Goal: Task Accomplishment & Management: Complete application form

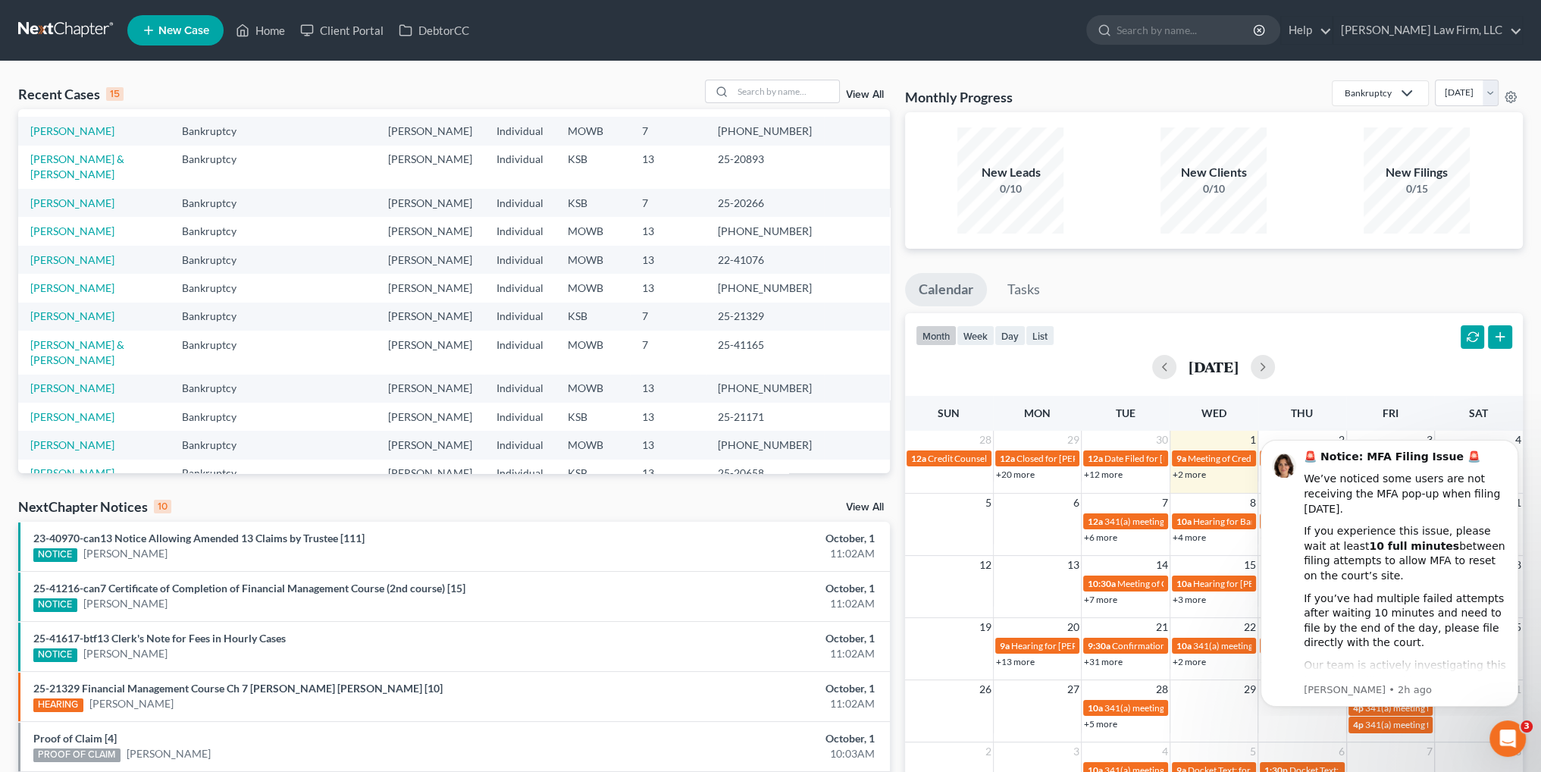
scroll to position [104, 0]
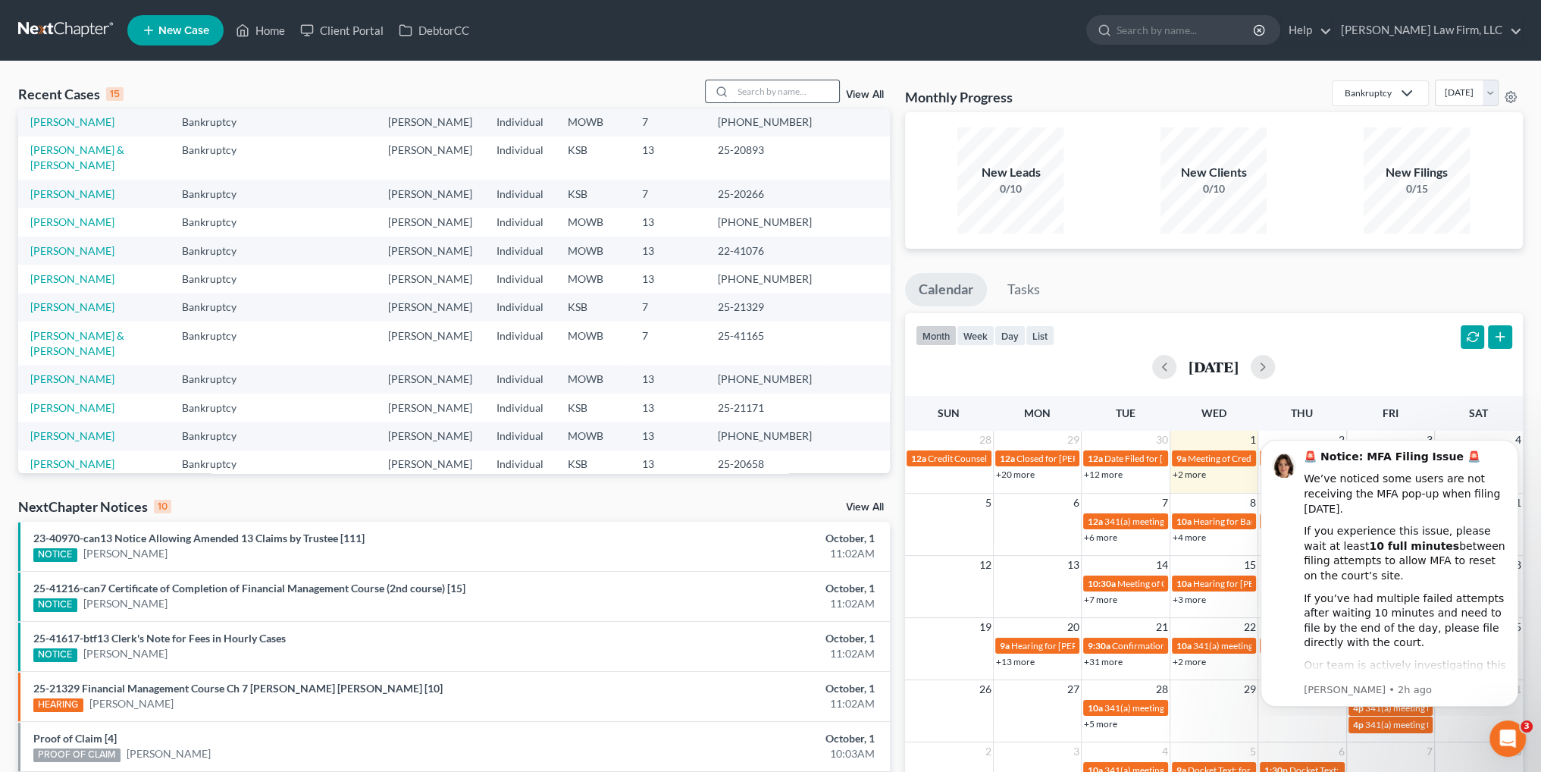
click at [783, 95] on input "search" at bounding box center [786, 91] width 106 height 22
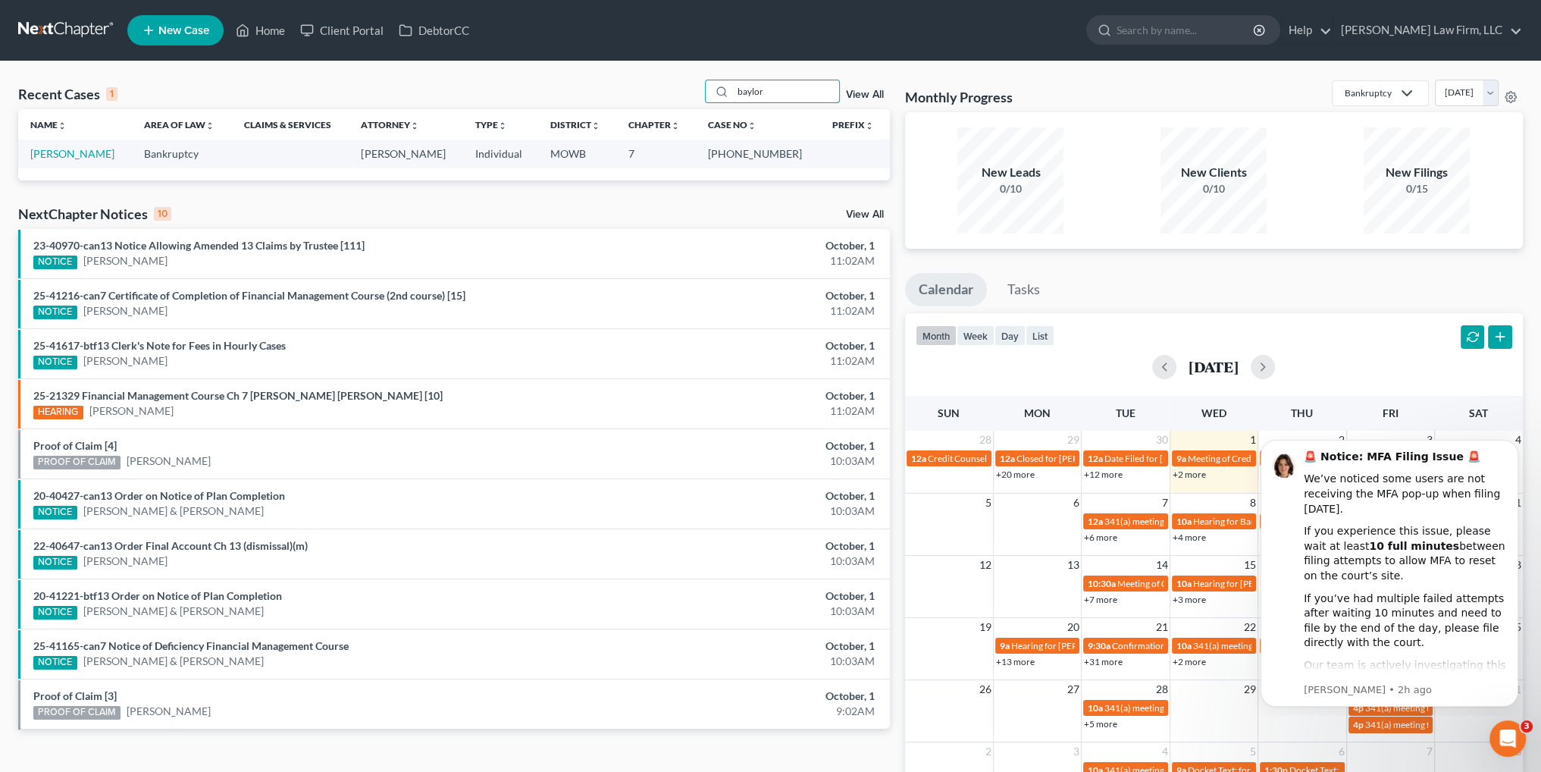
type input "baylor"
click at [49, 161] on td "[PERSON_NAME]" at bounding box center [75, 153] width 114 height 28
click at [52, 155] on link "[PERSON_NAME]" at bounding box center [72, 153] width 84 height 13
select select "4"
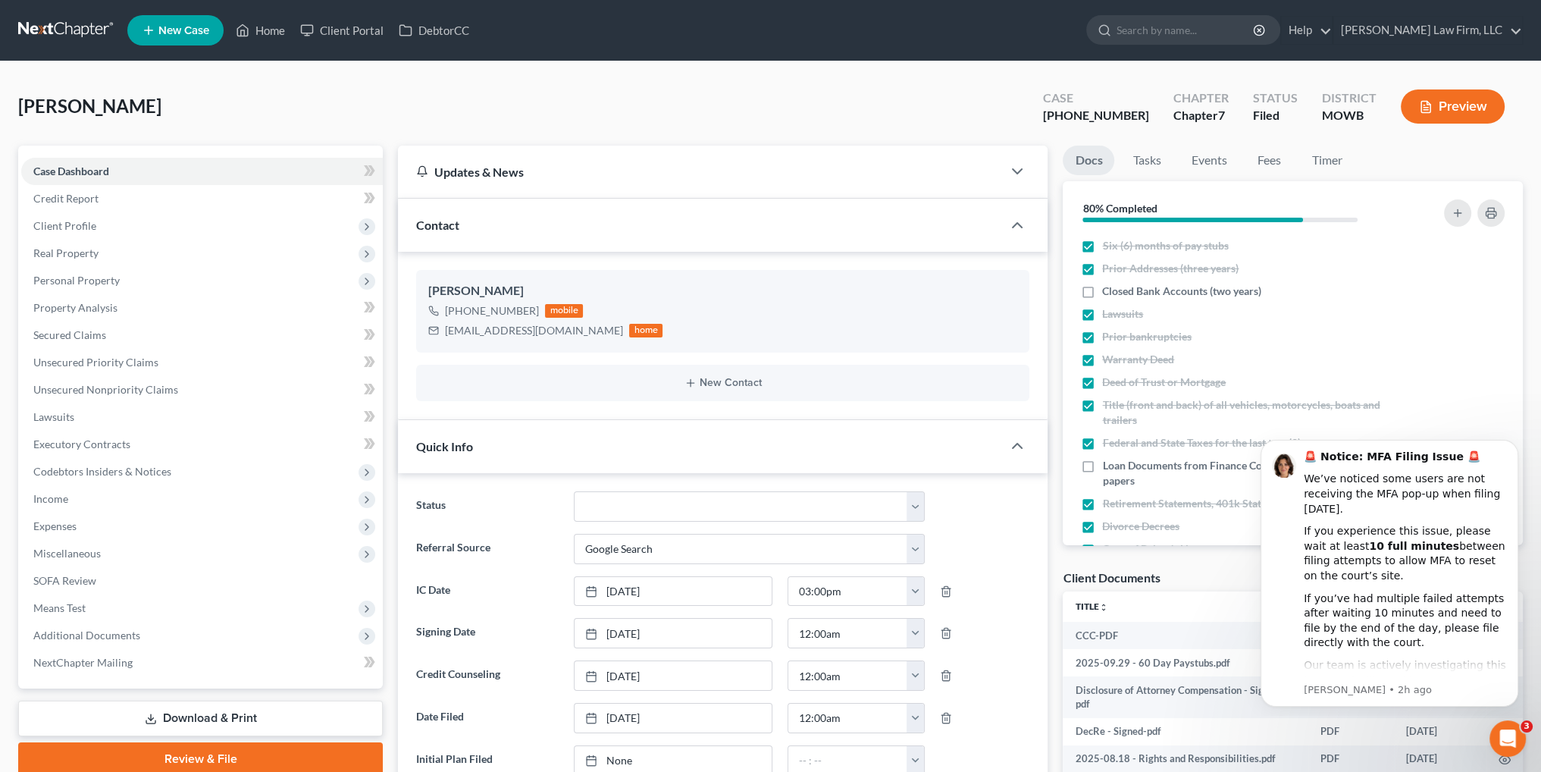
click at [1476, 99] on button "Preview" at bounding box center [1453, 106] width 104 height 34
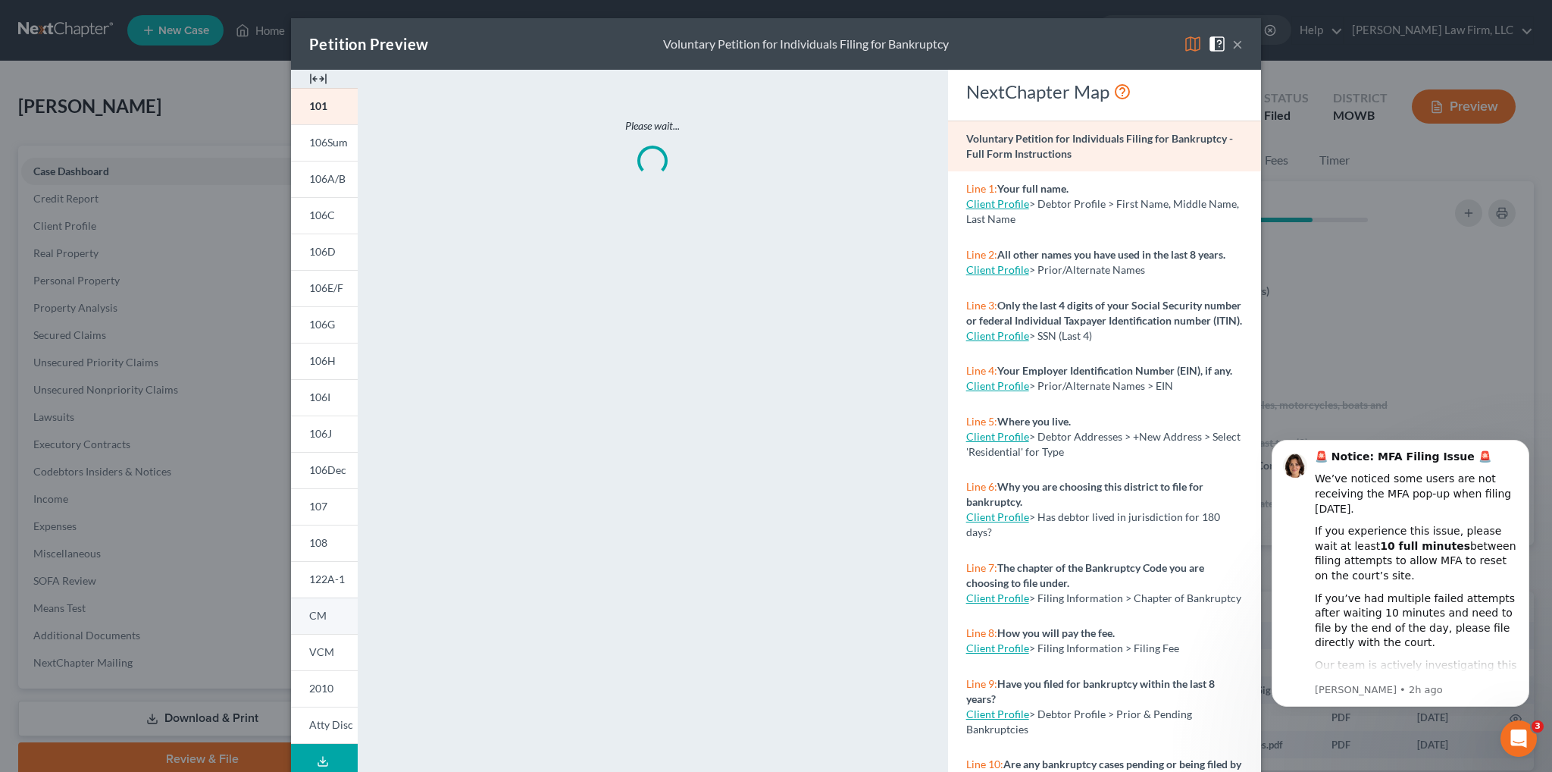
click at [314, 617] on span "CM" at bounding box center [317, 615] width 17 height 13
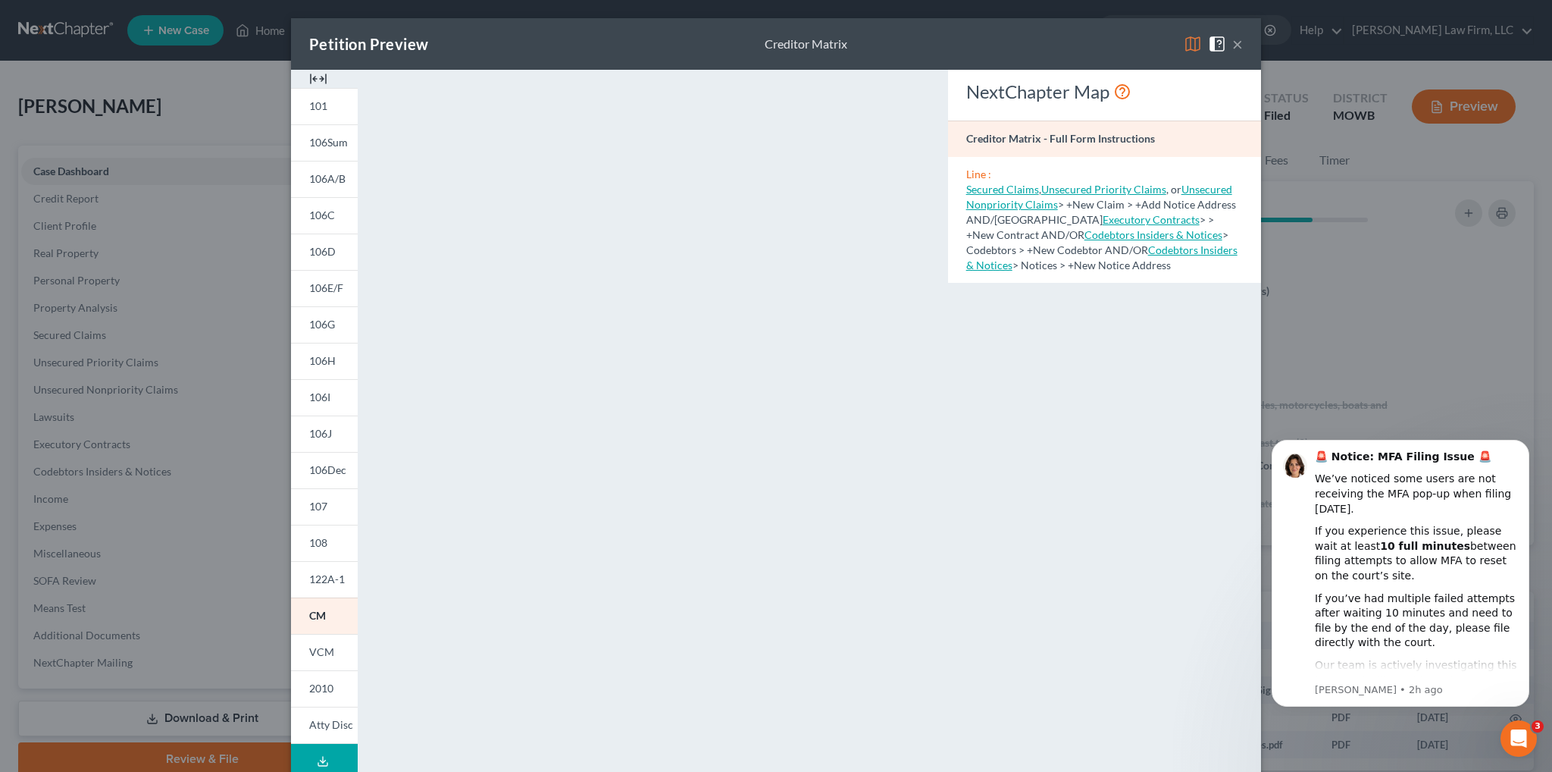
click at [1232, 43] on button "×" at bounding box center [1237, 44] width 11 height 18
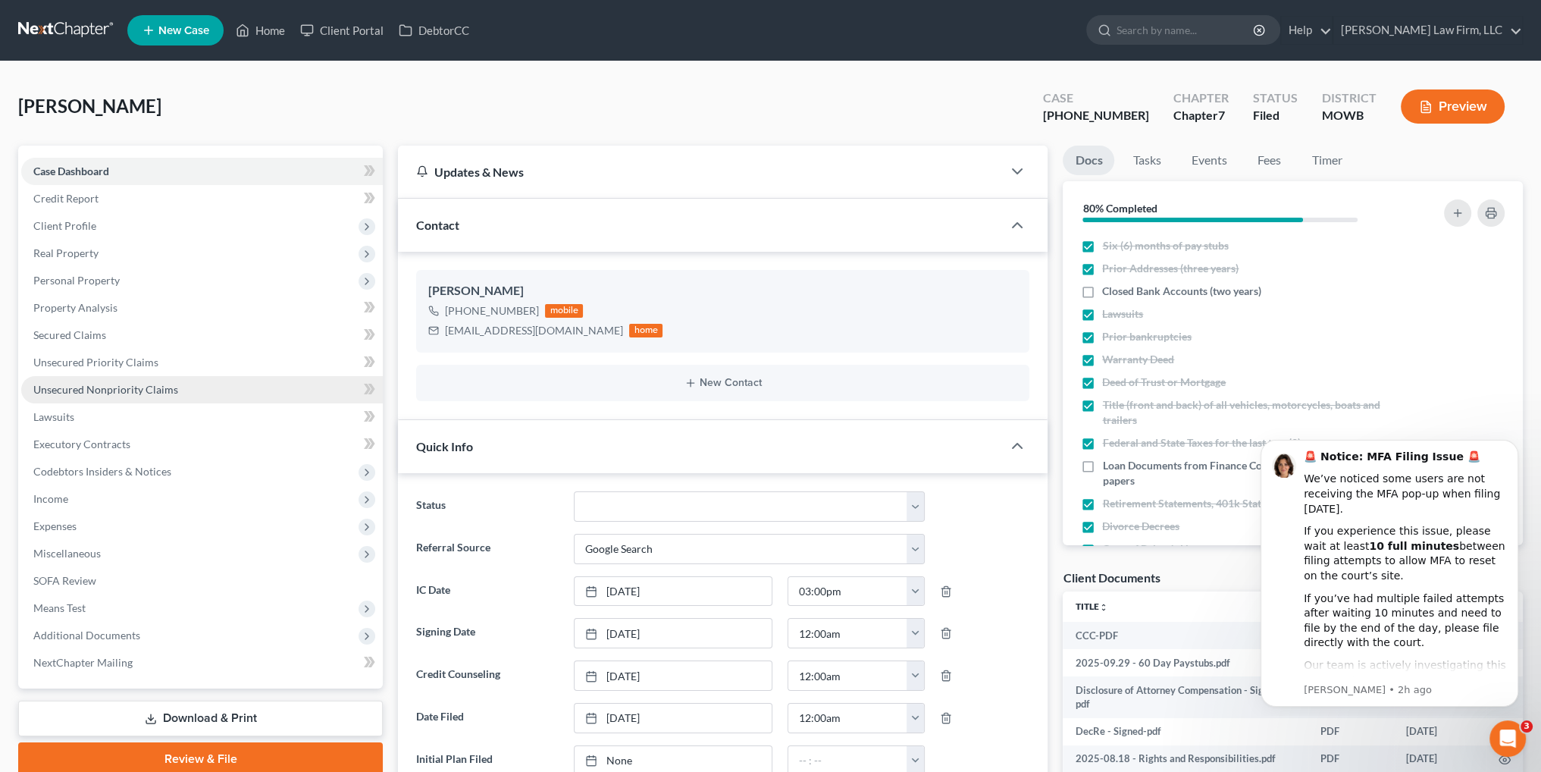
click at [121, 387] on span "Unsecured Nonpriority Claims" at bounding box center [105, 389] width 145 height 13
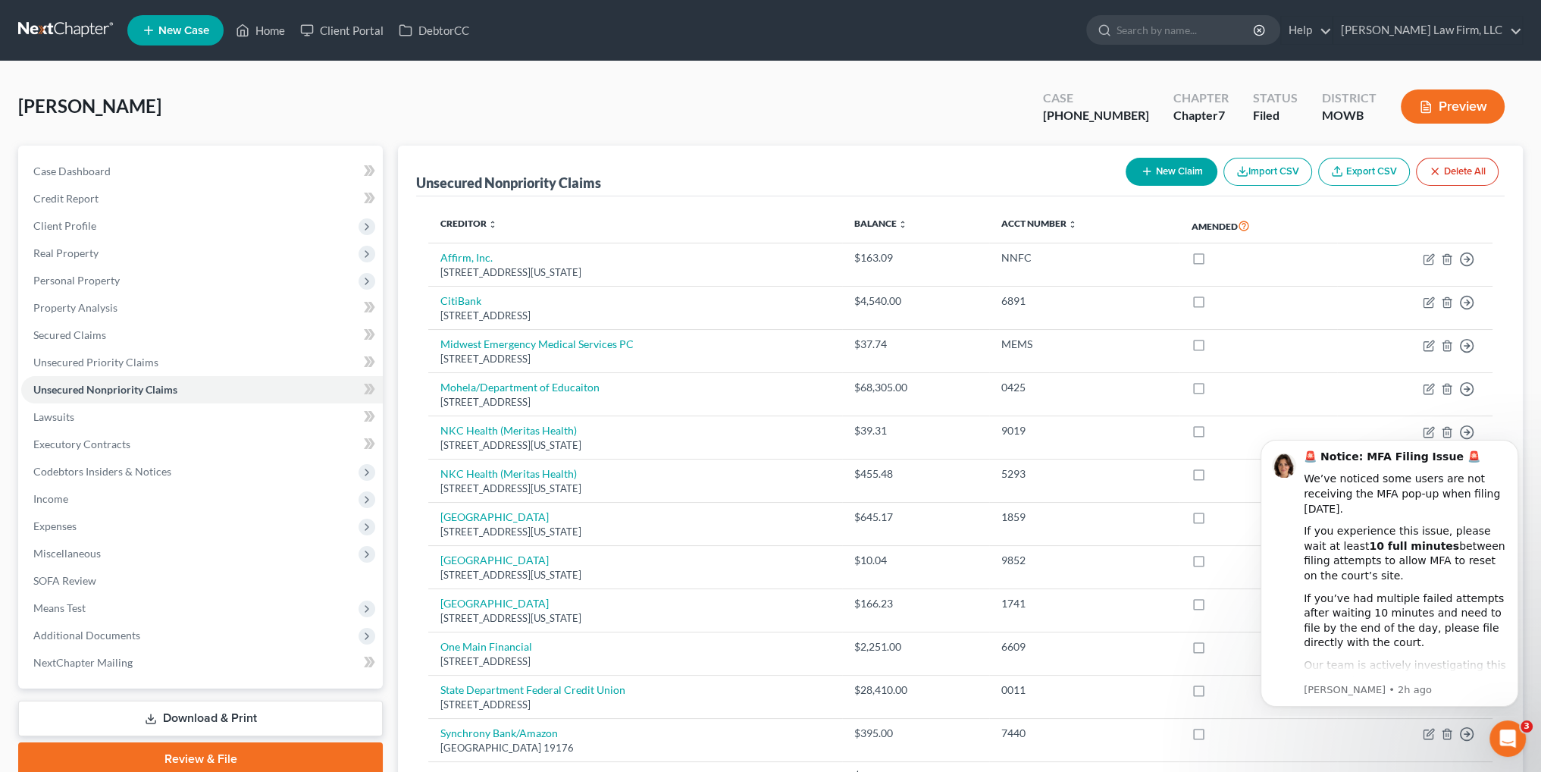
click at [1157, 174] on button "New Claim" at bounding box center [1172, 172] width 92 height 28
select select "0"
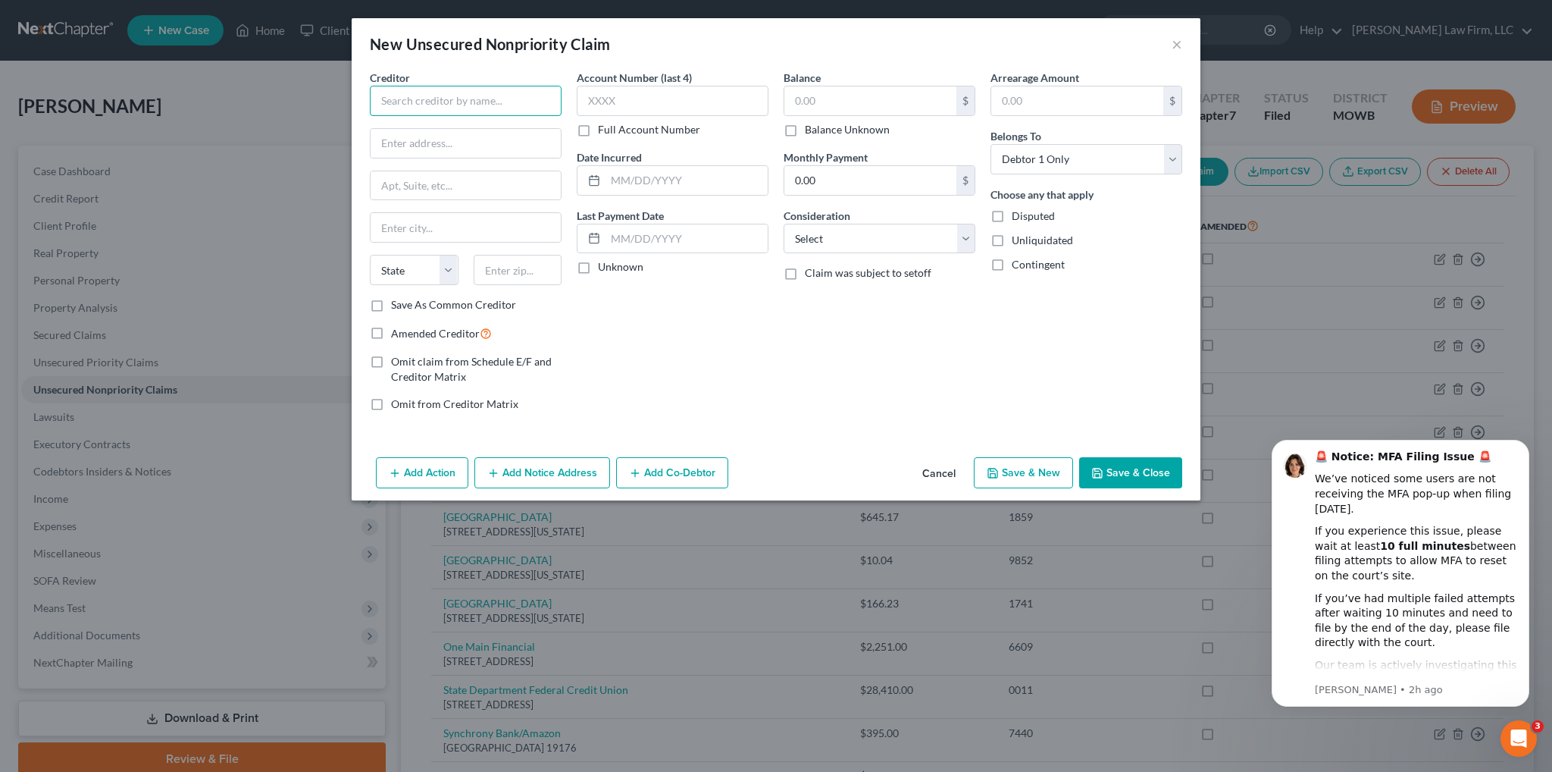
click at [418, 105] on input "text" at bounding box center [466, 101] width 192 height 30
type input "Azura Credit Union"
click at [1520, 448] on button "Dismiss notification" at bounding box center [1525, 444] width 20 height 20
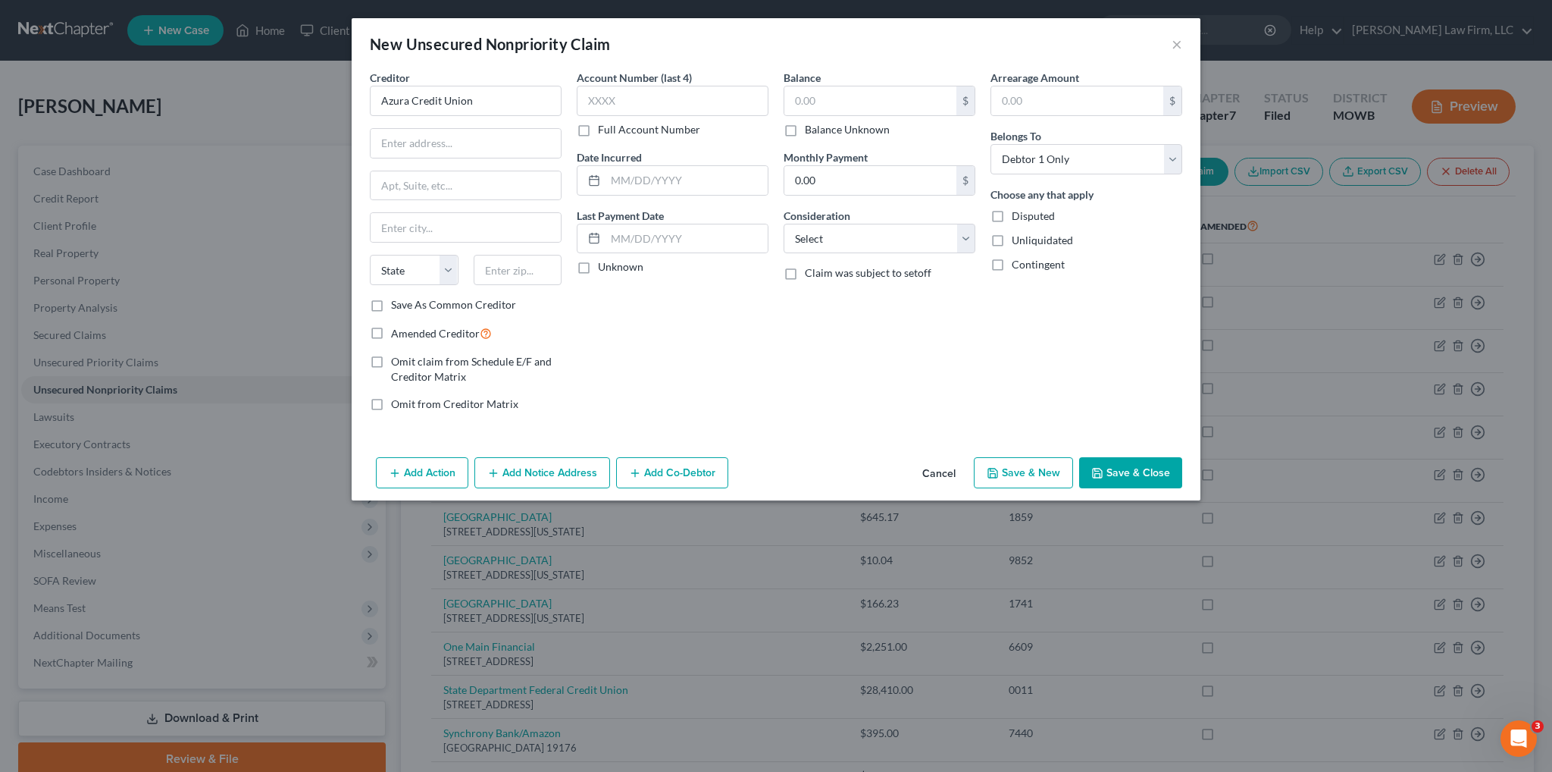
click at [903, 260] on div "Balance $ Balance Unknown Balance Undetermined $ Balance Unknown Monthly Paymen…" at bounding box center [879, 247] width 207 height 354
click at [914, 247] on select "Select Cable / Satellite Services Collection Agency Credit Card Debt Debt Couns…" at bounding box center [880, 239] width 192 height 30
select select "4"
click at [784, 224] on select "Select Cable / Satellite Services Collection Agency Credit Card Debt Debt Couns…" at bounding box center [880, 239] width 192 height 30
click at [417, 140] on input "text" at bounding box center [466, 143] width 190 height 29
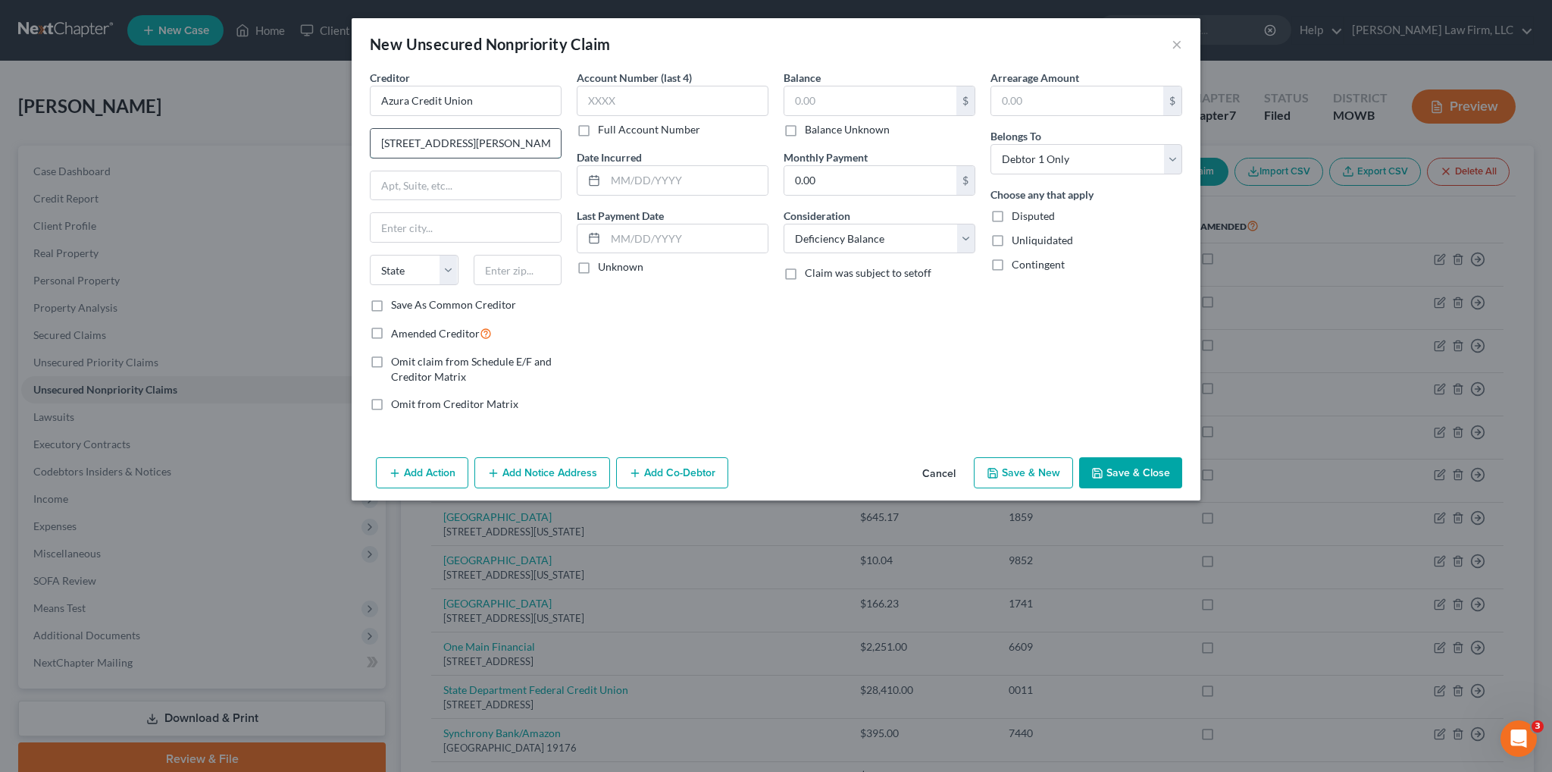
type input "[STREET_ADDRESS][PERSON_NAME]"
type input "Mission"
select select "17"
type input "66202"
drag, startPoint x: 425, startPoint y: 224, endPoint x: 355, endPoint y: 230, distance: 70.7
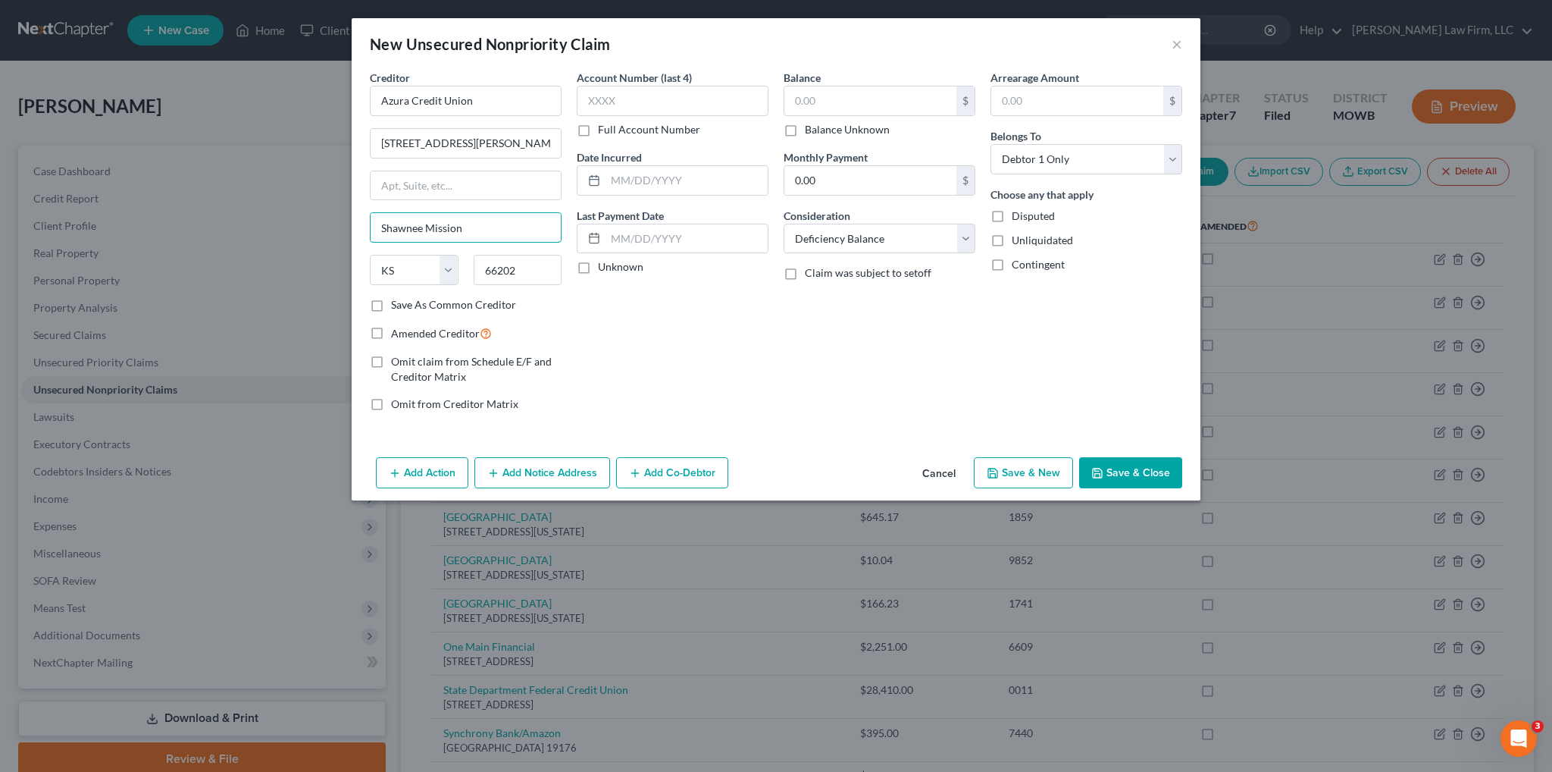
click at [355, 230] on div "Creditor * Azura Credit Union [STREET_ADDRESS][PERSON_NAME] [GEOGRAPHIC_DATA] […" at bounding box center [776, 260] width 849 height 381
type input "Mission"
click at [615, 101] on input "text" at bounding box center [673, 101] width 192 height 30
type input "0324"
click at [657, 179] on input "text" at bounding box center [687, 180] width 162 height 29
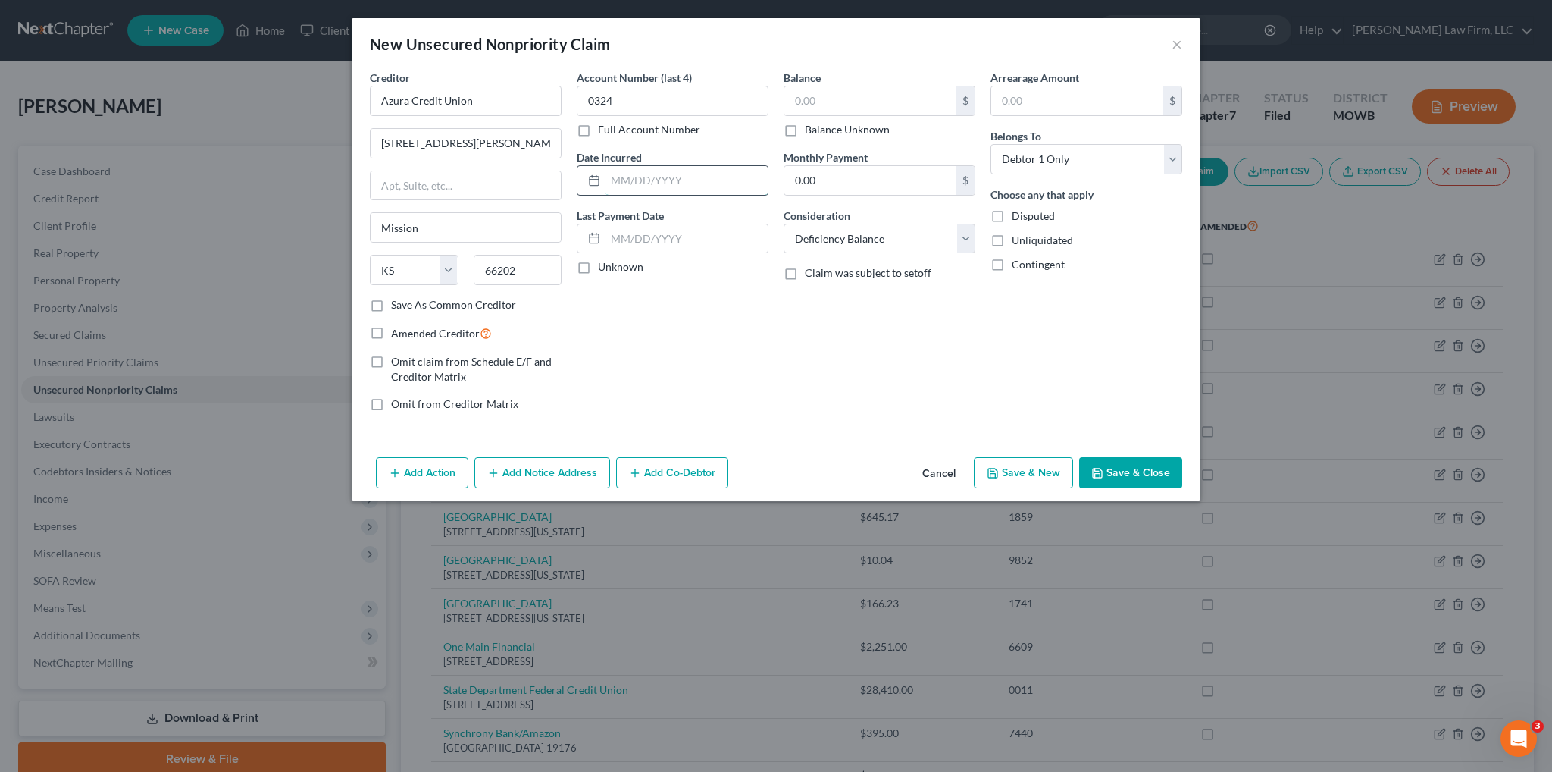
click at [650, 174] on input "text" at bounding box center [687, 180] width 162 height 29
type input "[DATE]"
click at [853, 90] on input "text" at bounding box center [870, 100] width 172 height 29
type input "17,513.51"
click at [1124, 477] on button "Save & Close" at bounding box center [1130, 473] width 103 height 32
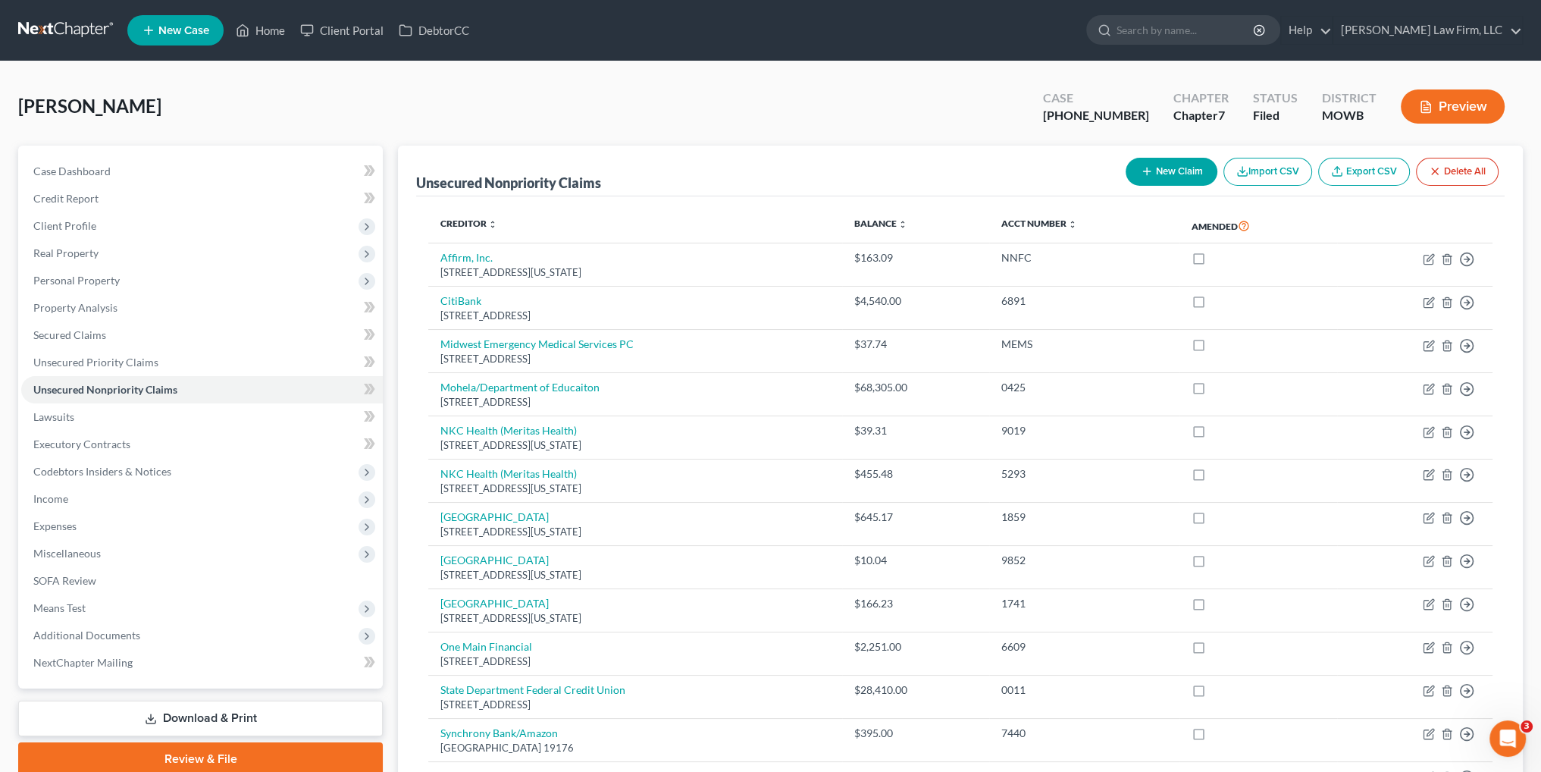
click at [208, 714] on link "Download & Print" at bounding box center [200, 718] width 365 height 36
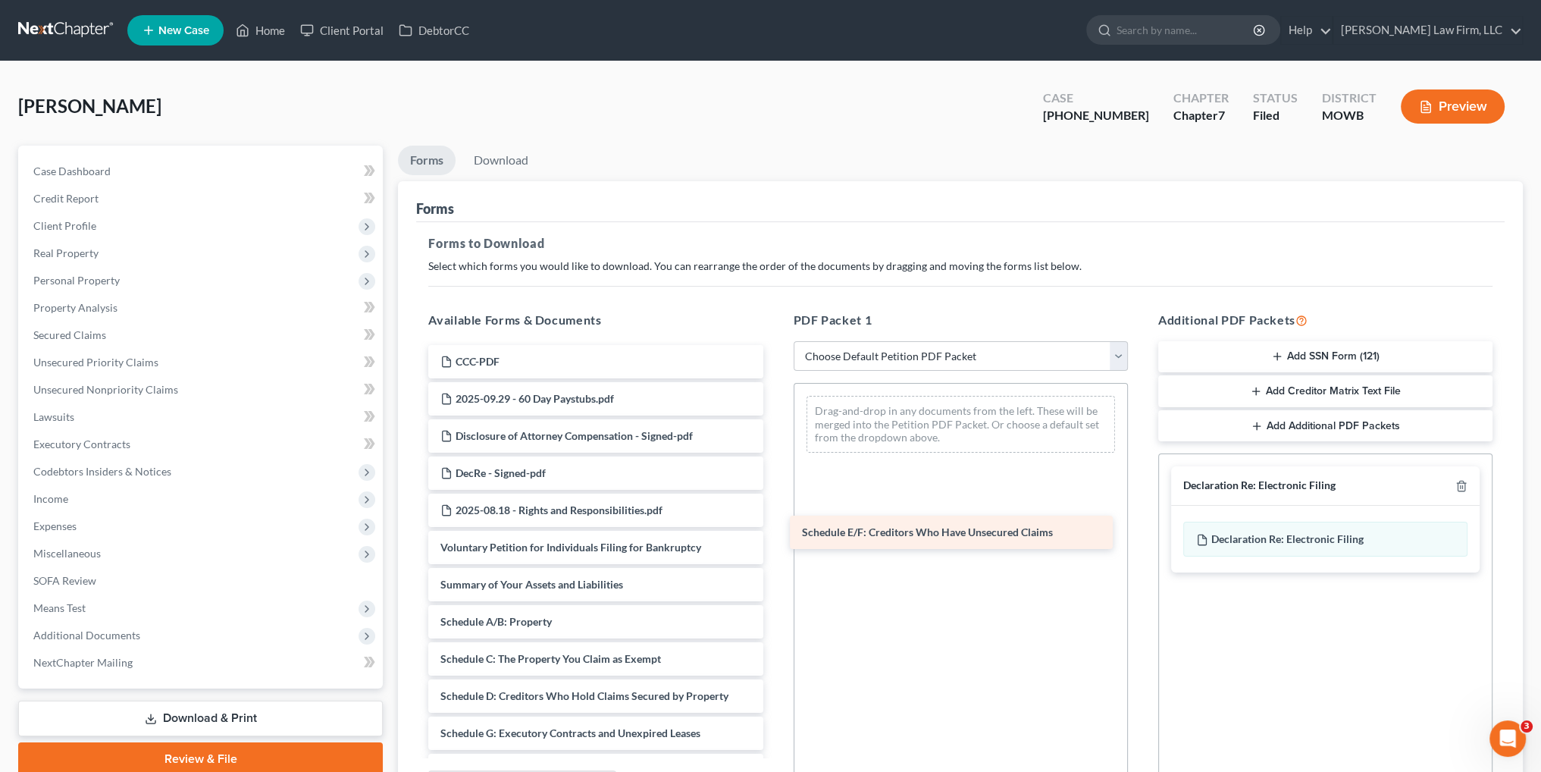
drag, startPoint x: 559, startPoint y: 731, endPoint x: 920, endPoint y: 531, distance: 412.8
click at [775, 531] on div "Schedule E/F: Creditors Who Have Unsecured Claims CCC-PDF 2025-09.29 - 60 Day P…" at bounding box center [595, 774] width 359 height 859
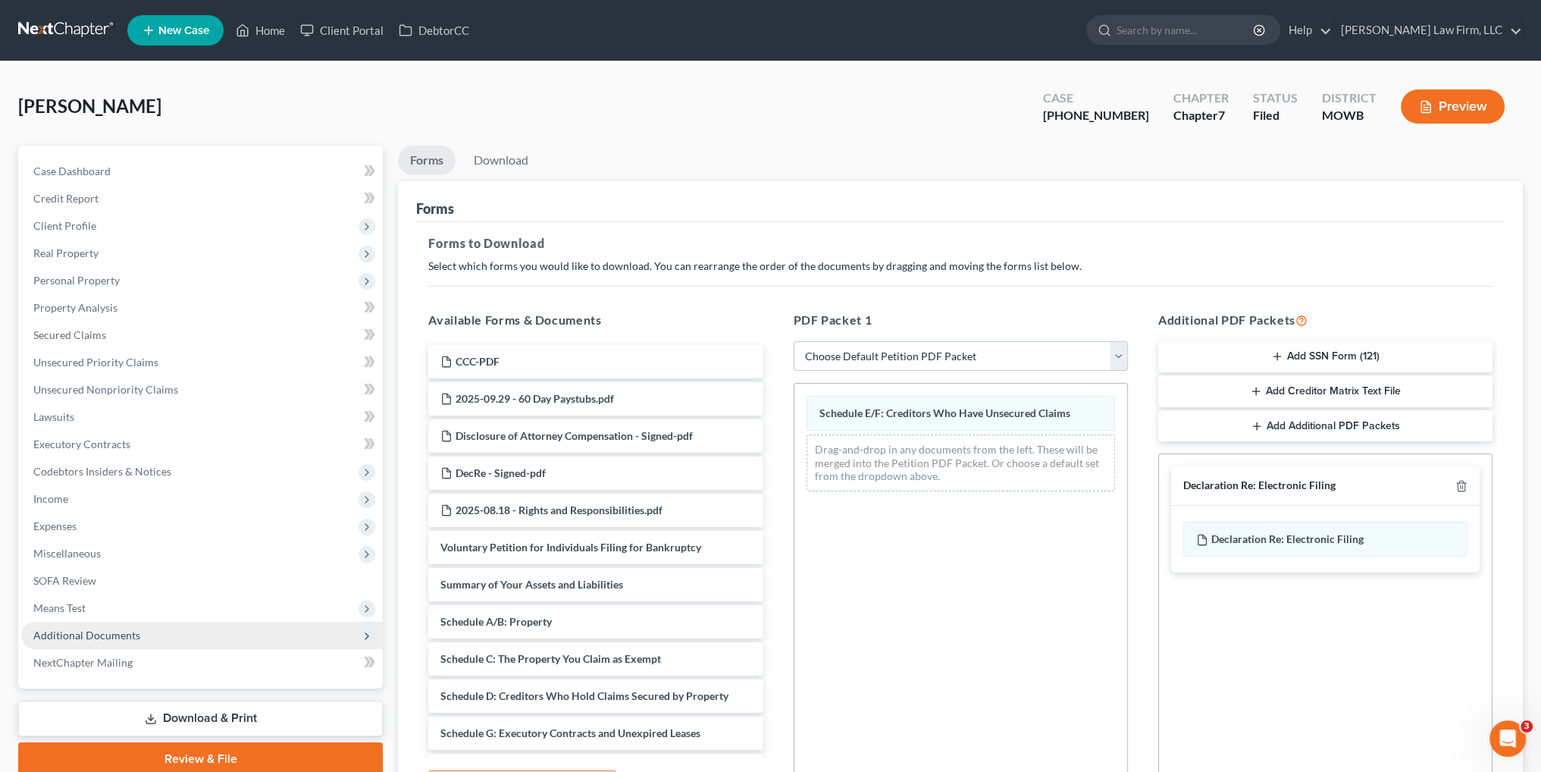
click at [95, 631] on span "Additional Documents" at bounding box center [86, 634] width 107 height 13
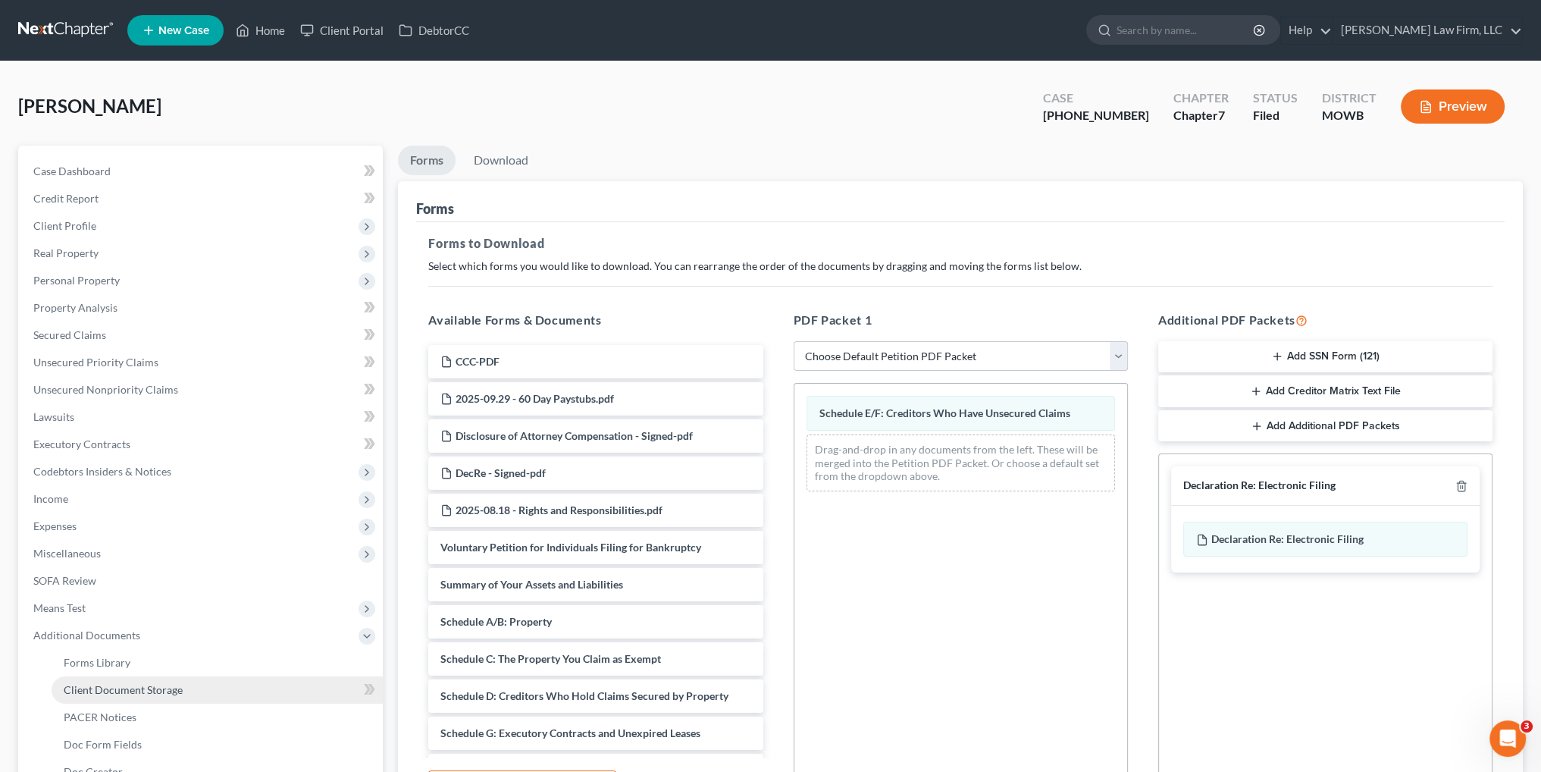
click at [130, 690] on span "Client Document Storage" at bounding box center [123, 689] width 119 height 13
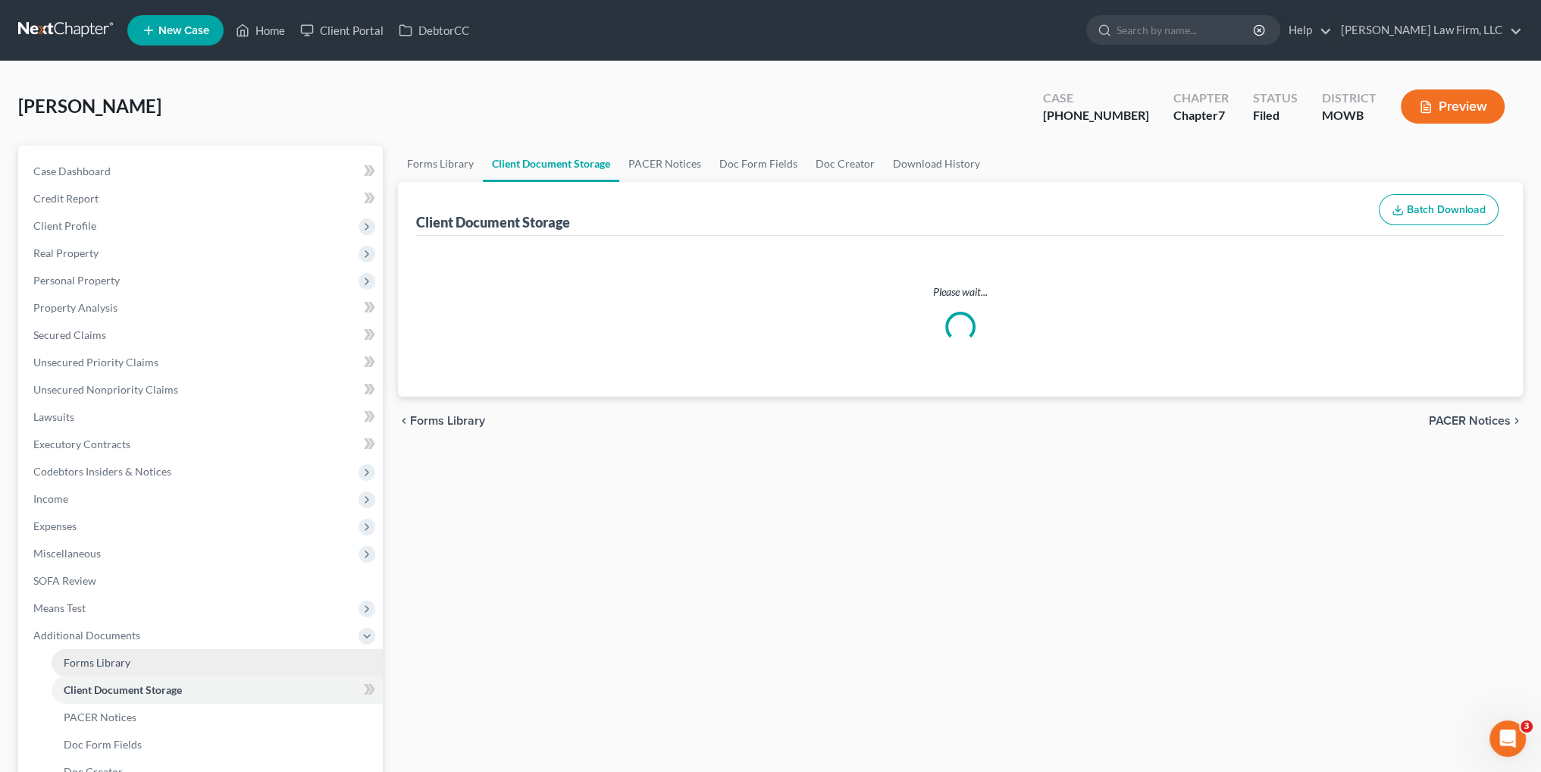
select select "9"
select select "24"
select select "26"
select select "21"
select select "5"
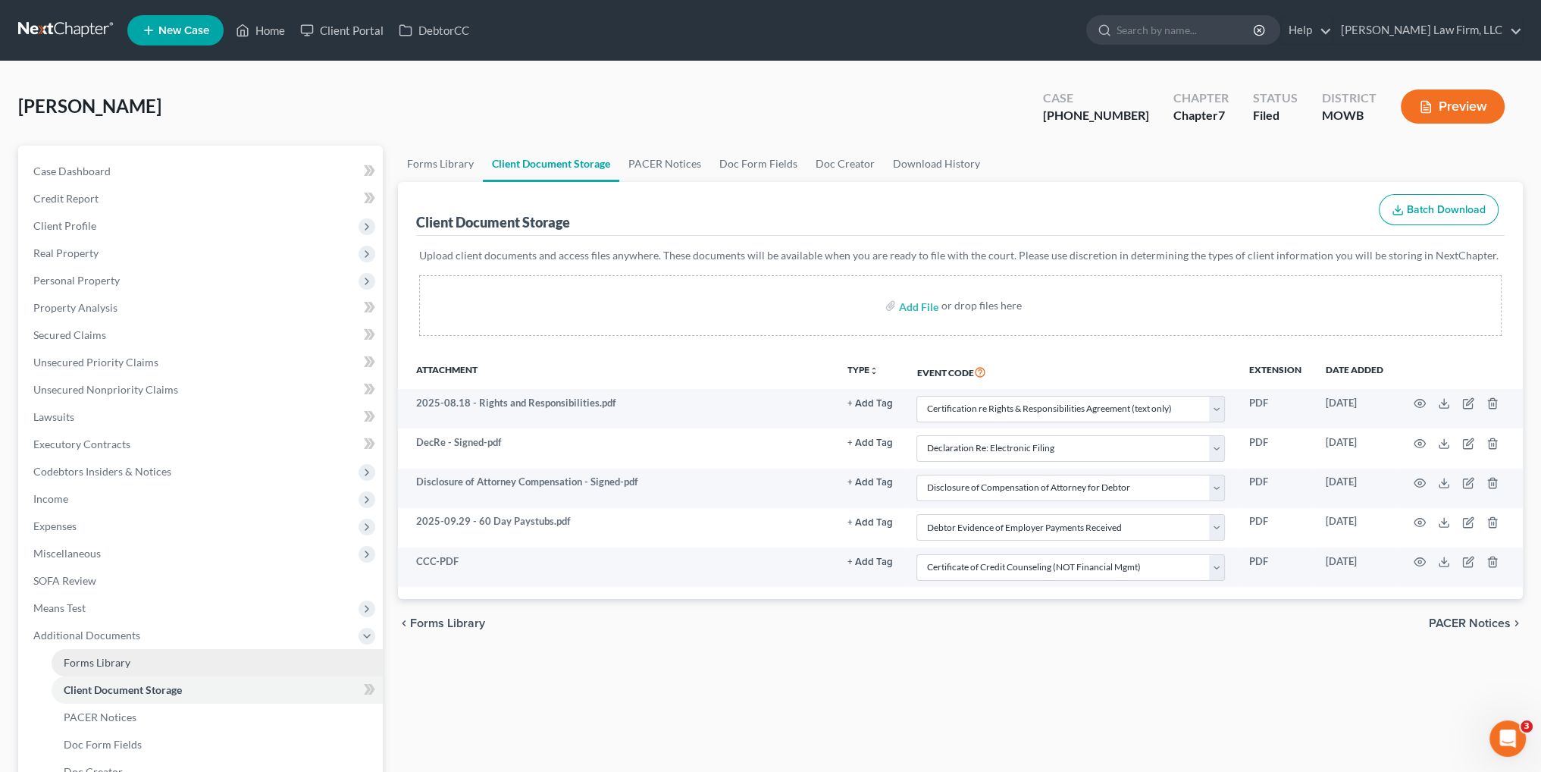
click at [95, 663] on span "Forms Library" at bounding box center [97, 662] width 67 height 13
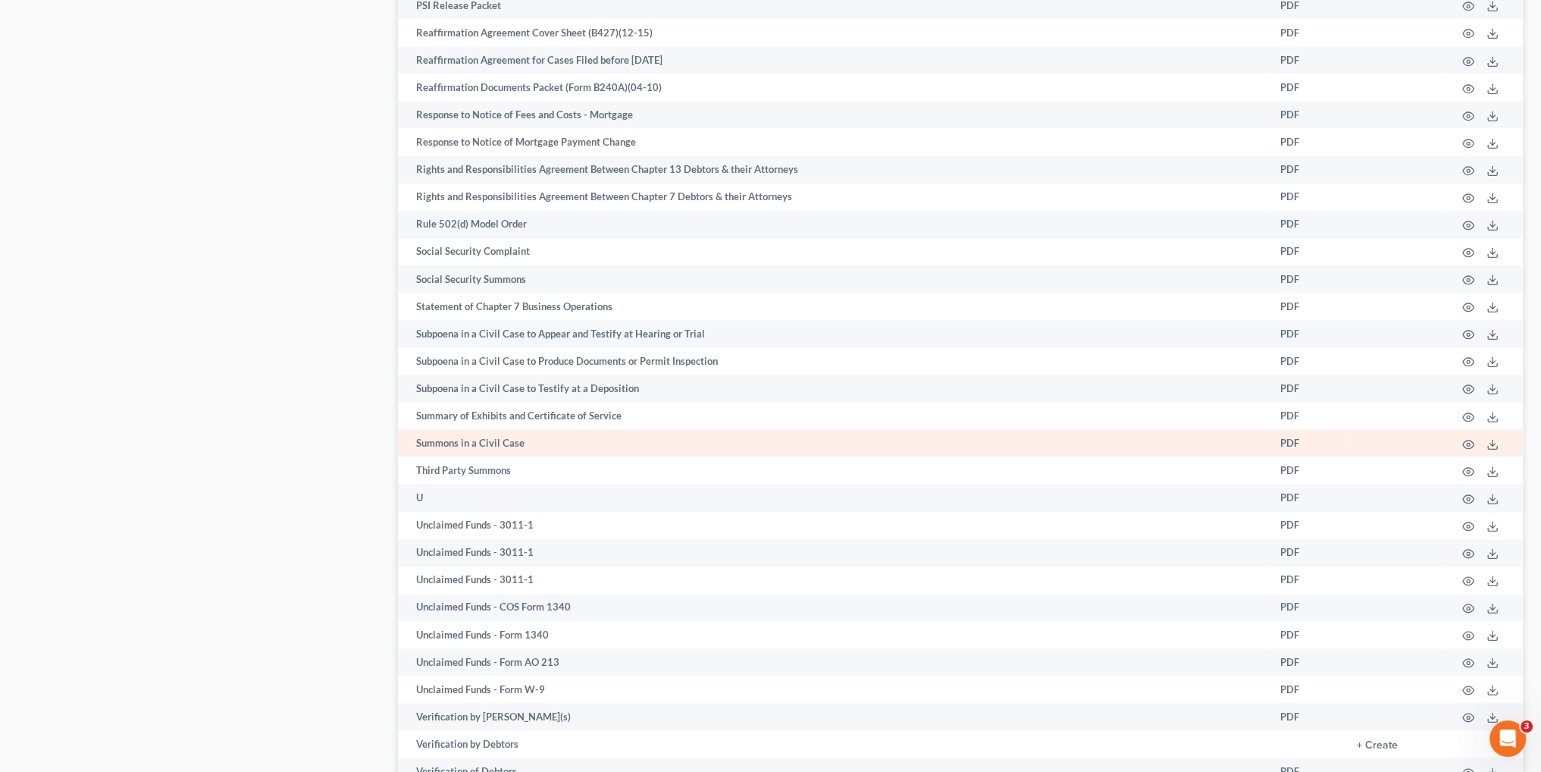
scroll to position [2425, 0]
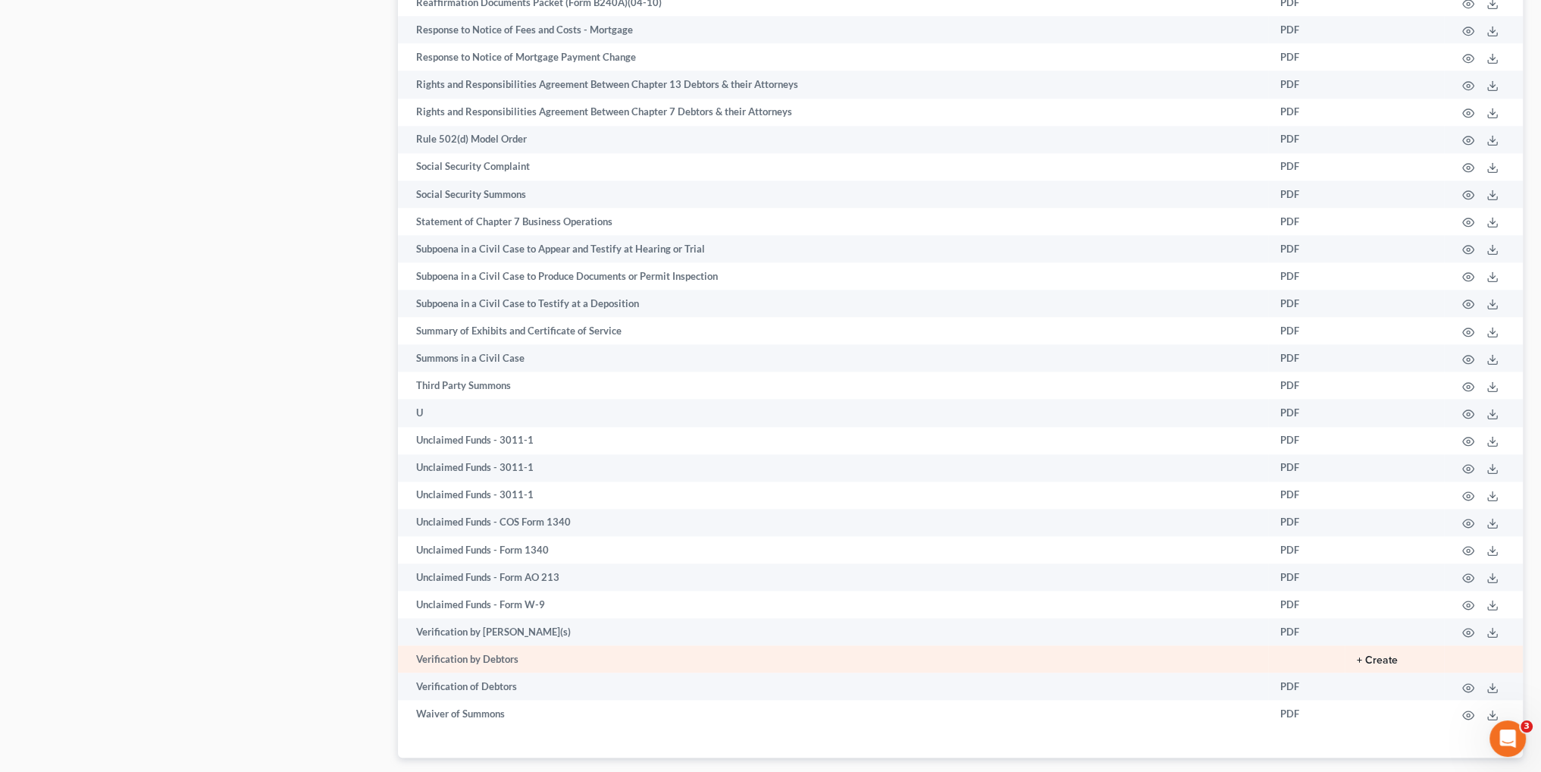
click at [1372, 665] on button "+ Create" at bounding box center [1377, 660] width 41 height 11
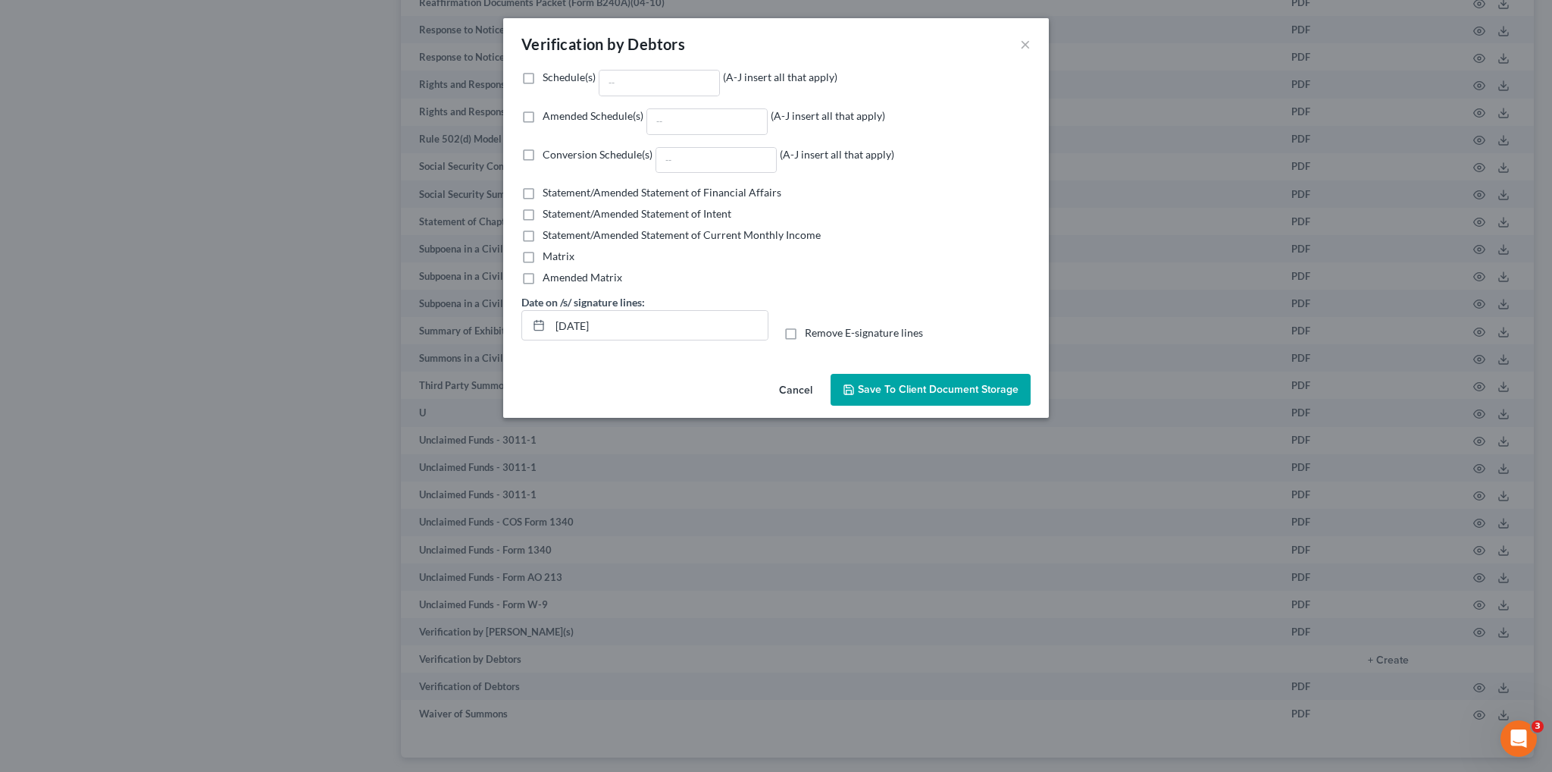
click at [543, 117] on label "Amended Schedule(s) (A-J insert all that apply)" at bounding box center [714, 121] width 343 height 27
click at [549, 117] on input "Amended Schedule(s) (A-J insert all that apply)" at bounding box center [554, 113] width 10 height 10
checkbox input "true"
click at [687, 113] on input "Amended Schedule(s) (A-J insert all that apply)" at bounding box center [707, 121] width 120 height 25
type input "E/F"
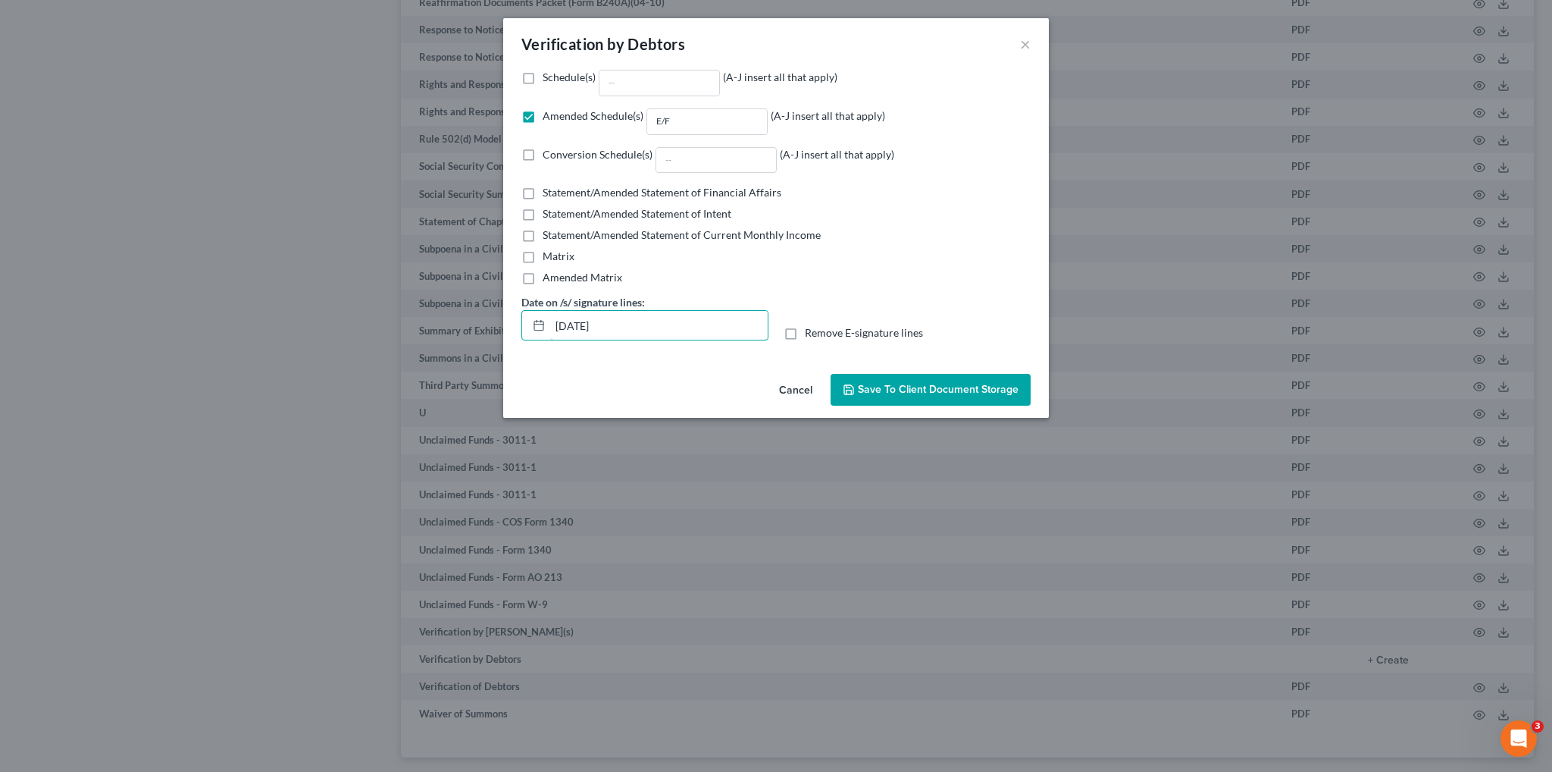
drag, startPoint x: 623, startPoint y: 324, endPoint x: 519, endPoint y: 331, distance: 104.1
click at [519, 331] on div "Date on /s/ signature lines: [DATE]" at bounding box center [645, 317] width 262 height 46
click at [805, 337] on label "Remove E-signature lines" at bounding box center [864, 332] width 118 height 15
click at [811, 335] on input "Remove E-signature lines" at bounding box center [816, 330] width 10 height 10
checkbox input "true"
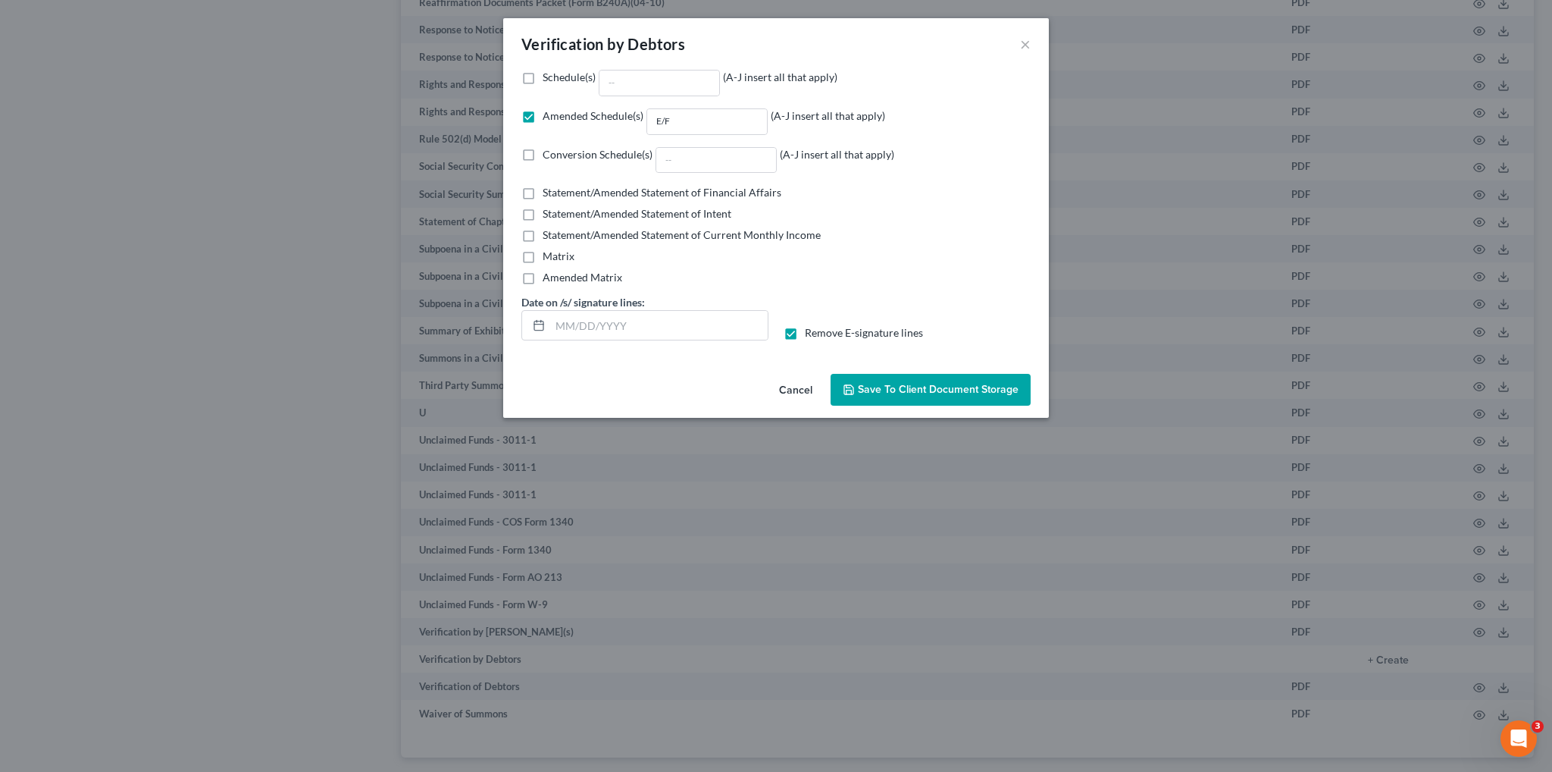
click at [916, 394] on span "Save to Client Document Storage" at bounding box center [938, 389] width 161 height 13
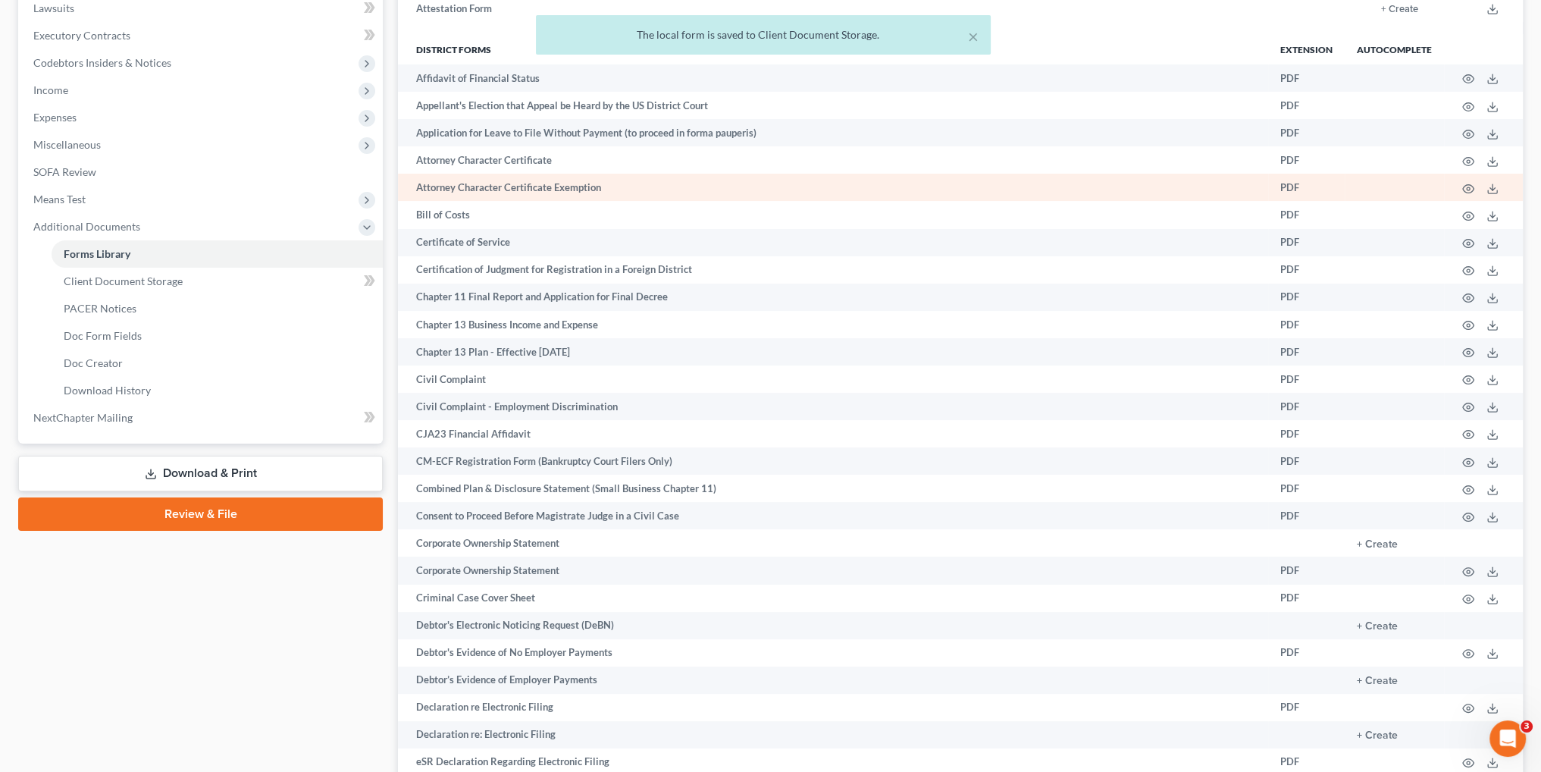
scroll to position [379, 0]
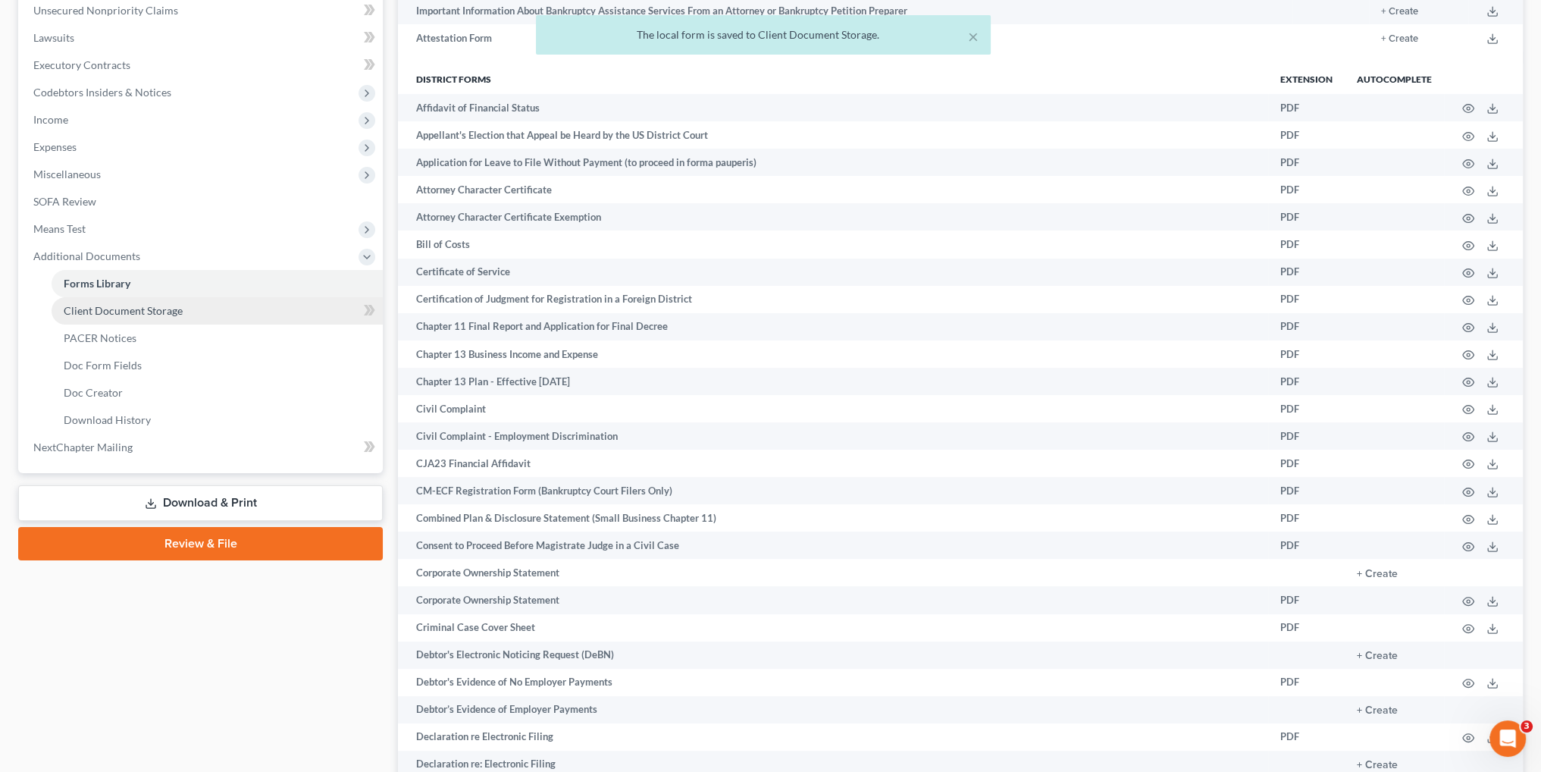
click at [123, 312] on span "Client Document Storage" at bounding box center [123, 310] width 119 height 13
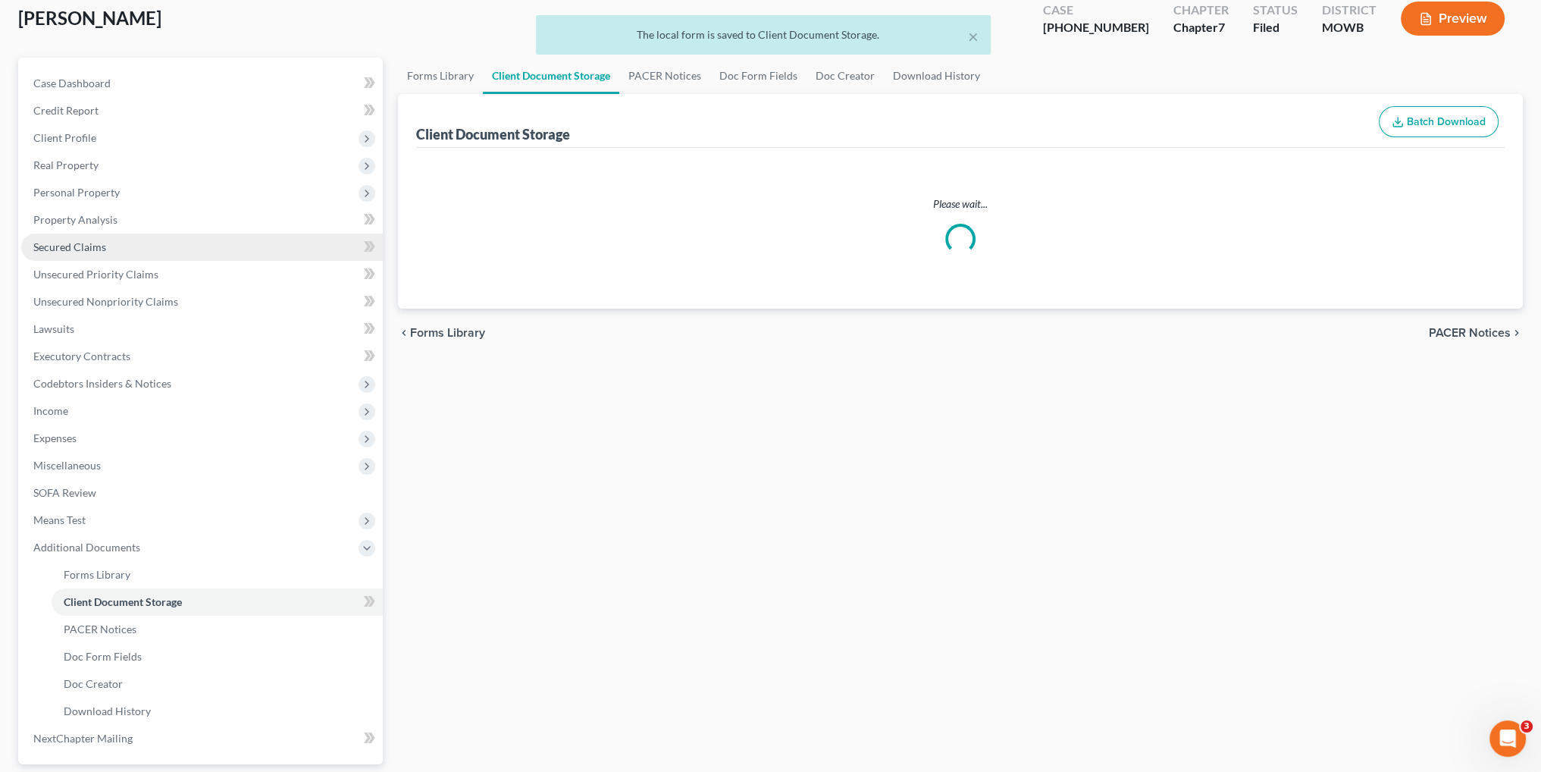
select select "9"
select select "24"
select select "26"
select select "21"
select select "5"
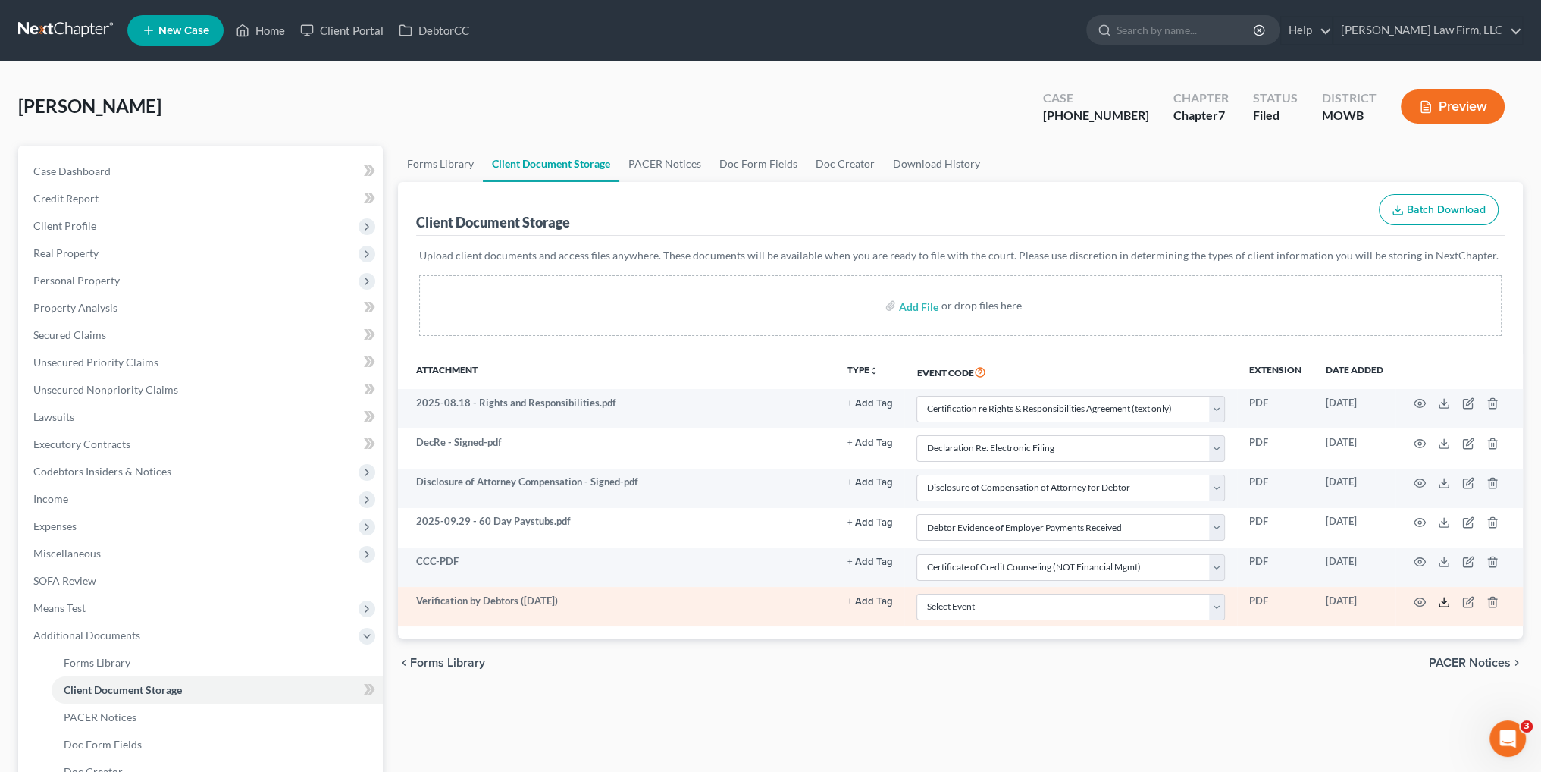
click at [1440, 600] on icon at bounding box center [1444, 602] width 12 height 12
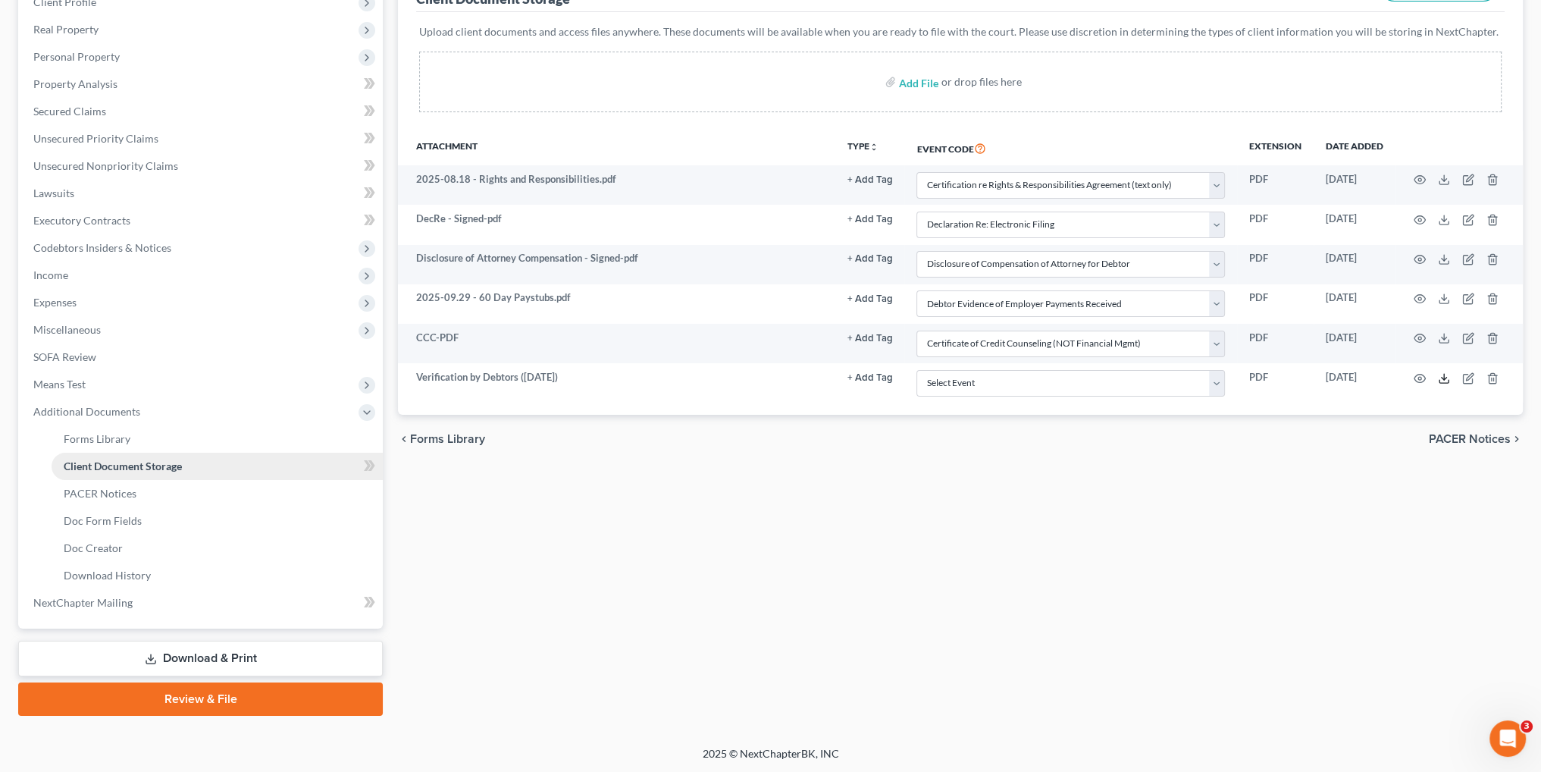
scroll to position [224, 0]
click at [204, 650] on link "Download & Print" at bounding box center [200, 658] width 365 height 36
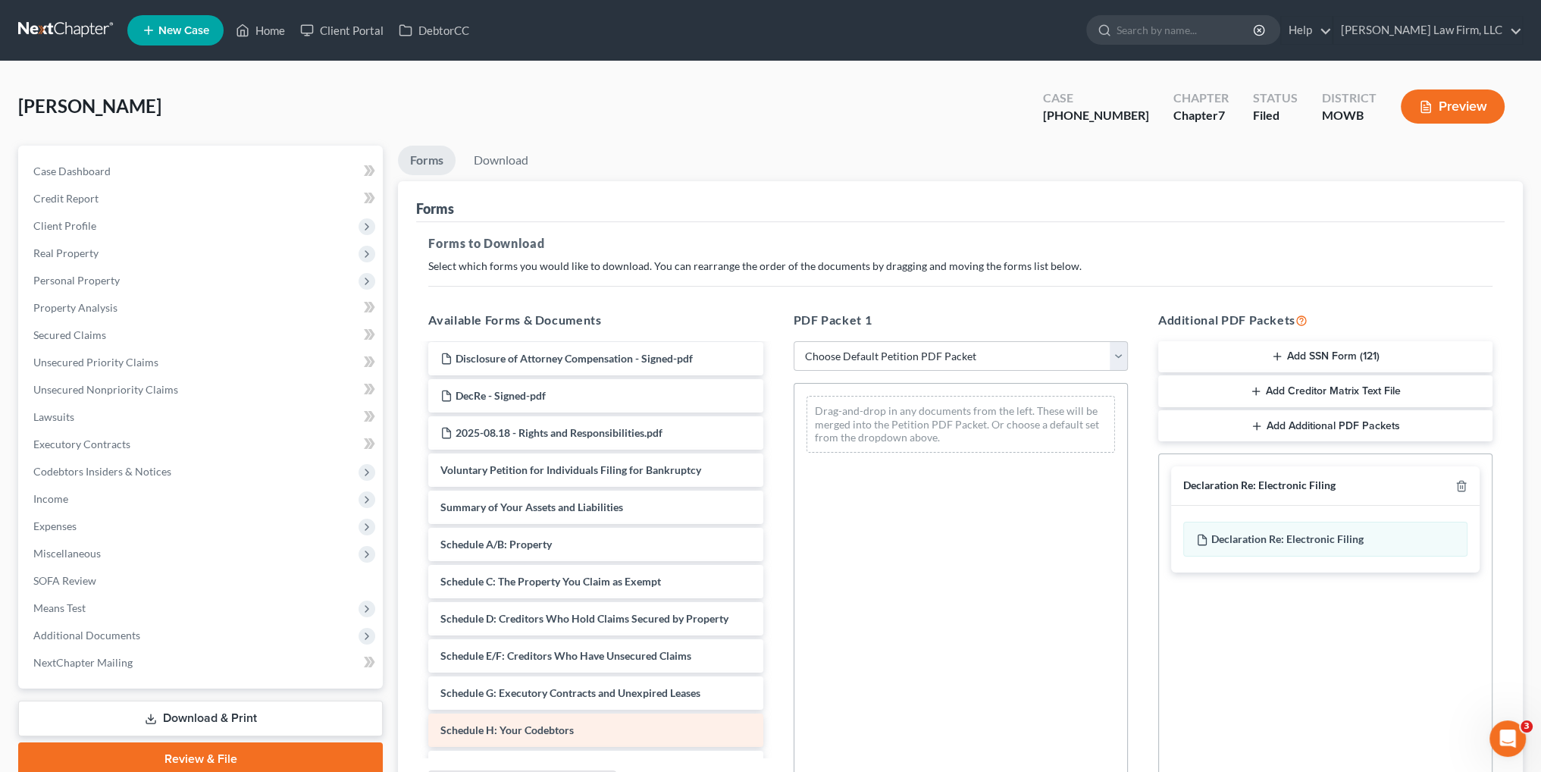
scroll to position [152, 0]
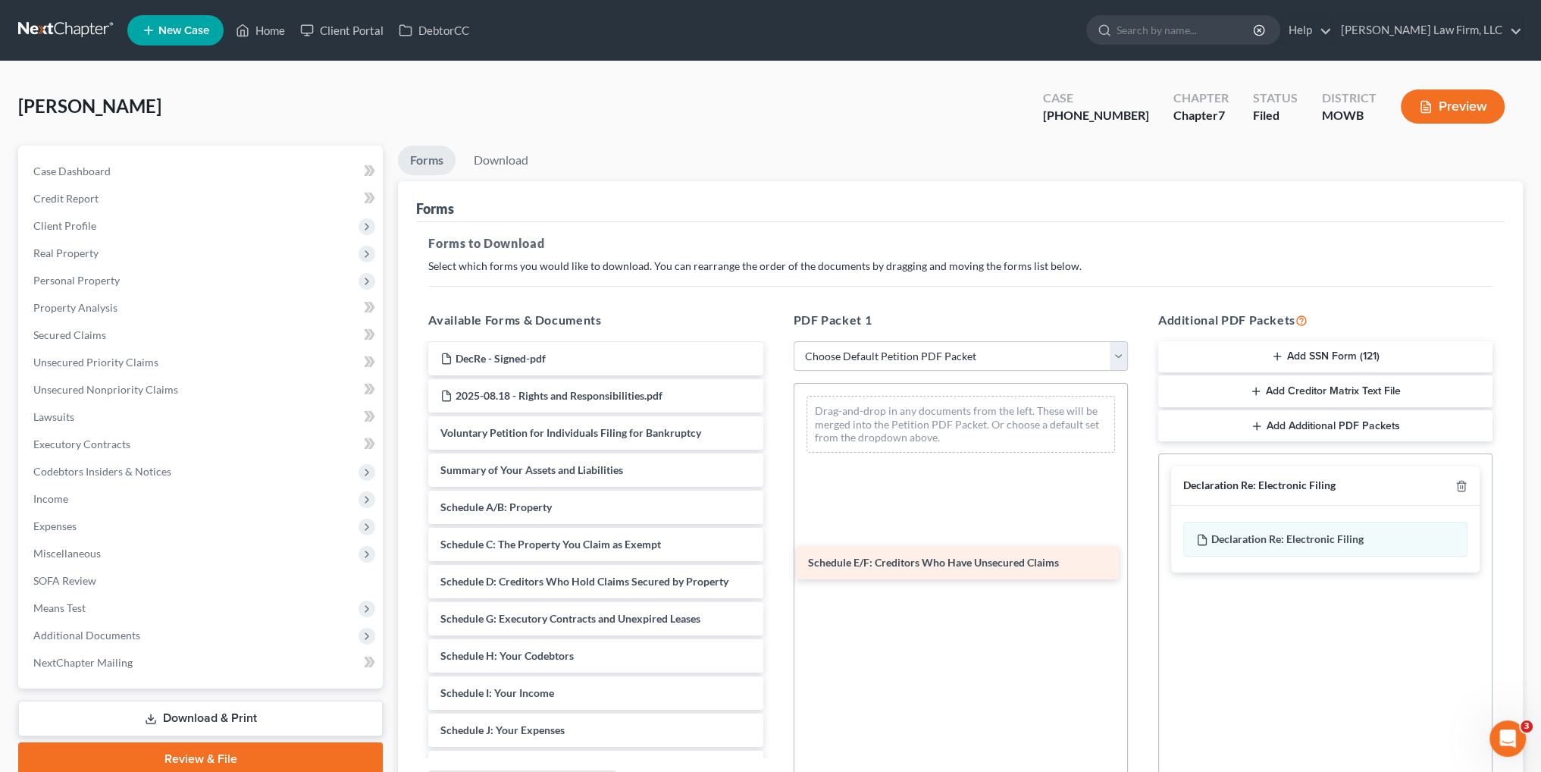
drag, startPoint x: 564, startPoint y: 615, endPoint x: 931, endPoint y: 561, distance: 371.6
click at [775, 561] on div "Schedule E/F: Creditors Who Have Unsecured Claims Verification by Debtors ([DAT…" at bounding box center [595, 641] width 359 height 896
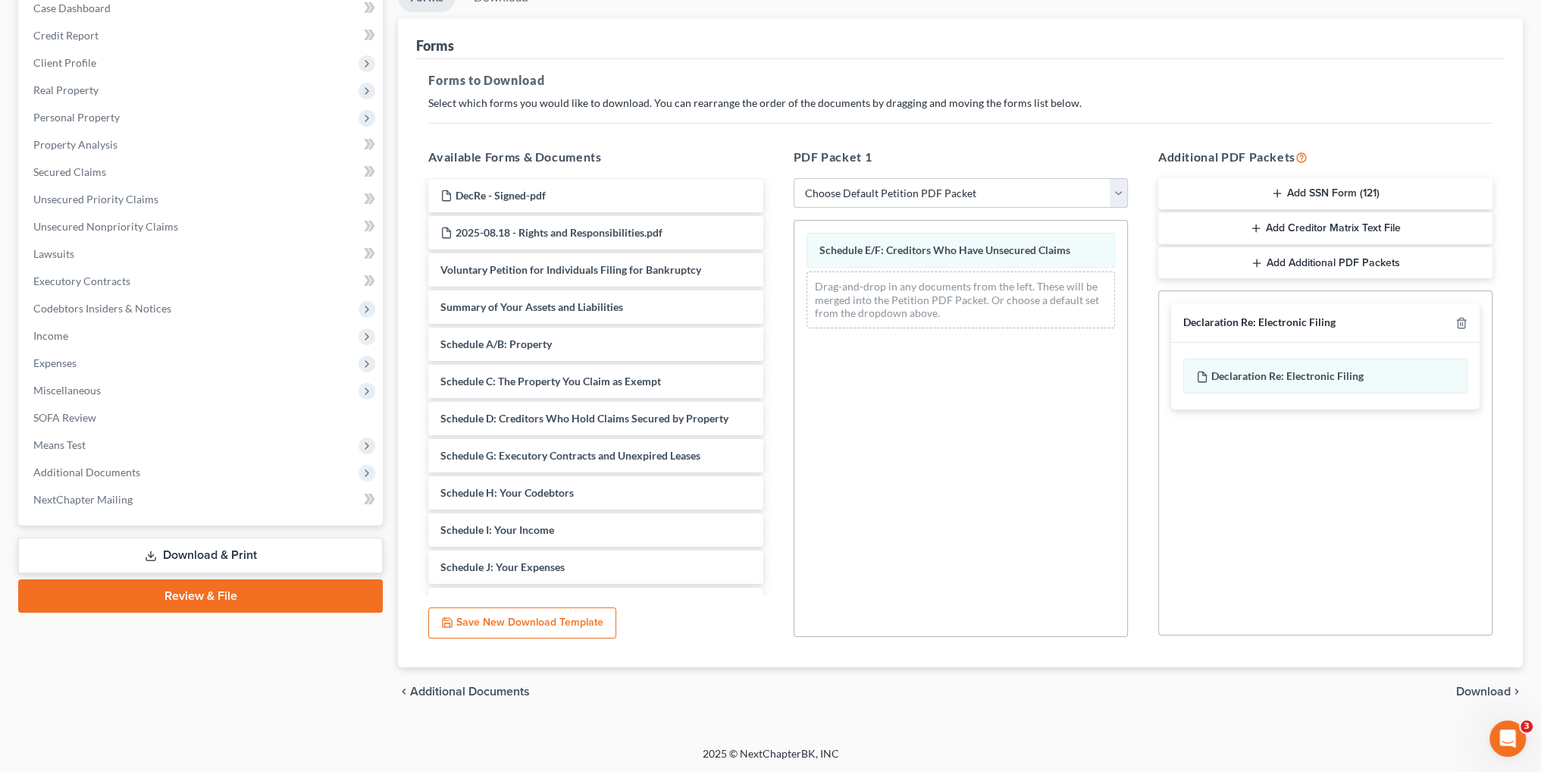
scroll to position [164, 0]
click at [1466, 685] on span "Download" at bounding box center [1483, 690] width 55 height 12
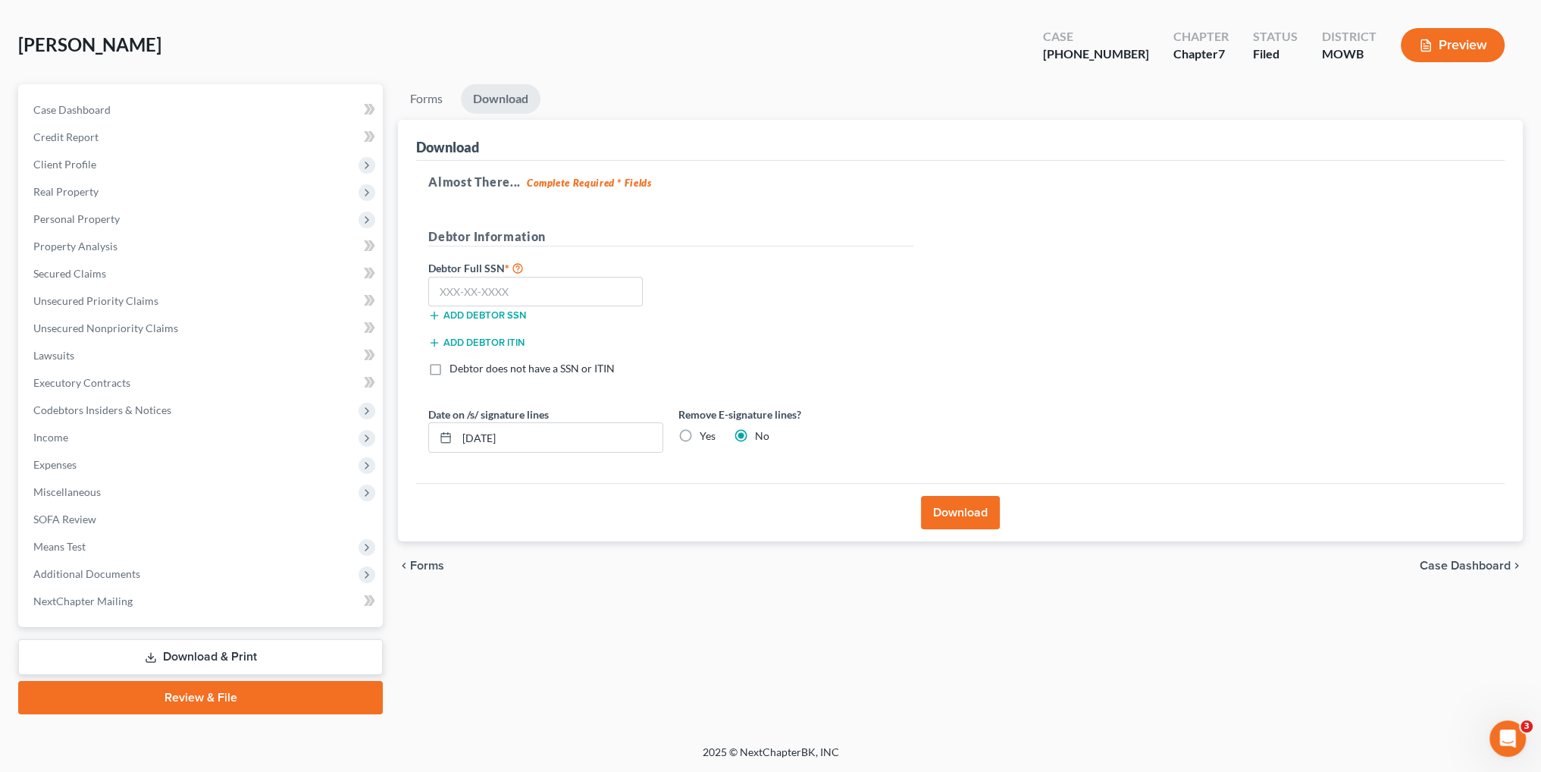
scroll to position [61, 0]
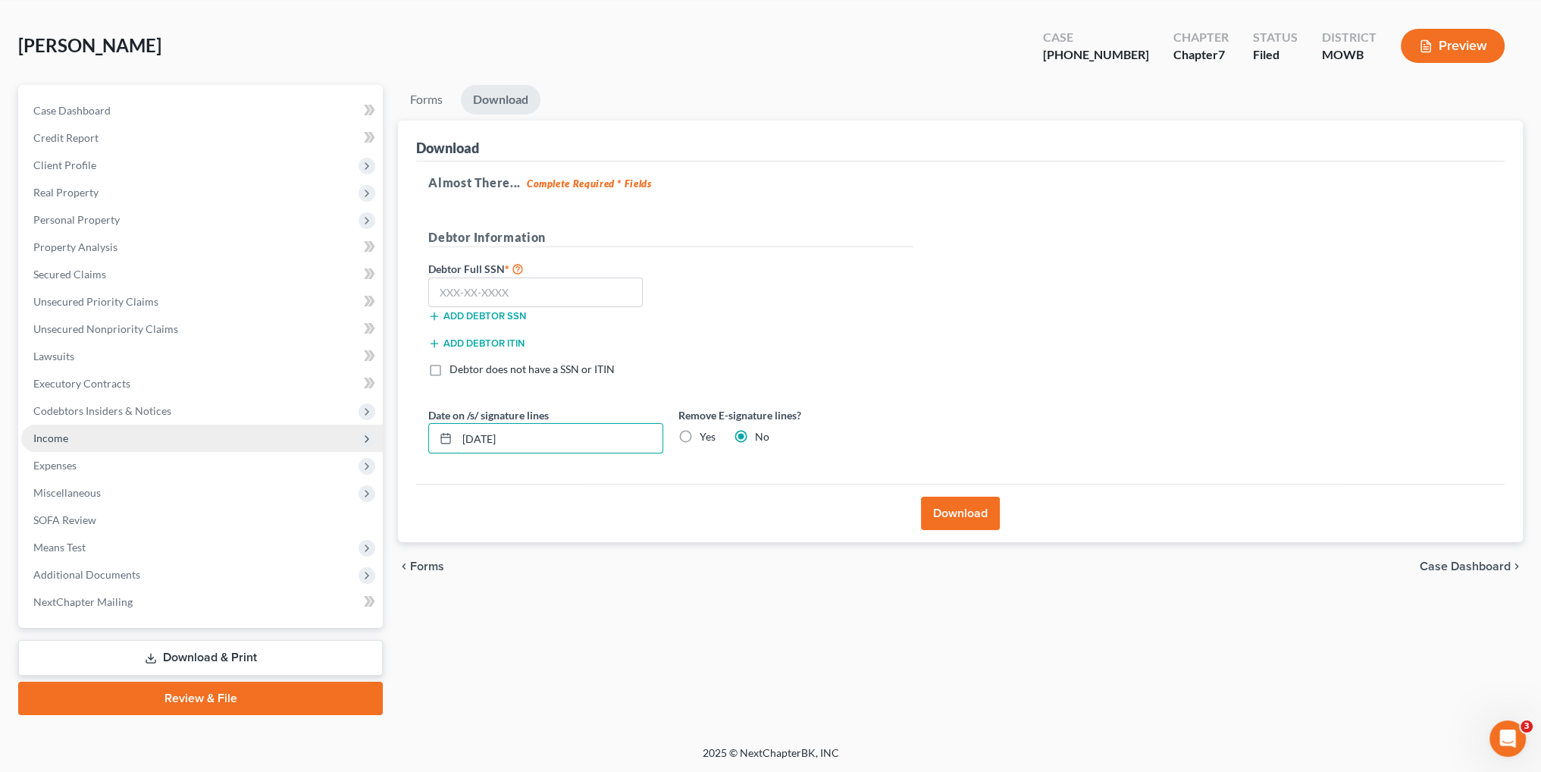
drag, startPoint x: 548, startPoint y: 434, endPoint x: 369, endPoint y: 437, distance: 178.9
click at [369, 437] on div "Petition Navigation Case Dashboard Payments Invoices Payments Payments Credit R…" at bounding box center [771, 400] width 1520 height 630
click at [700, 437] on label "Yes" at bounding box center [708, 436] width 16 height 15
click at [706, 437] on input "Yes" at bounding box center [711, 434] width 10 height 10
radio input "true"
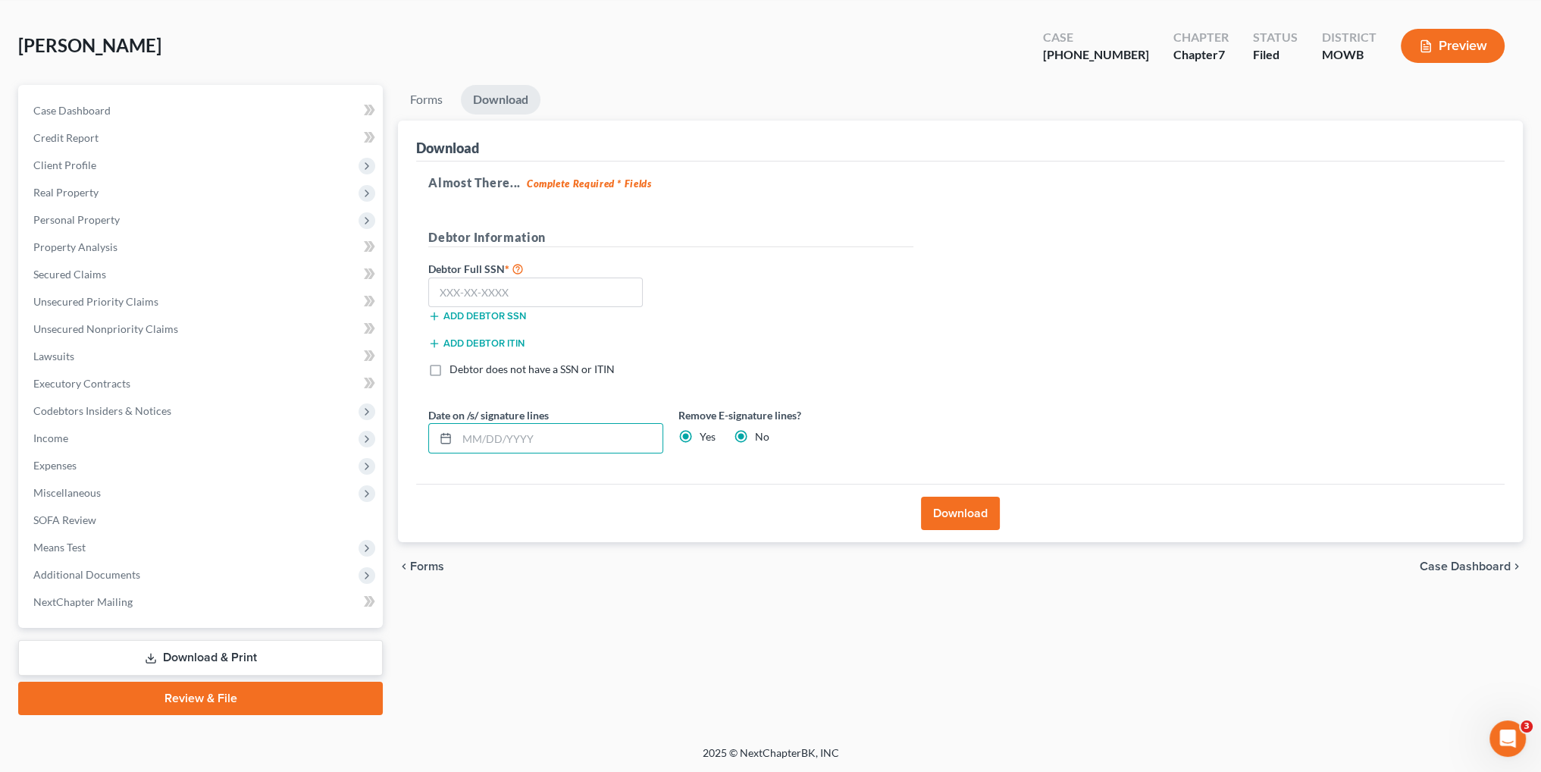
radio input "false"
click at [466, 297] on input "text" at bounding box center [535, 292] width 214 height 30
click at [516, 286] on input "text" at bounding box center [535, 292] width 214 height 30
type input "498-96-7760"
click at [990, 516] on button "Download" at bounding box center [960, 512] width 79 height 33
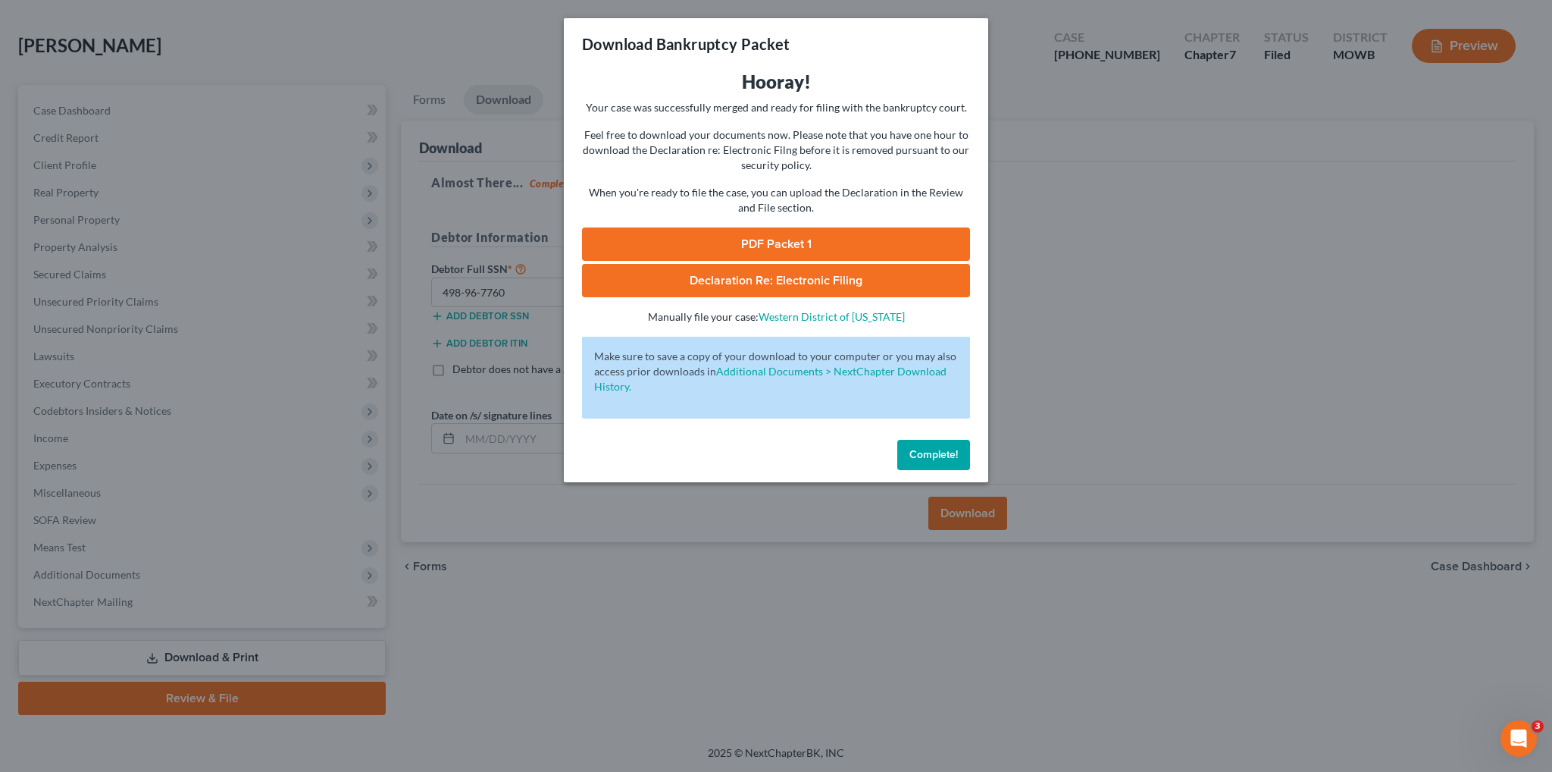
click at [767, 240] on link "PDF Packet 1" at bounding box center [776, 243] width 388 height 33
click at [932, 464] on button "Complete!" at bounding box center [933, 455] width 73 height 30
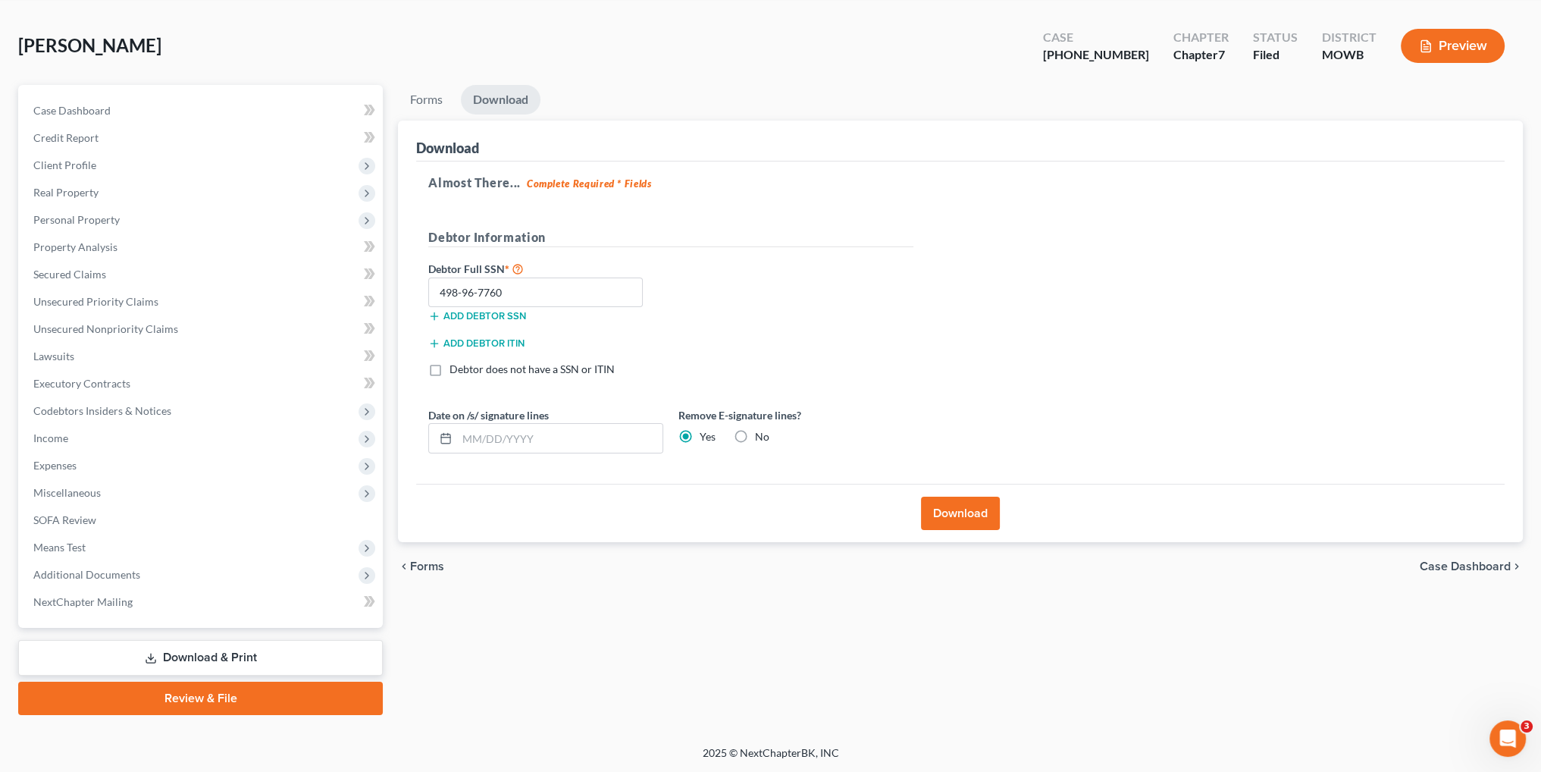
scroll to position [0, 0]
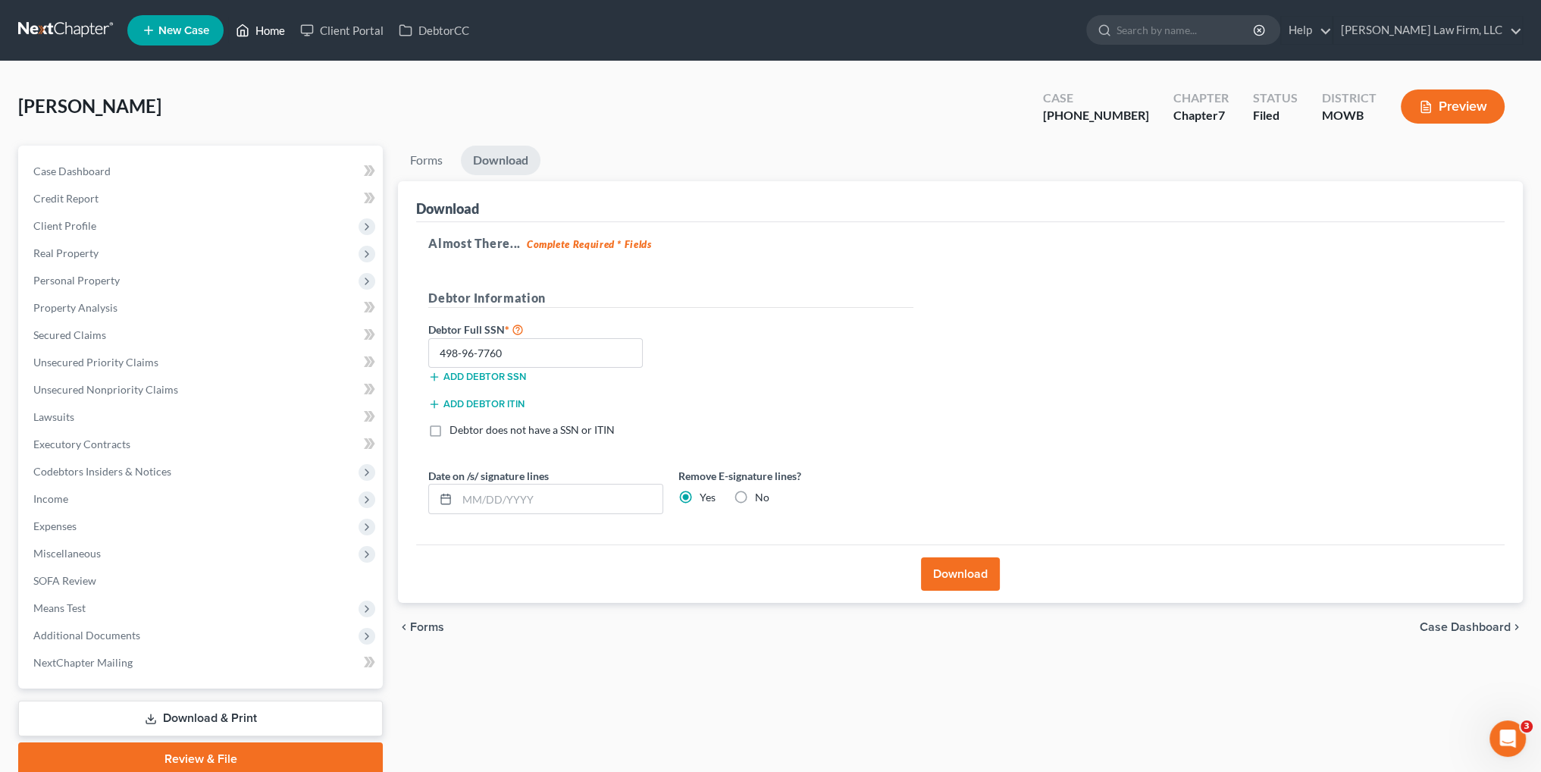
click at [270, 27] on link "Home" at bounding box center [260, 30] width 64 height 27
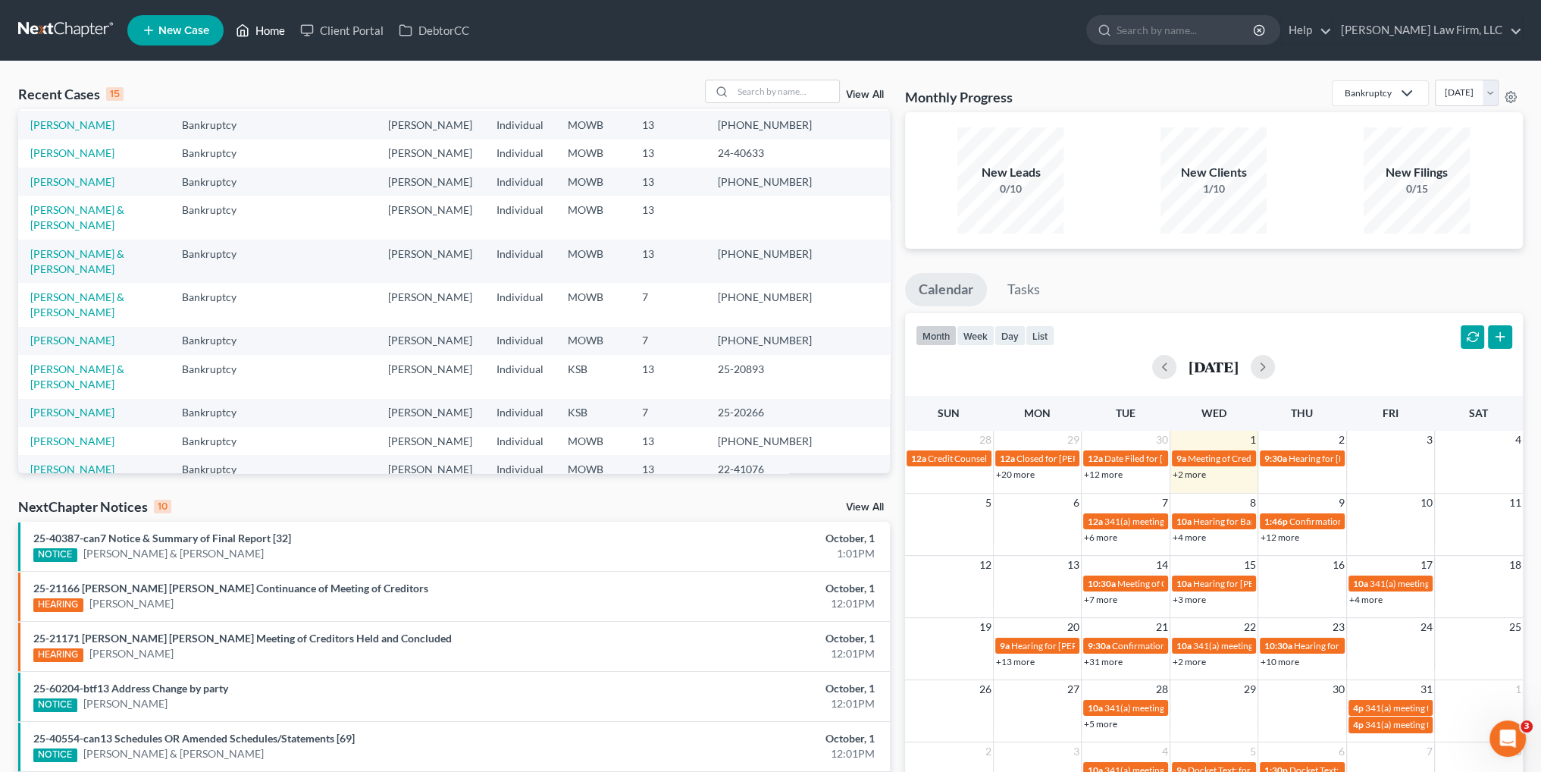
scroll to position [104, 0]
click at [758, 86] on input "search" at bounding box center [786, 91] width 106 height 22
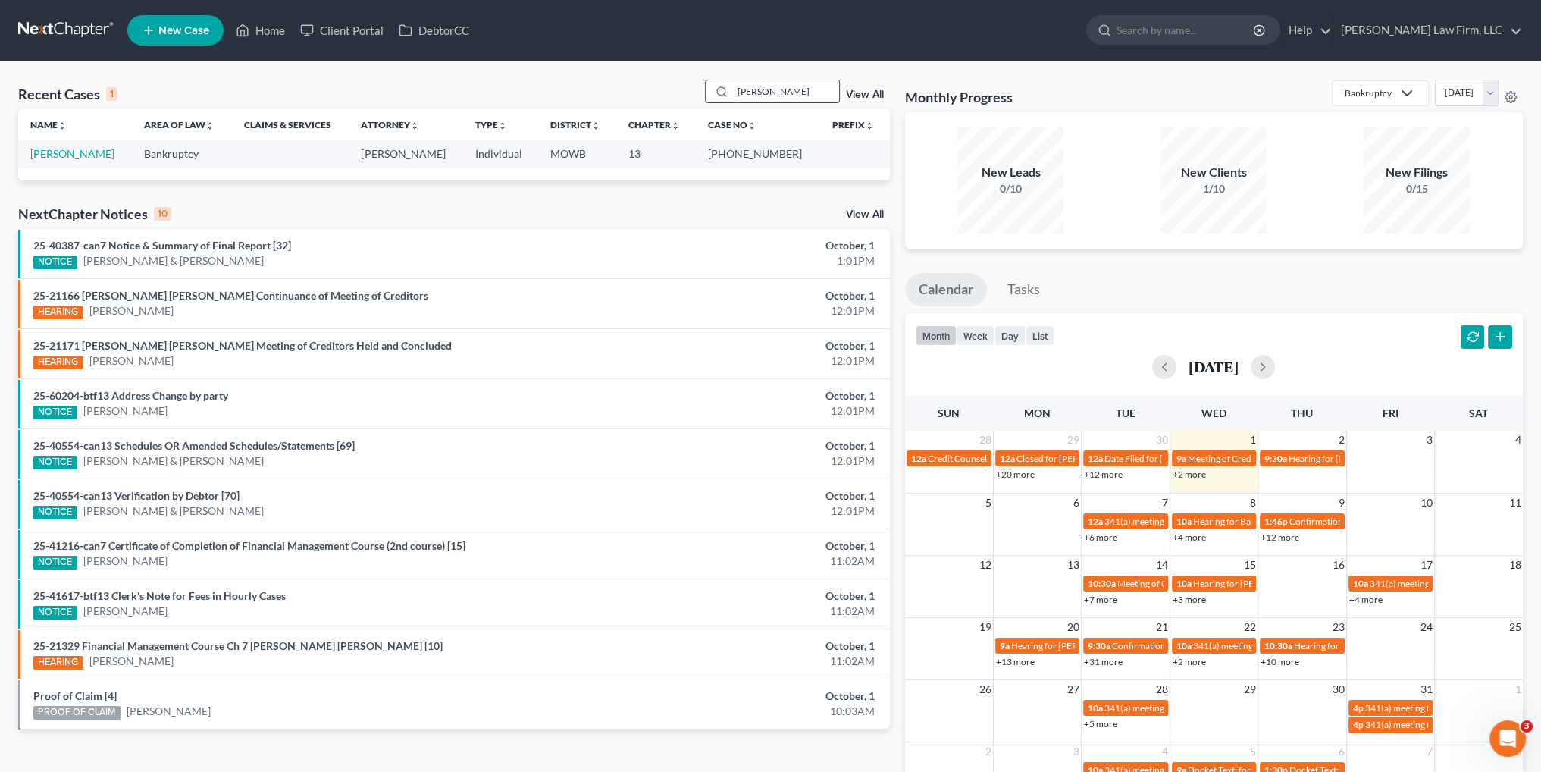
scroll to position [0, 0]
type input "[PERSON_NAME]"
click at [80, 152] on link "[PERSON_NAME]" at bounding box center [72, 153] width 84 height 13
select select "3"
select select "6"
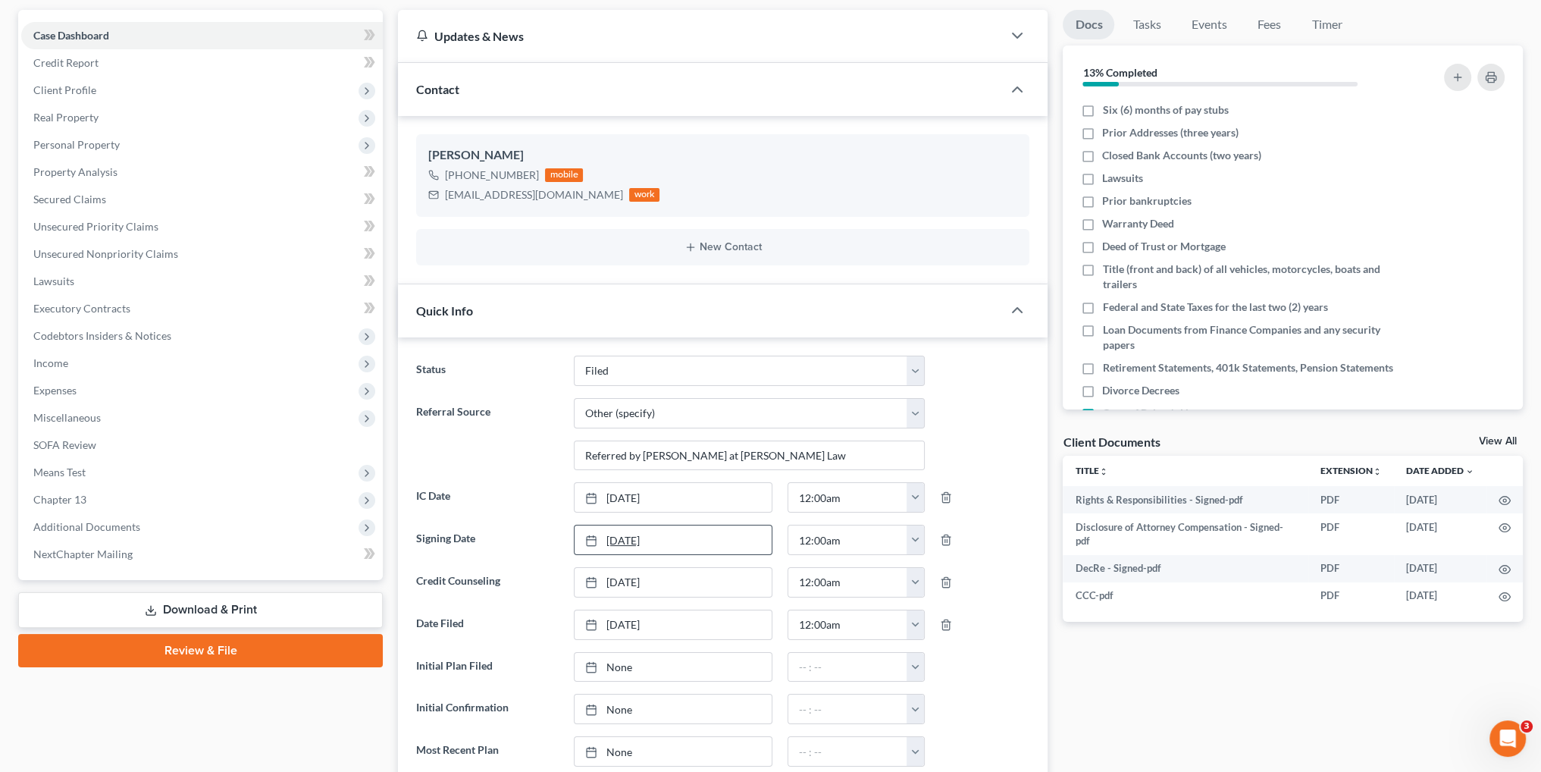
scroll to position [152, 0]
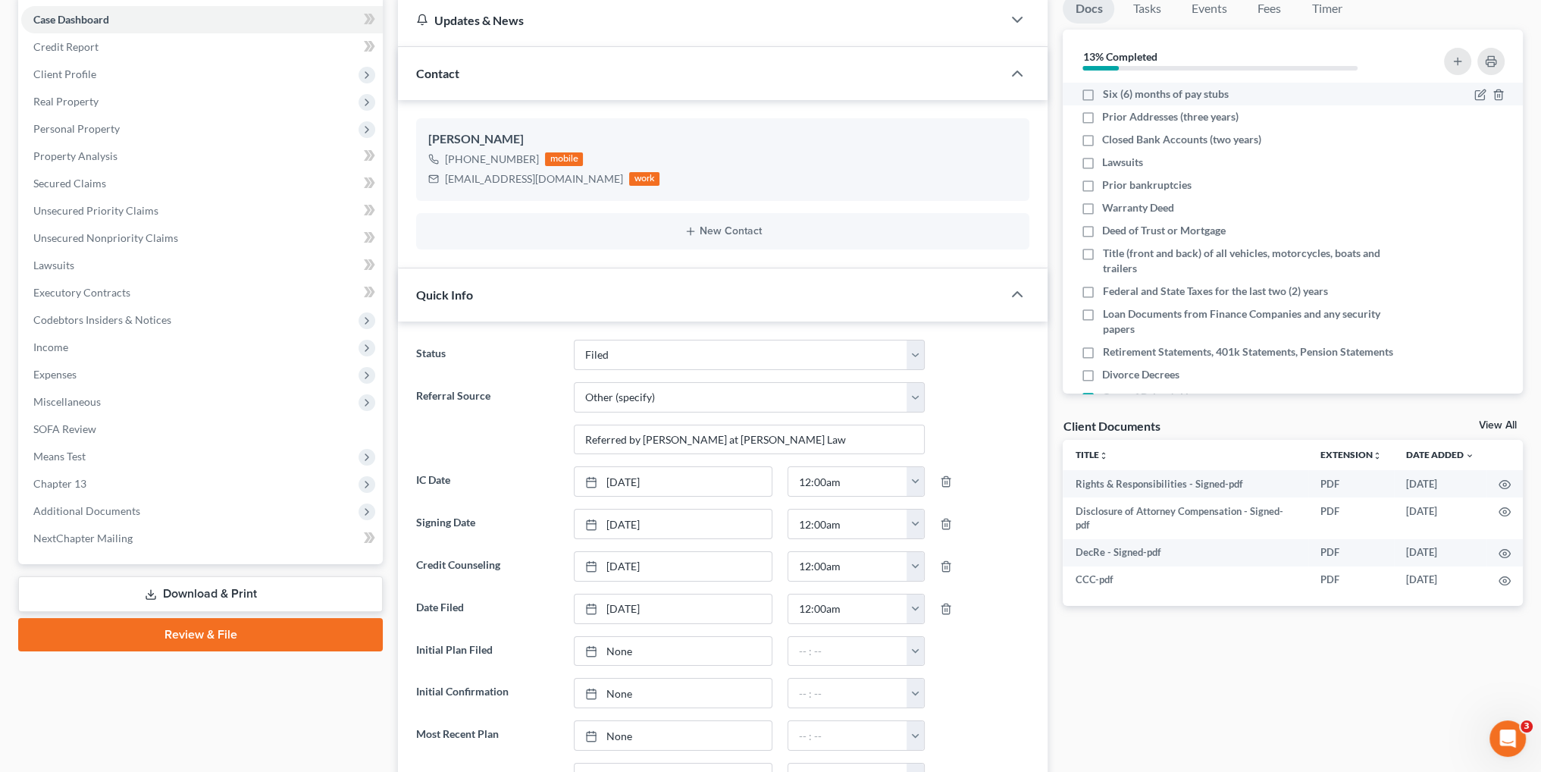
click at [1102, 91] on label "Six (6) months of pay stubs" at bounding box center [1165, 93] width 126 height 15
click at [1108, 91] on input "Six (6) months of pay stubs" at bounding box center [1113, 91] width 10 height 10
checkbox input "true"
click at [1102, 121] on label "Prior Addresses (three years)" at bounding box center [1170, 116] width 136 height 15
click at [1108, 119] on input "Prior Addresses (three years)" at bounding box center [1113, 114] width 10 height 10
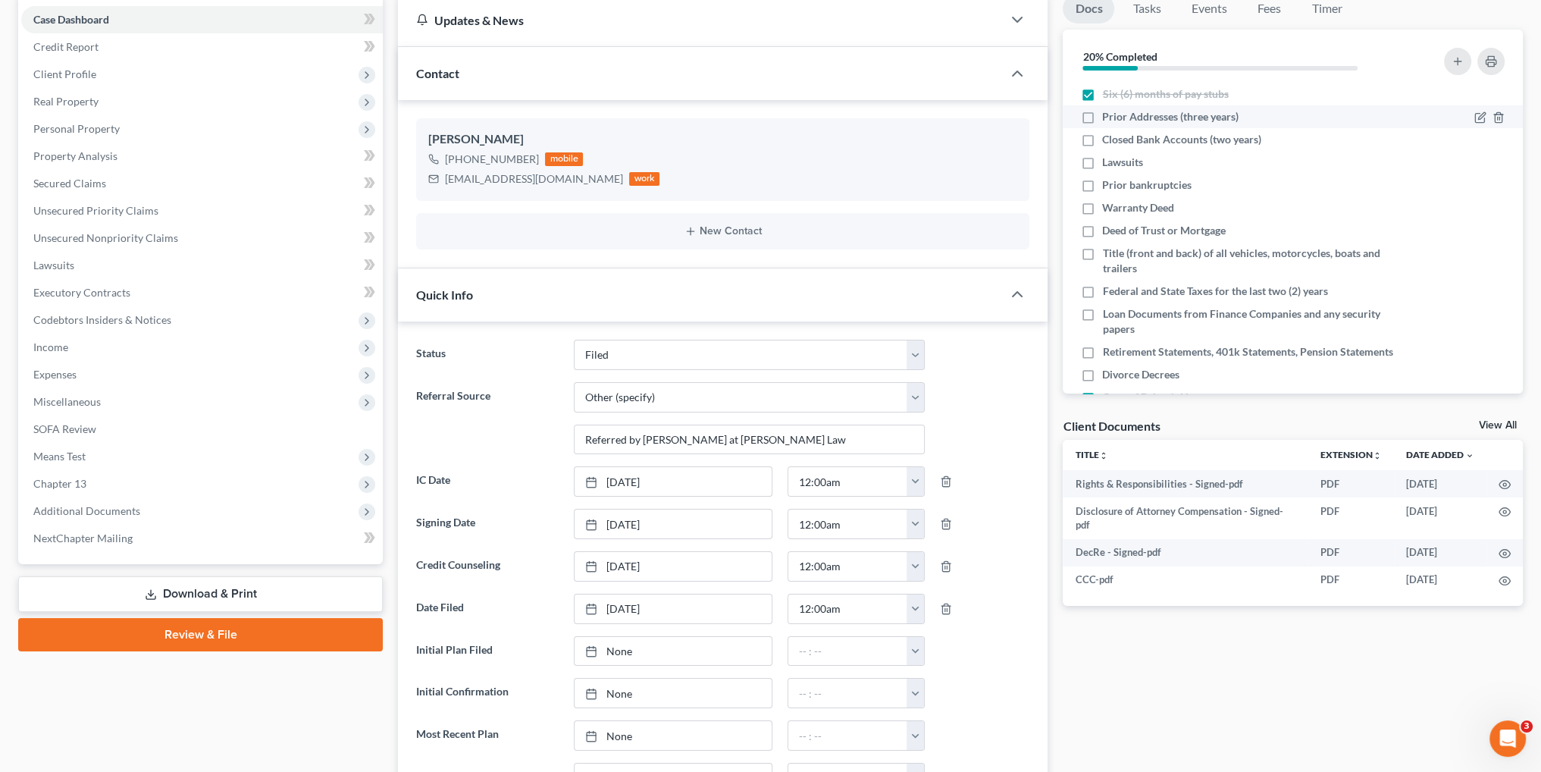
checkbox input "true"
click at [1102, 139] on label "Closed Bank Accounts (two years)" at bounding box center [1181, 139] width 159 height 15
click at [1108, 139] on input "Closed Bank Accounts (two years)" at bounding box center [1113, 137] width 10 height 10
checkbox input "true"
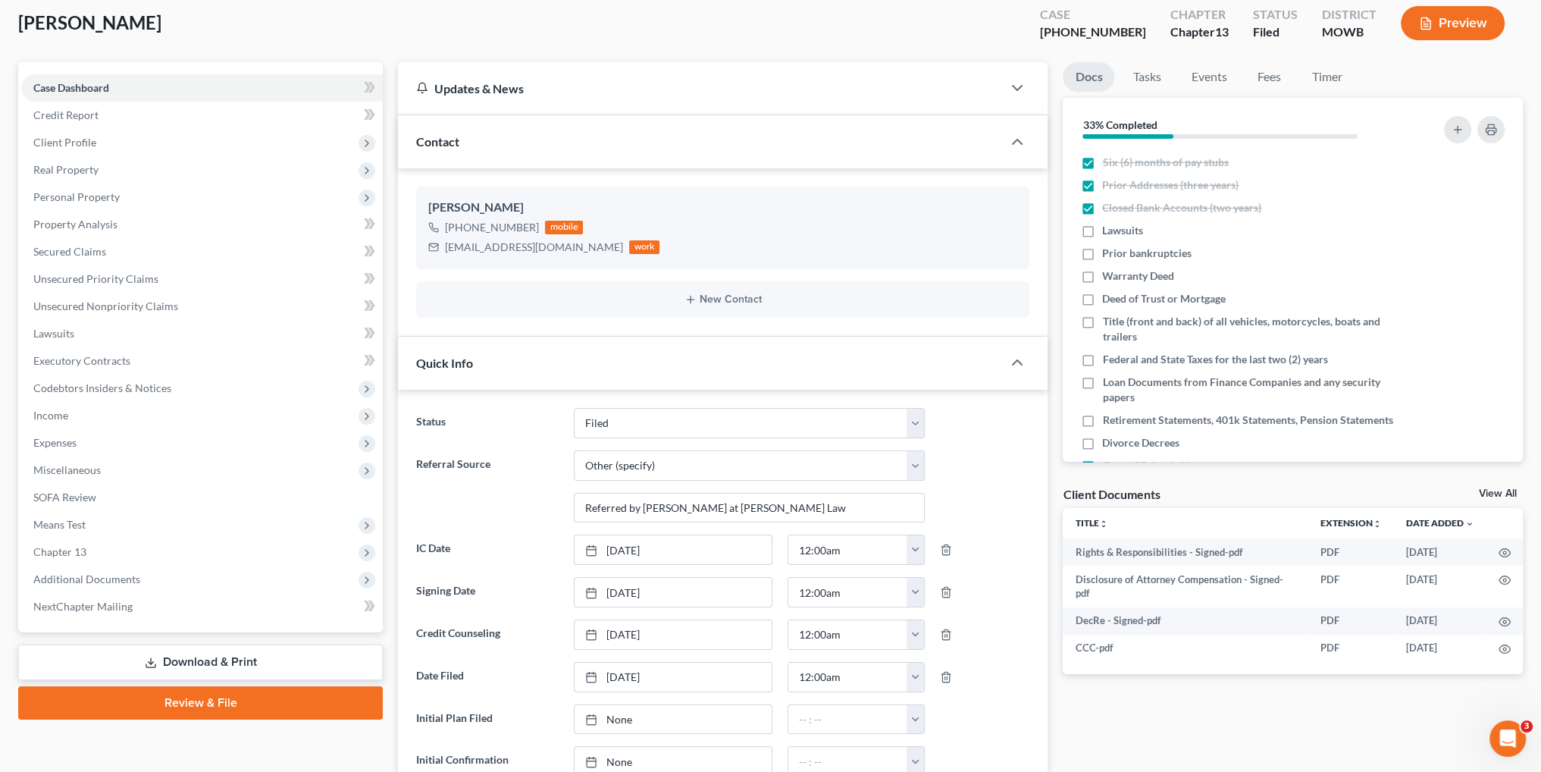
scroll to position [0, 0]
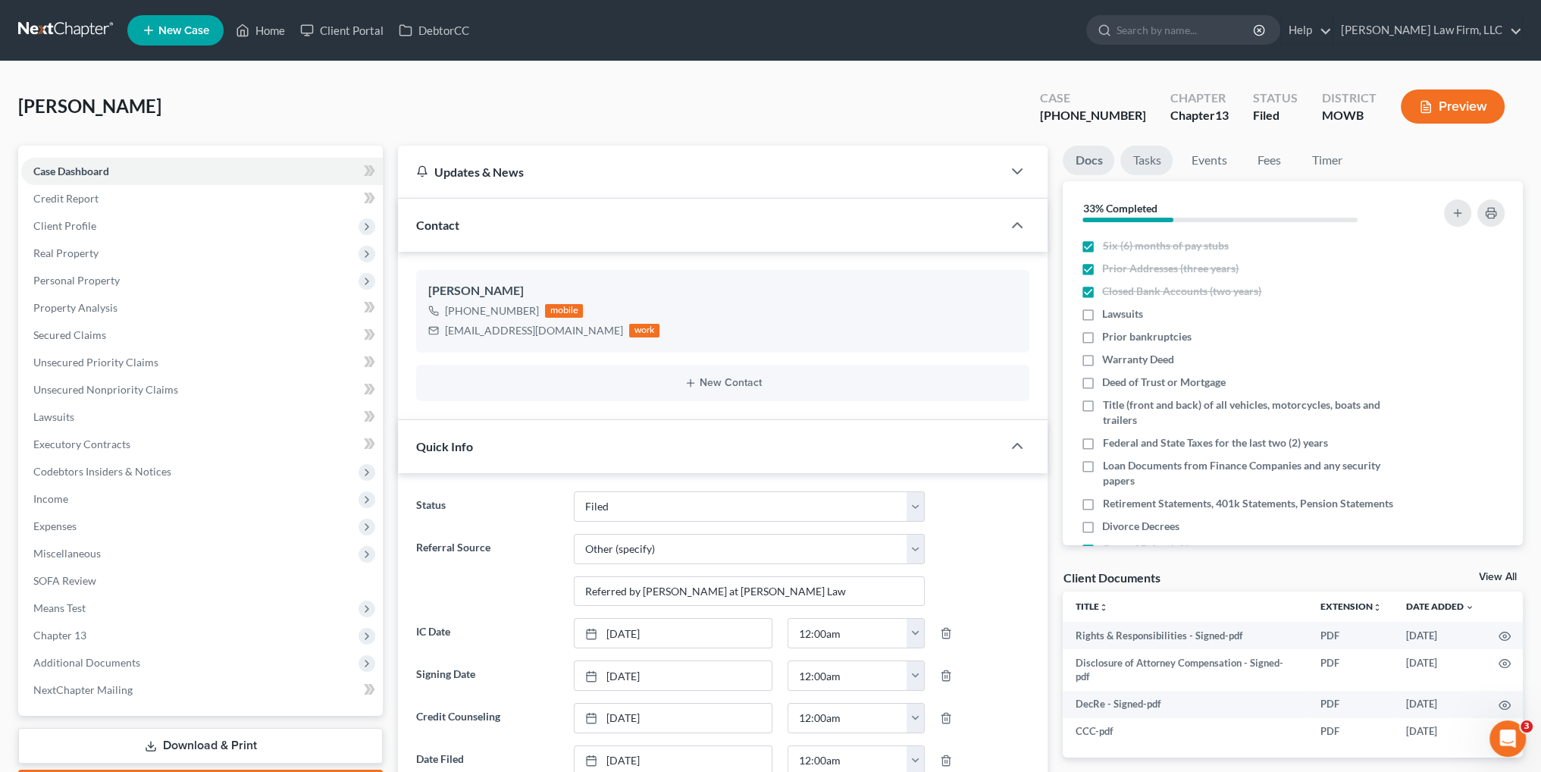
click at [1145, 160] on link "Tasks" at bounding box center [1146, 161] width 52 height 30
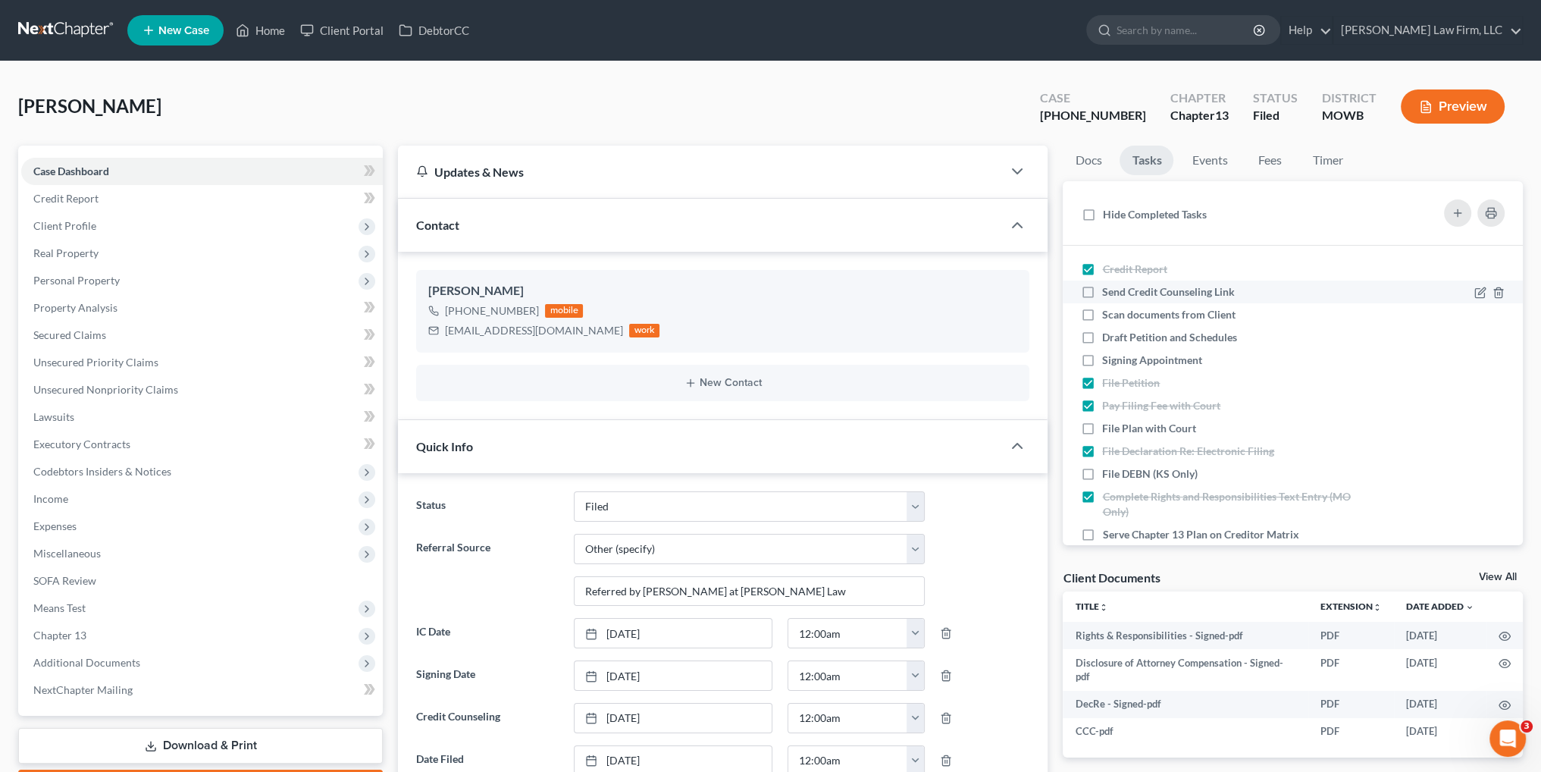
click at [1102, 289] on label "Send Credit Counseling Link" at bounding box center [1174, 291] width 145 height 15
click at [1108, 289] on input "Send Credit Counseling Link" at bounding box center [1113, 289] width 10 height 10
checkbox input "true"
click at [1102, 309] on label "Scan documents from Client" at bounding box center [1175, 314] width 146 height 15
click at [1108, 309] on input "Scan documents from Client" at bounding box center [1113, 312] width 10 height 10
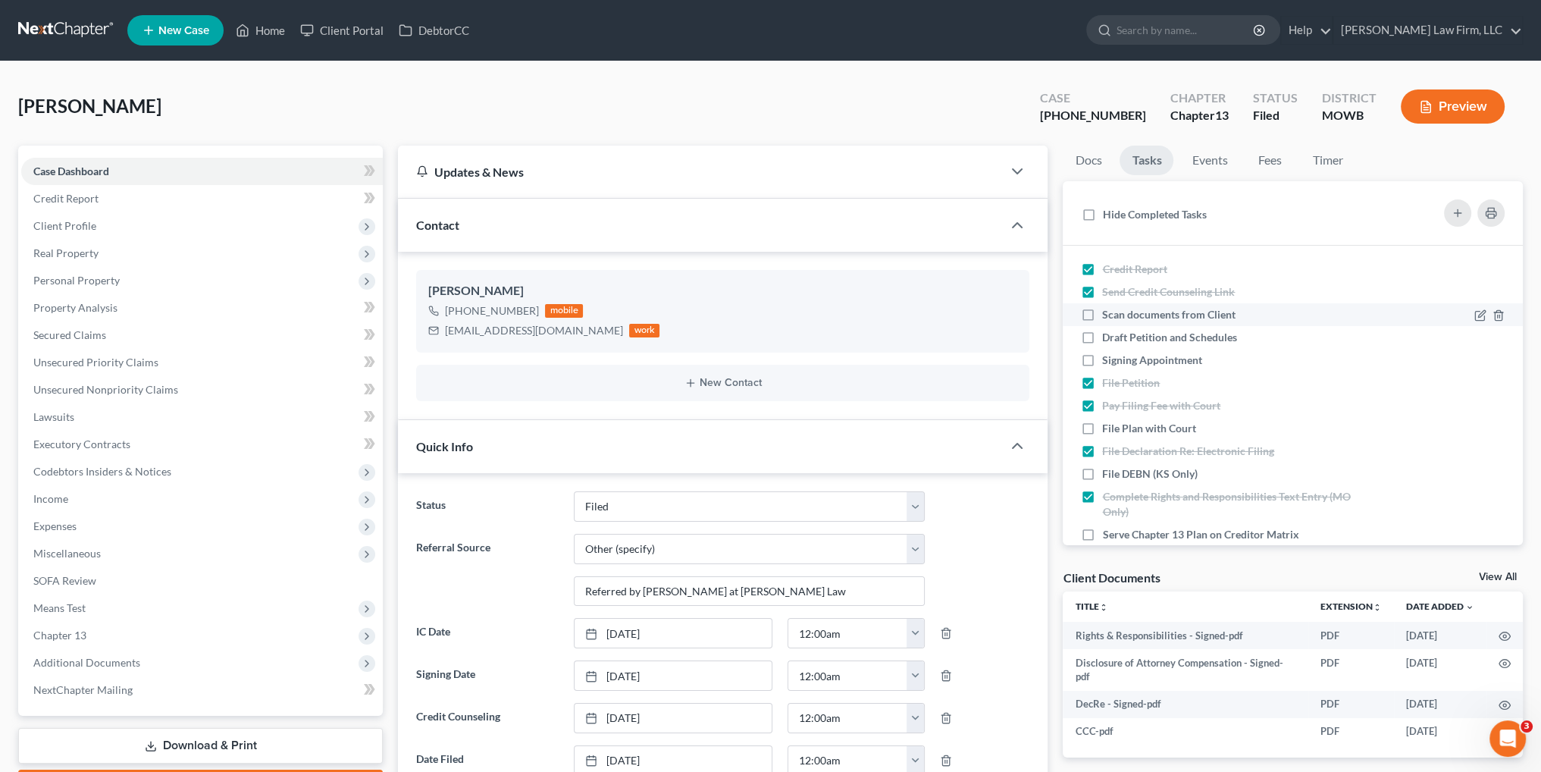
checkbox input "true"
click at [1102, 336] on label "Draft Petition and Schedules" at bounding box center [1175, 337] width 147 height 15
click at [1108, 336] on input "Draft Petition and Schedules" at bounding box center [1113, 335] width 10 height 10
checkbox input "true"
click at [1102, 362] on label "Signing Appointment" at bounding box center [1158, 359] width 112 height 15
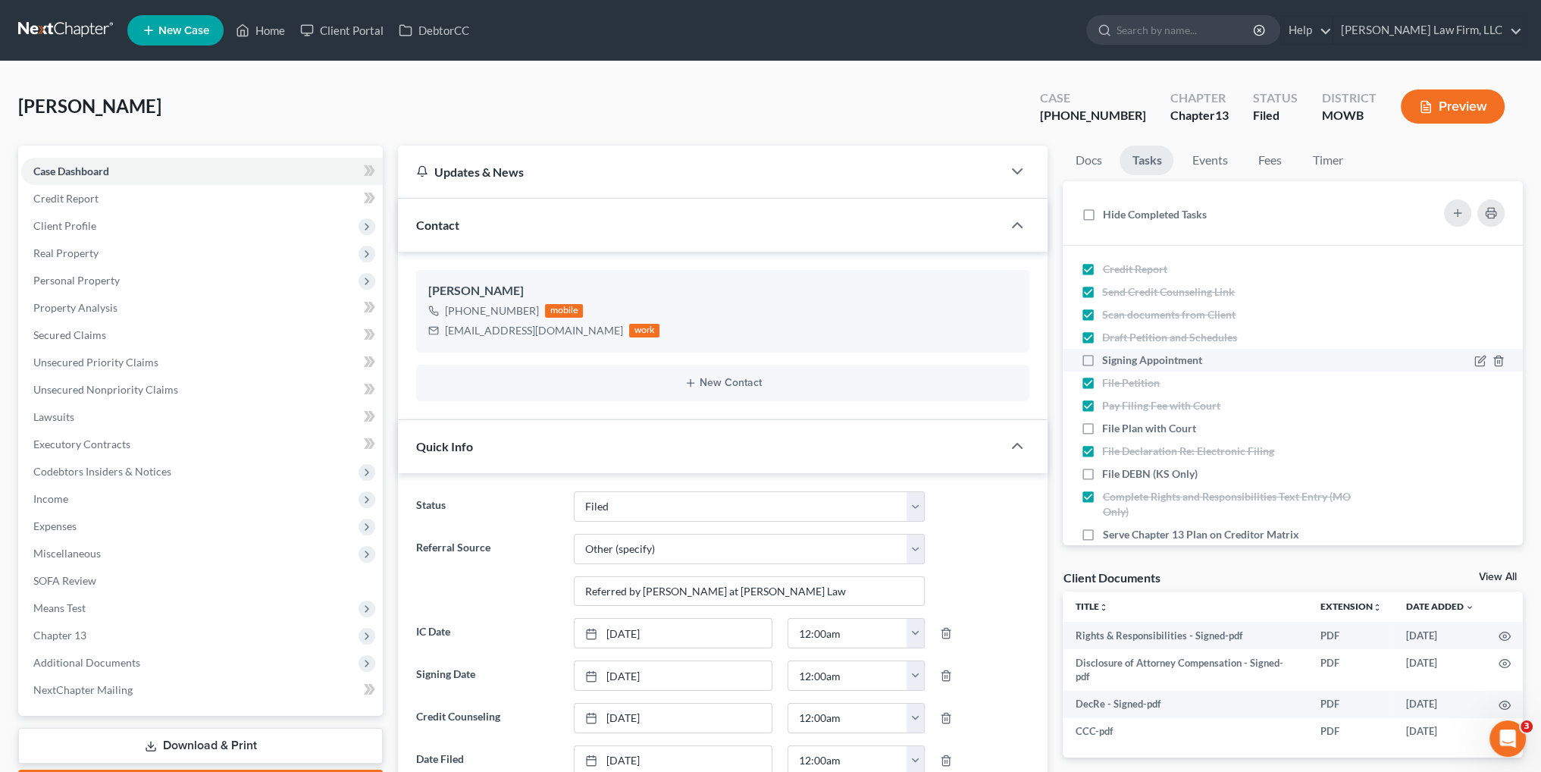
click at [1108, 362] on input "Signing Appointment" at bounding box center [1113, 357] width 10 height 10
checkbox input "true"
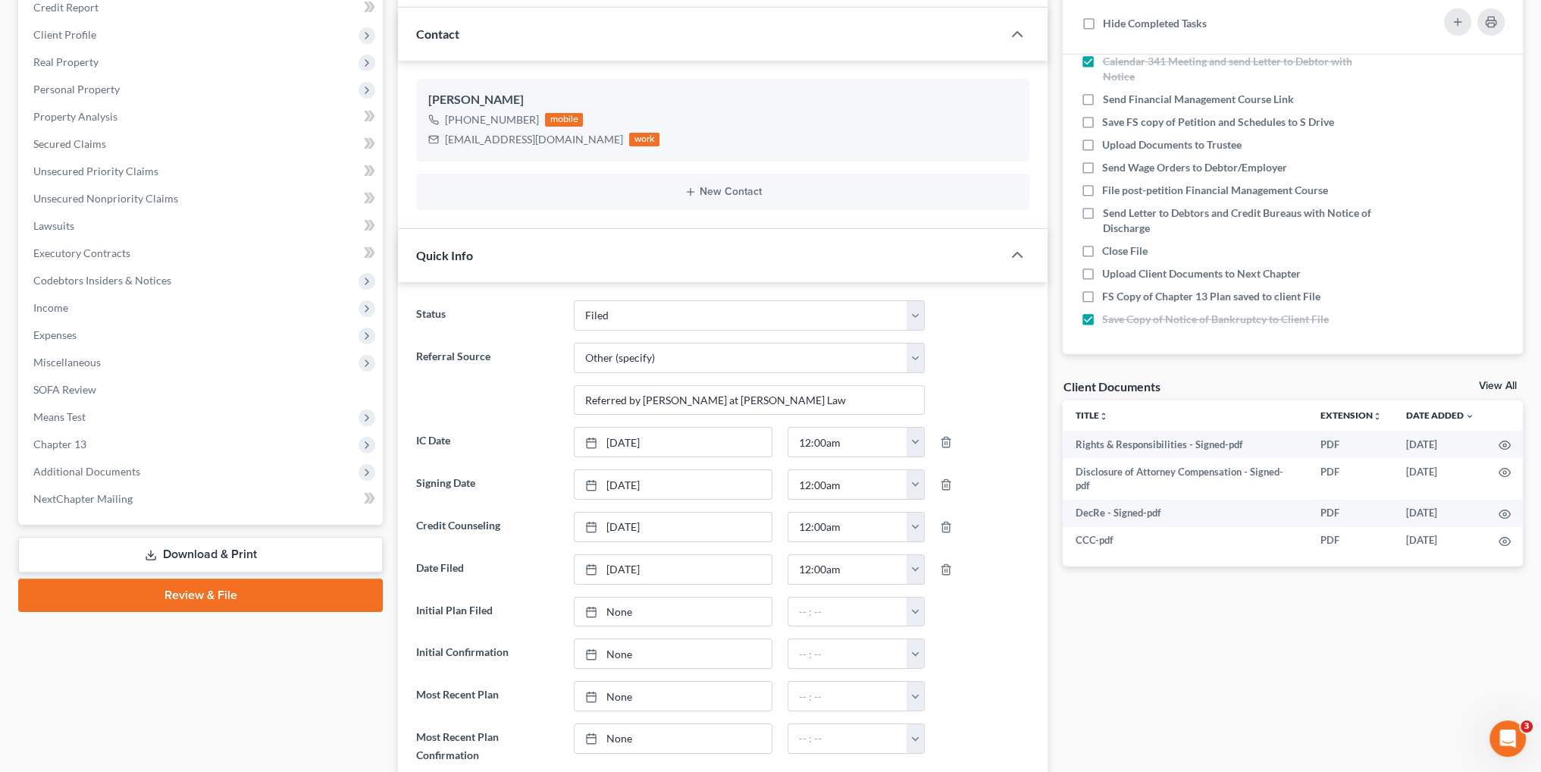
scroll to position [227, 0]
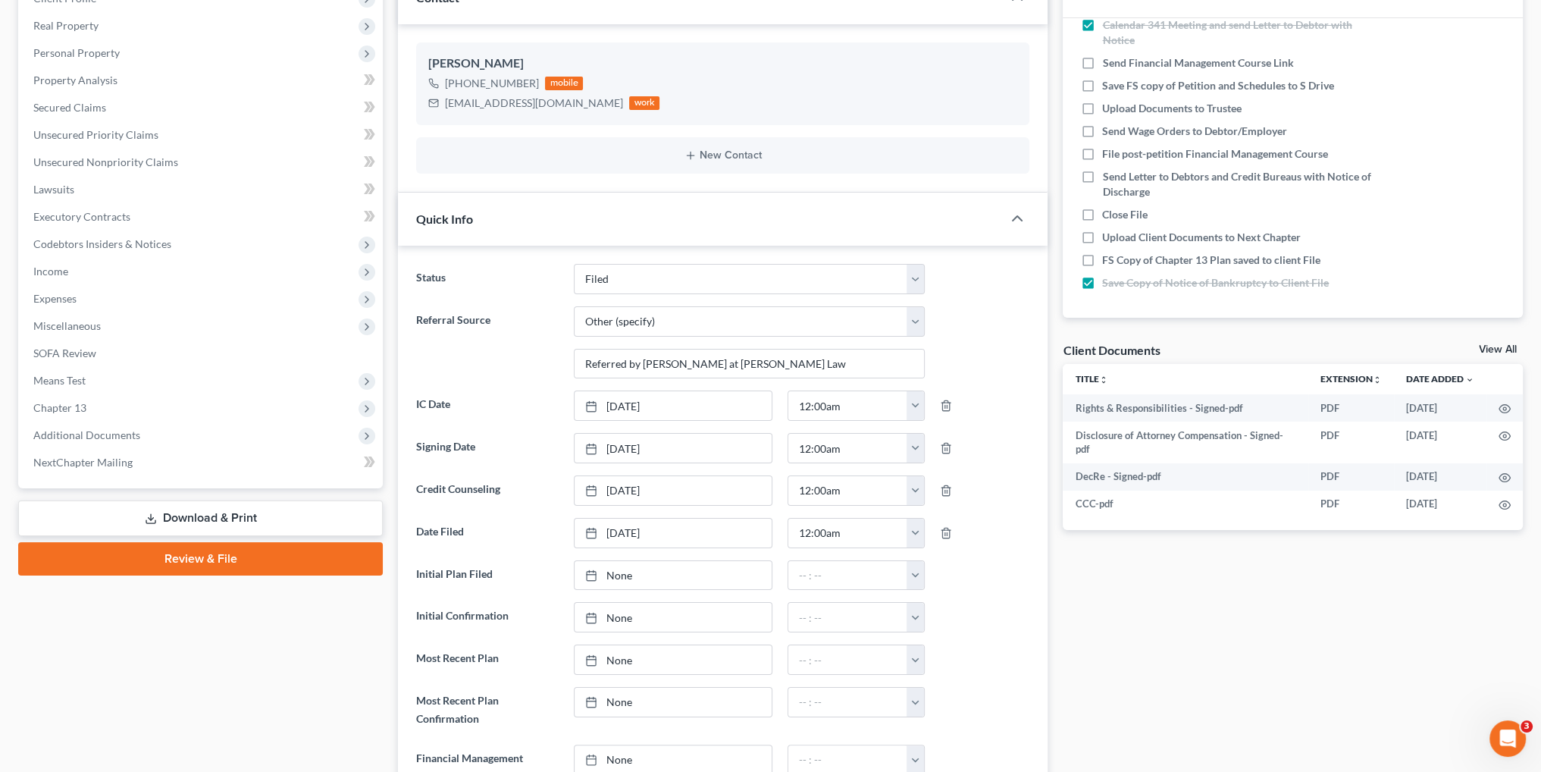
click at [248, 511] on link "Download & Print" at bounding box center [200, 518] width 365 height 36
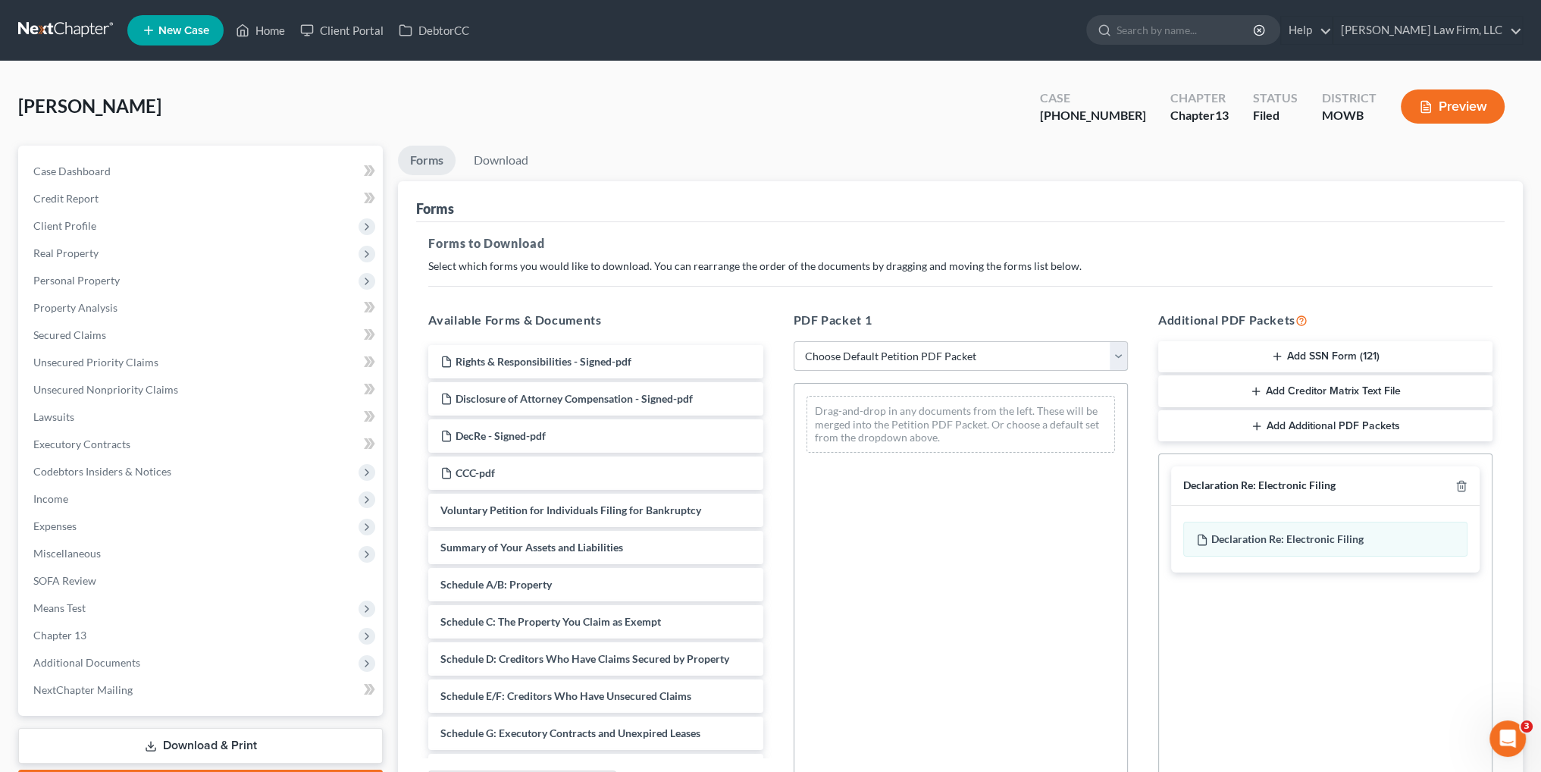
click at [965, 352] on select "Choose Default Petition PDF Packet Complete Bankruptcy Petition (all forms and …" at bounding box center [961, 356] width 334 height 30
select select "8"
click at [794, 341] on select "Choose Default Petition PDF Packet Complete Bankruptcy Petition (all forms and …" at bounding box center [961, 356] width 334 height 30
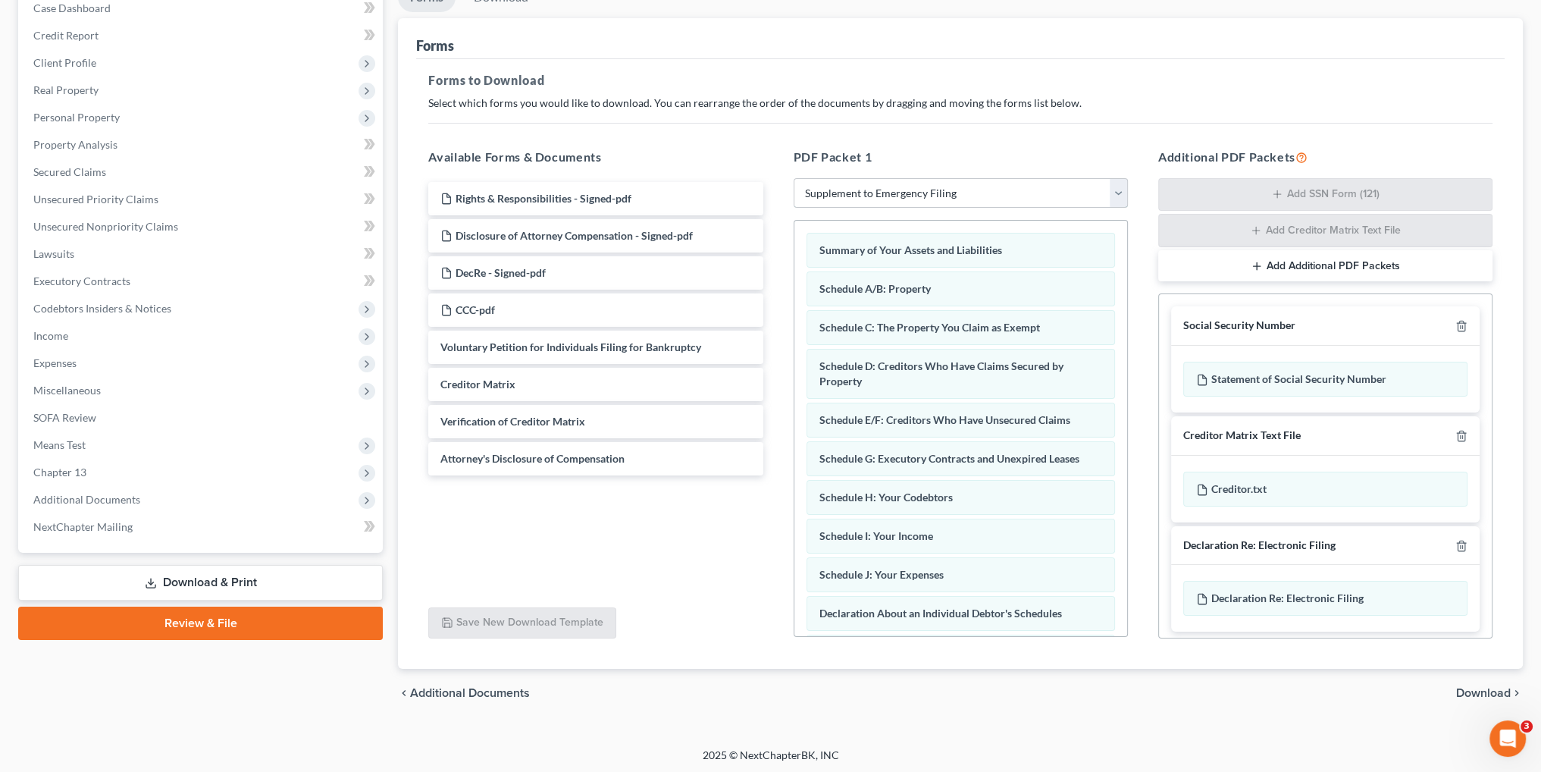
scroll to position [164, 0]
click at [1457, 543] on icon "button" at bounding box center [1460, 544] width 7 height 10
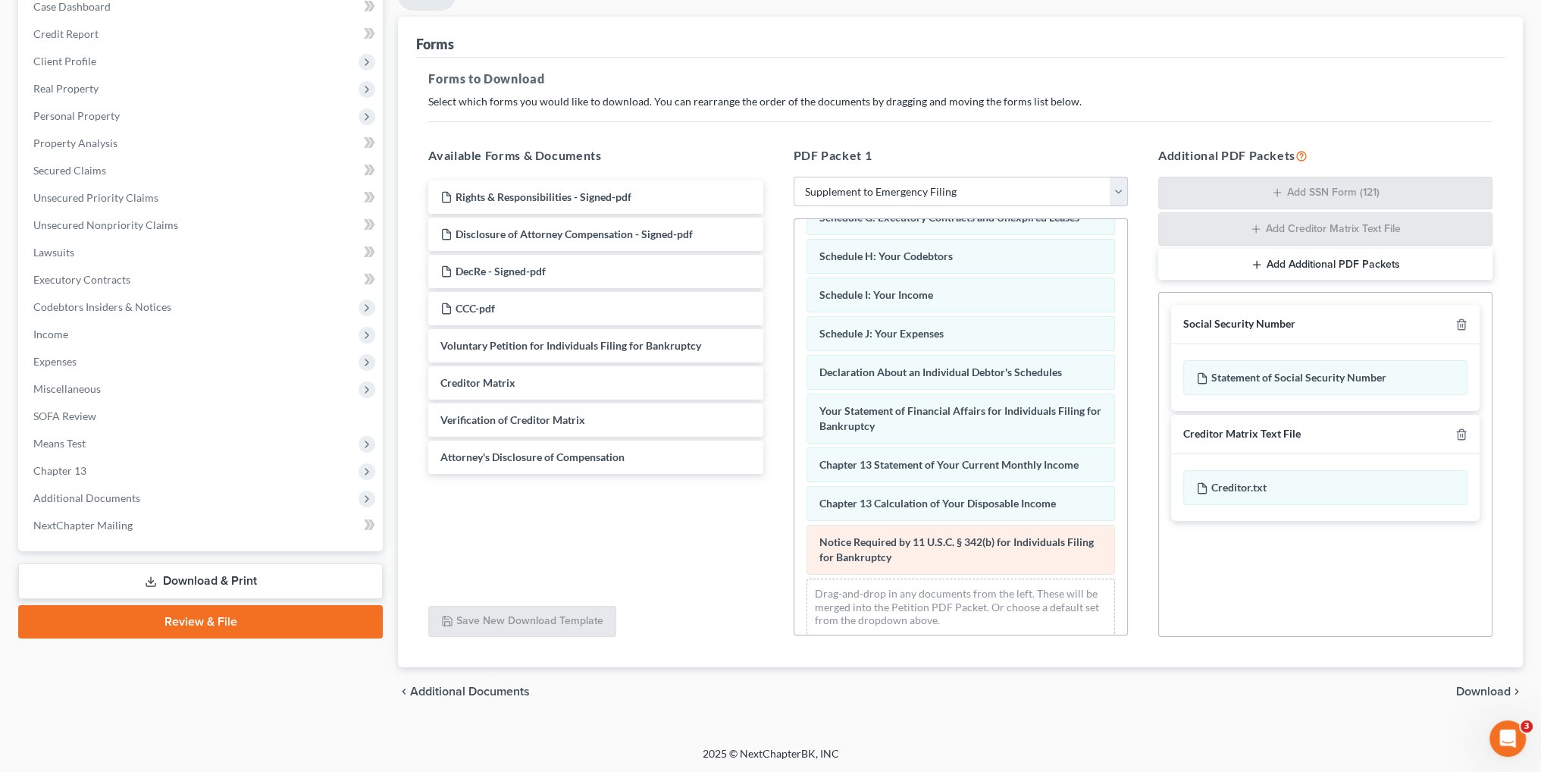
scroll to position [246, 0]
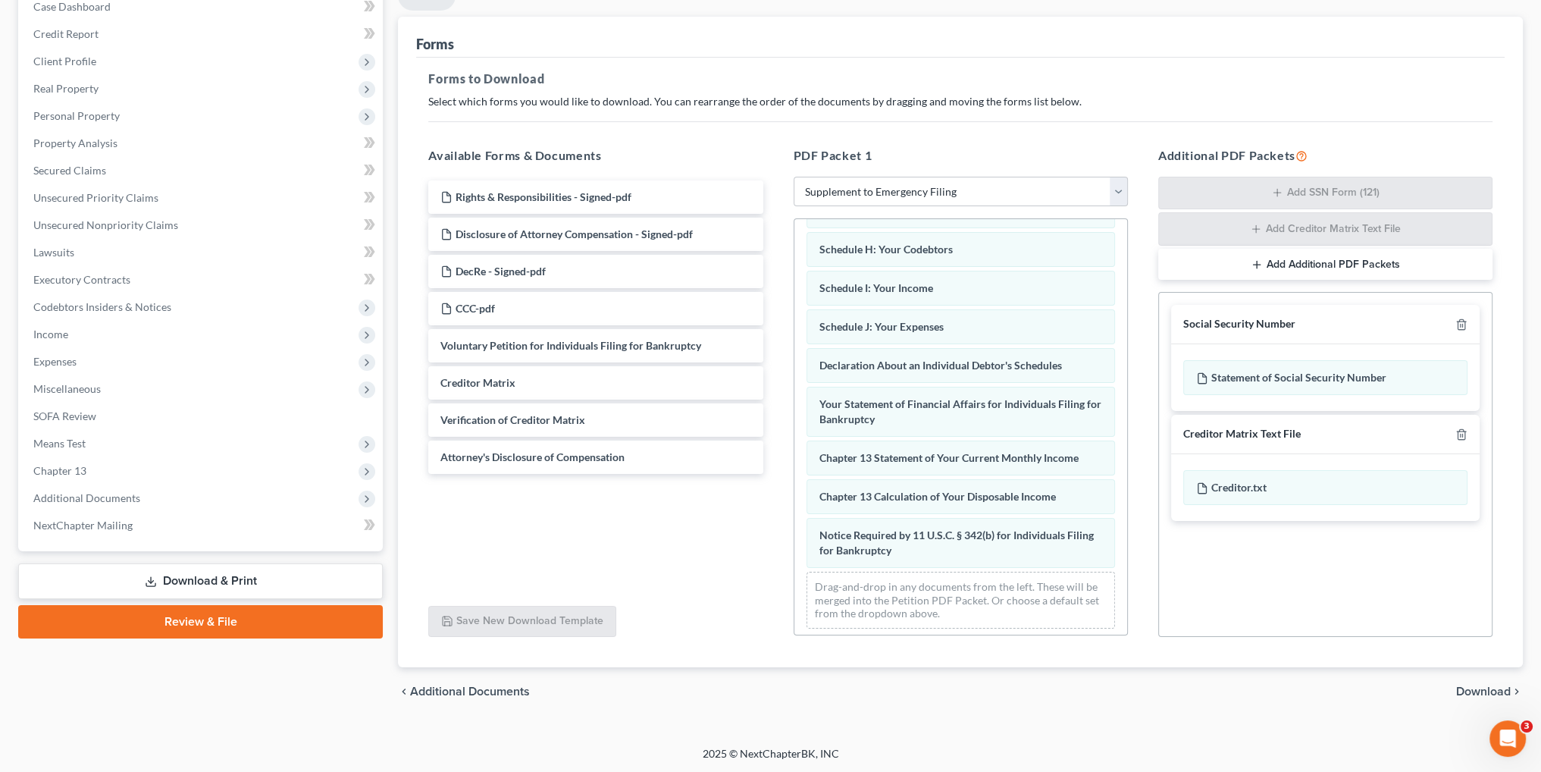
click at [1486, 687] on span "Download" at bounding box center [1483, 691] width 55 height 12
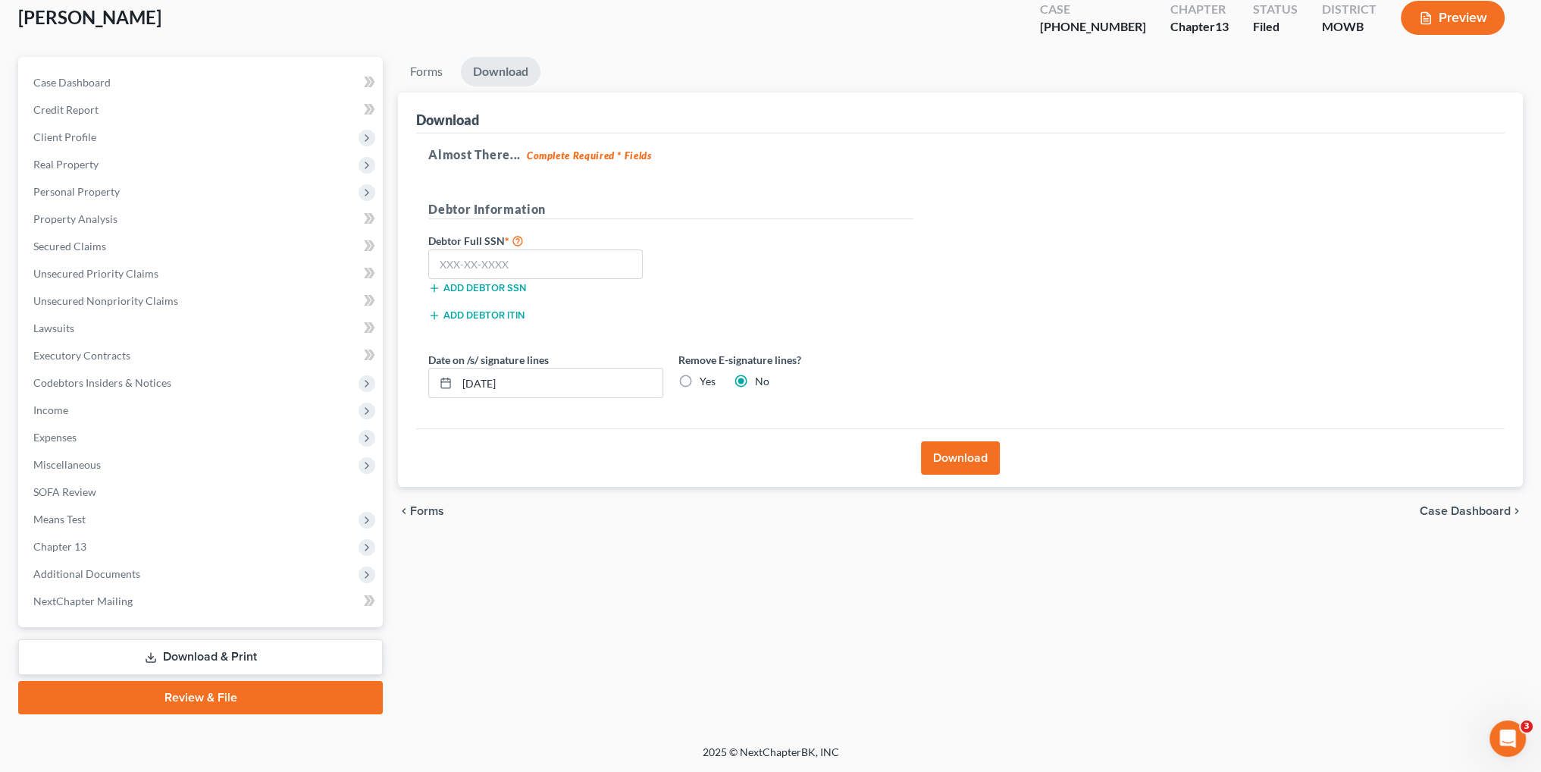
scroll to position [88, 0]
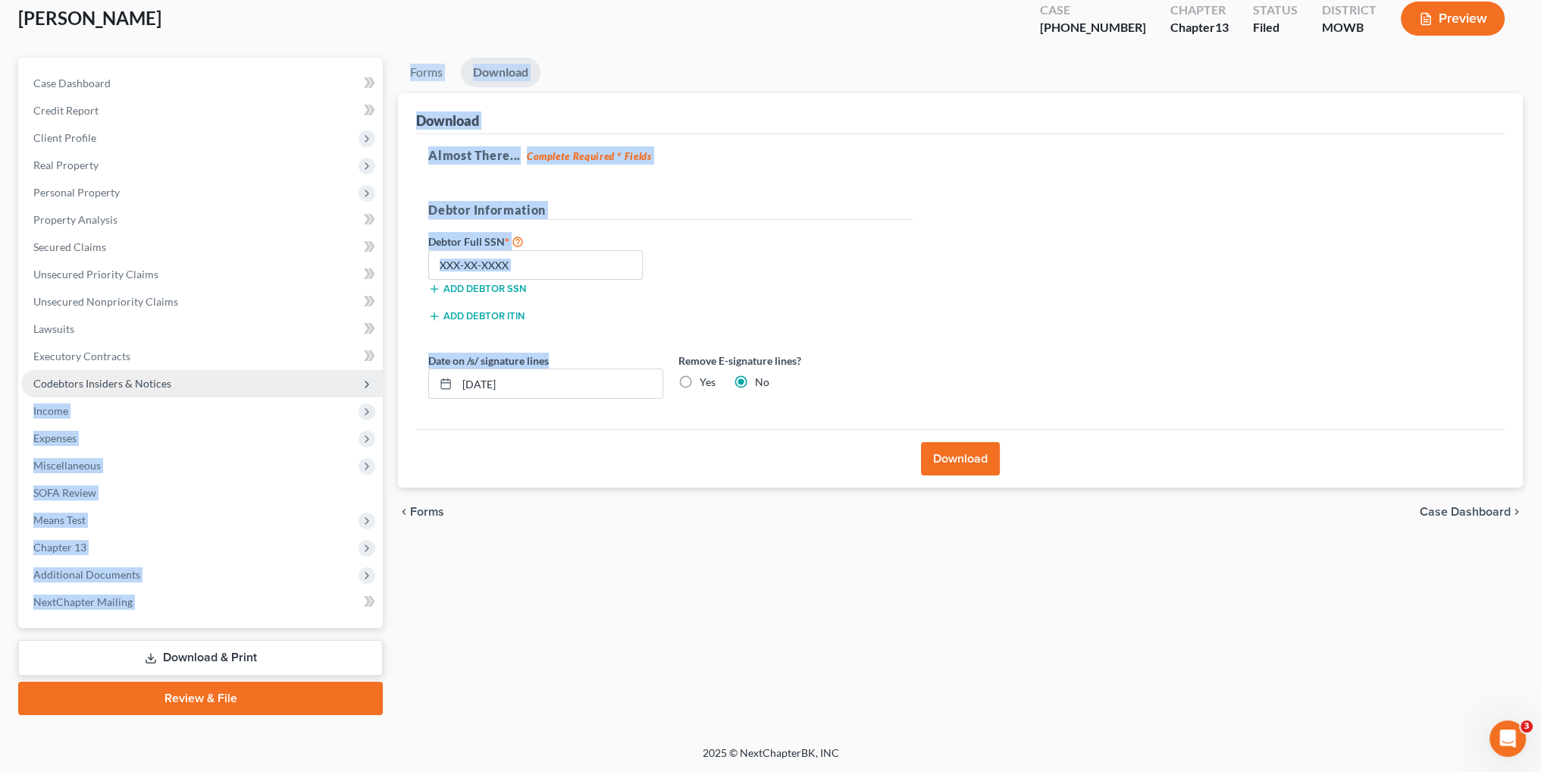
drag, startPoint x: 564, startPoint y: 368, endPoint x: 379, endPoint y: 374, distance: 185.1
click at [379, 374] on div "Petition Navigation Case Dashboard Payments Invoices Payments Payments Credit R…" at bounding box center [771, 386] width 1520 height 657
click at [558, 388] on input "[DATE]" at bounding box center [559, 383] width 205 height 29
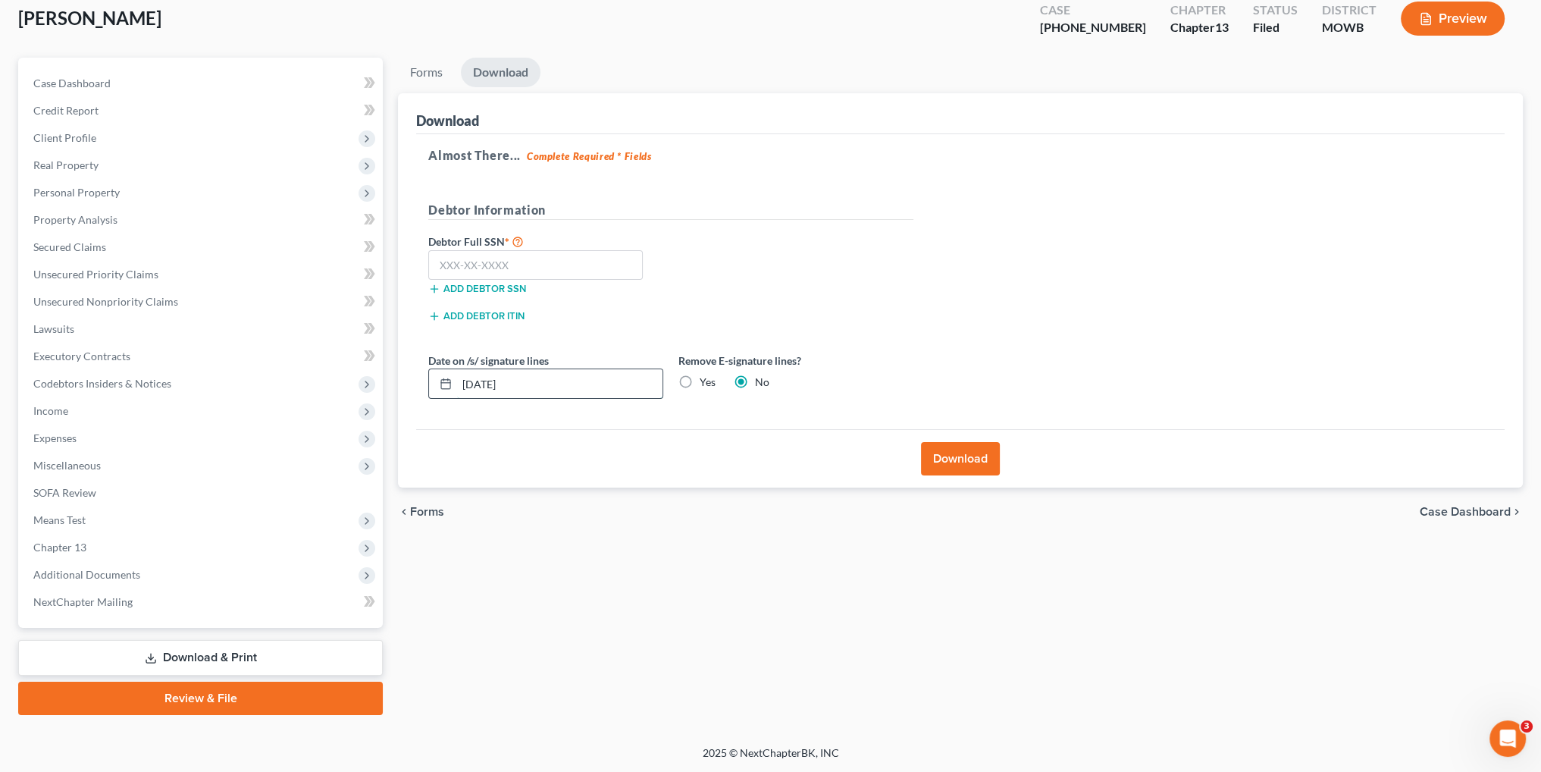
drag, startPoint x: 543, startPoint y: 383, endPoint x: 450, endPoint y: 380, distance: 93.3
click at [449, 383] on div "[DATE]" at bounding box center [545, 383] width 235 height 30
click at [700, 379] on label "Yes" at bounding box center [708, 381] width 16 height 15
click at [706, 379] on input "Yes" at bounding box center [711, 379] width 10 height 10
radio input "true"
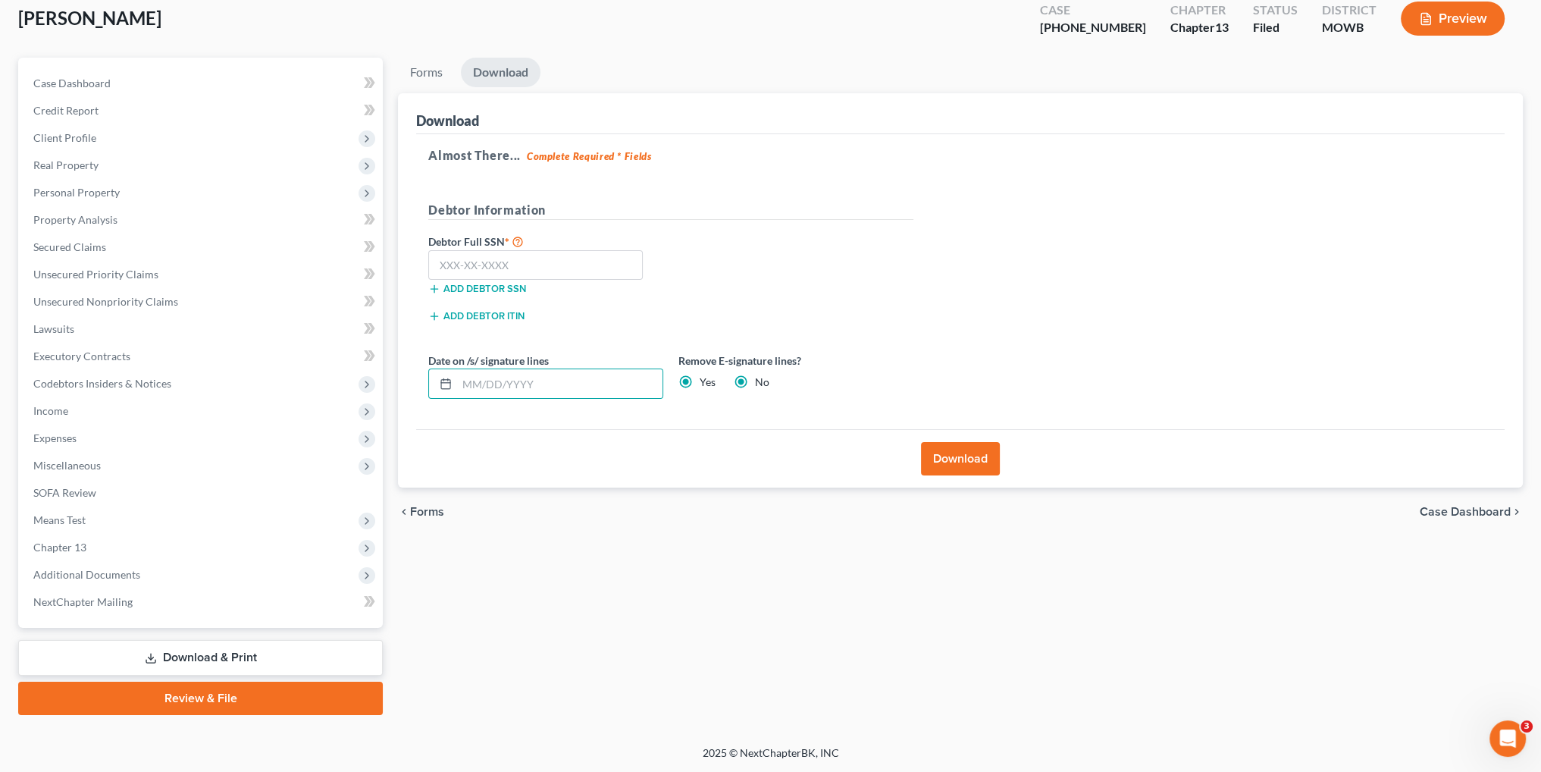
radio input "false"
click at [496, 265] on input "text" at bounding box center [535, 265] width 214 height 30
click at [458, 267] on input "text" at bounding box center [535, 265] width 214 height 30
click at [483, 255] on input "text" at bounding box center [535, 265] width 214 height 30
type input "288-80-2918"
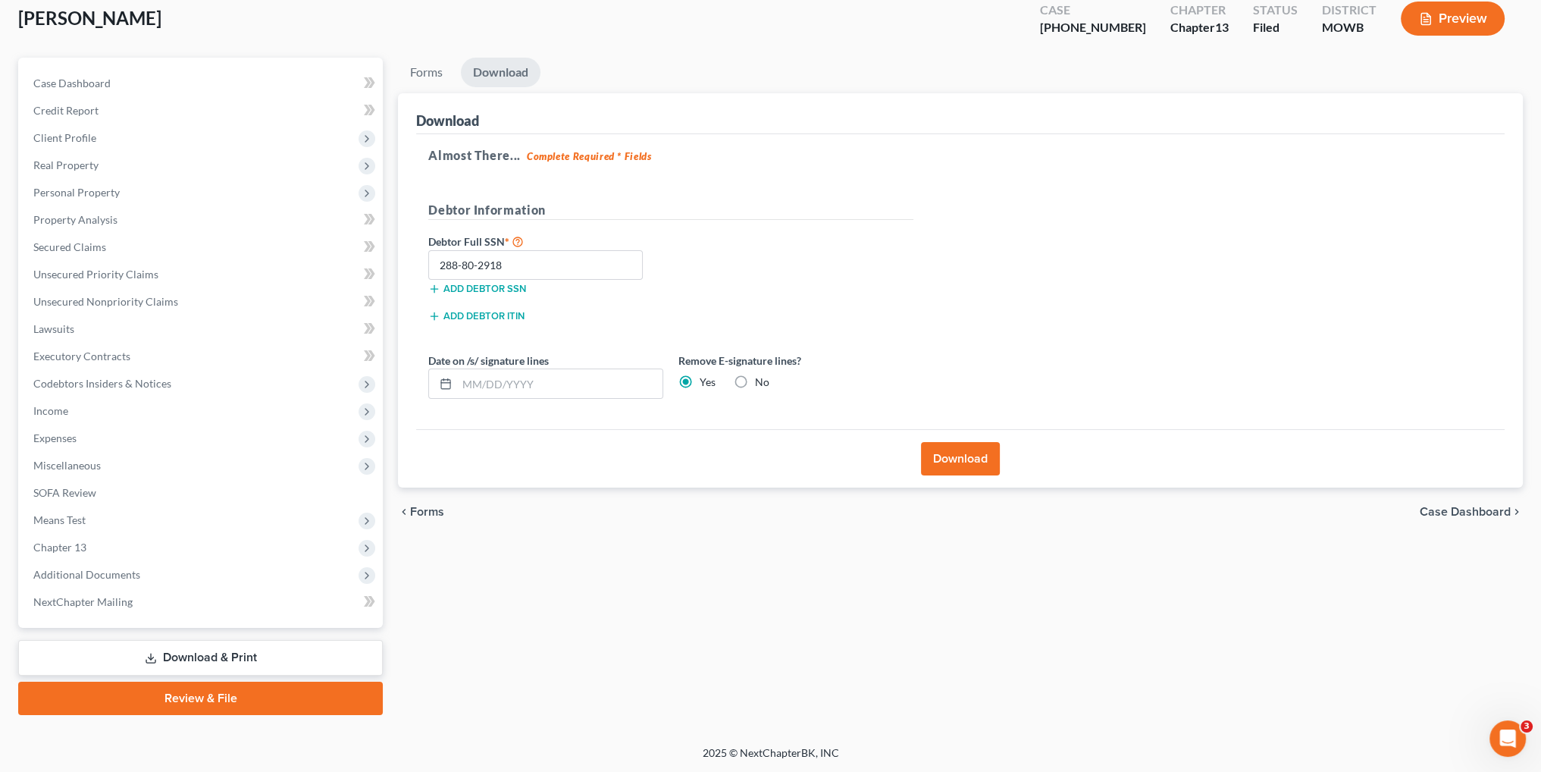
click at [957, 459] on button "Download" at bounding box center [960, 458] width 79 height 33
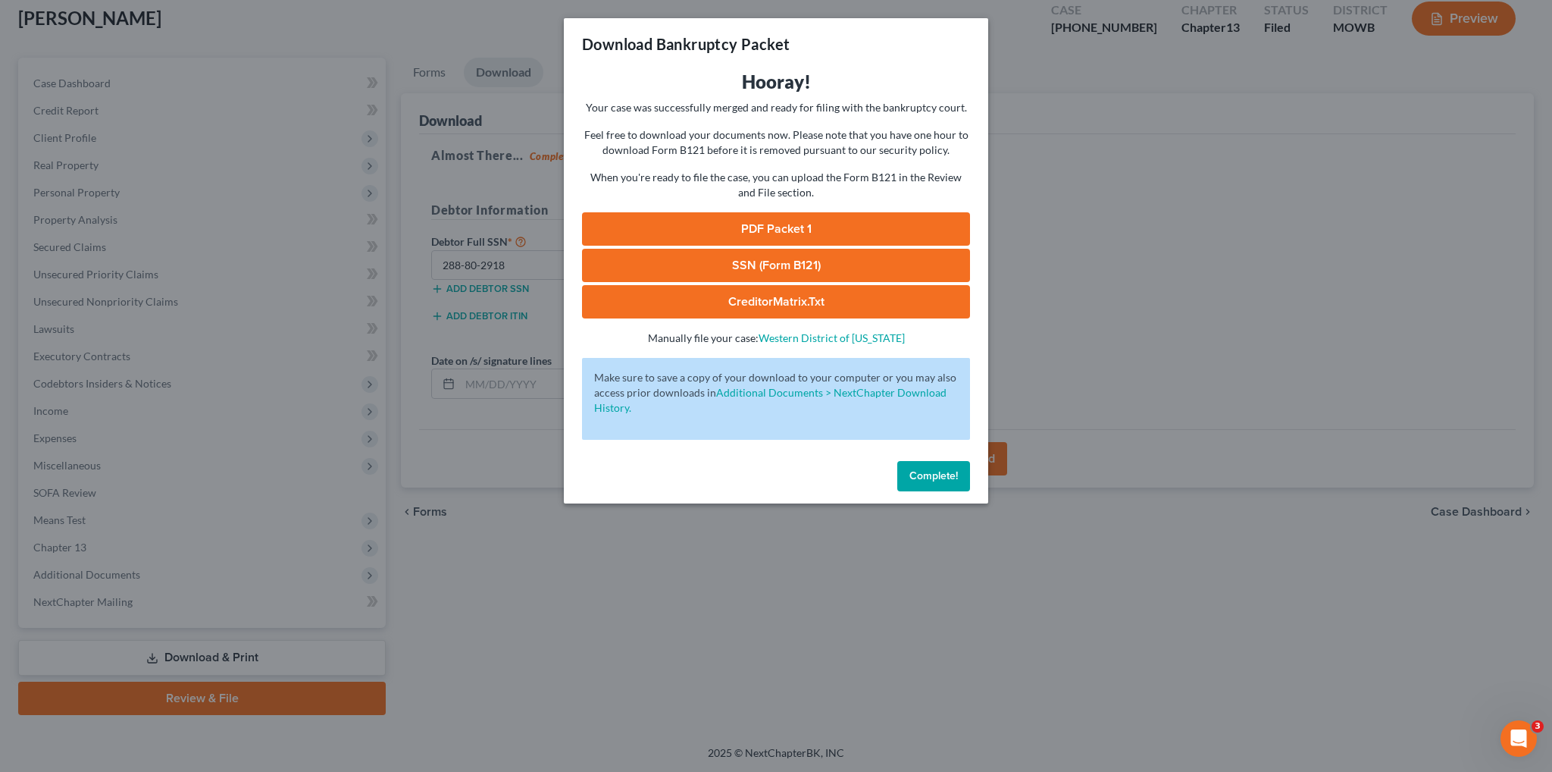
click at [781, 230] on link "PDF Packet 1" at bounding box center [776, 228] width 388 height 33
click at [929, 482] on button "Complete!" at bounding box center [933, 476] width 73 height 30
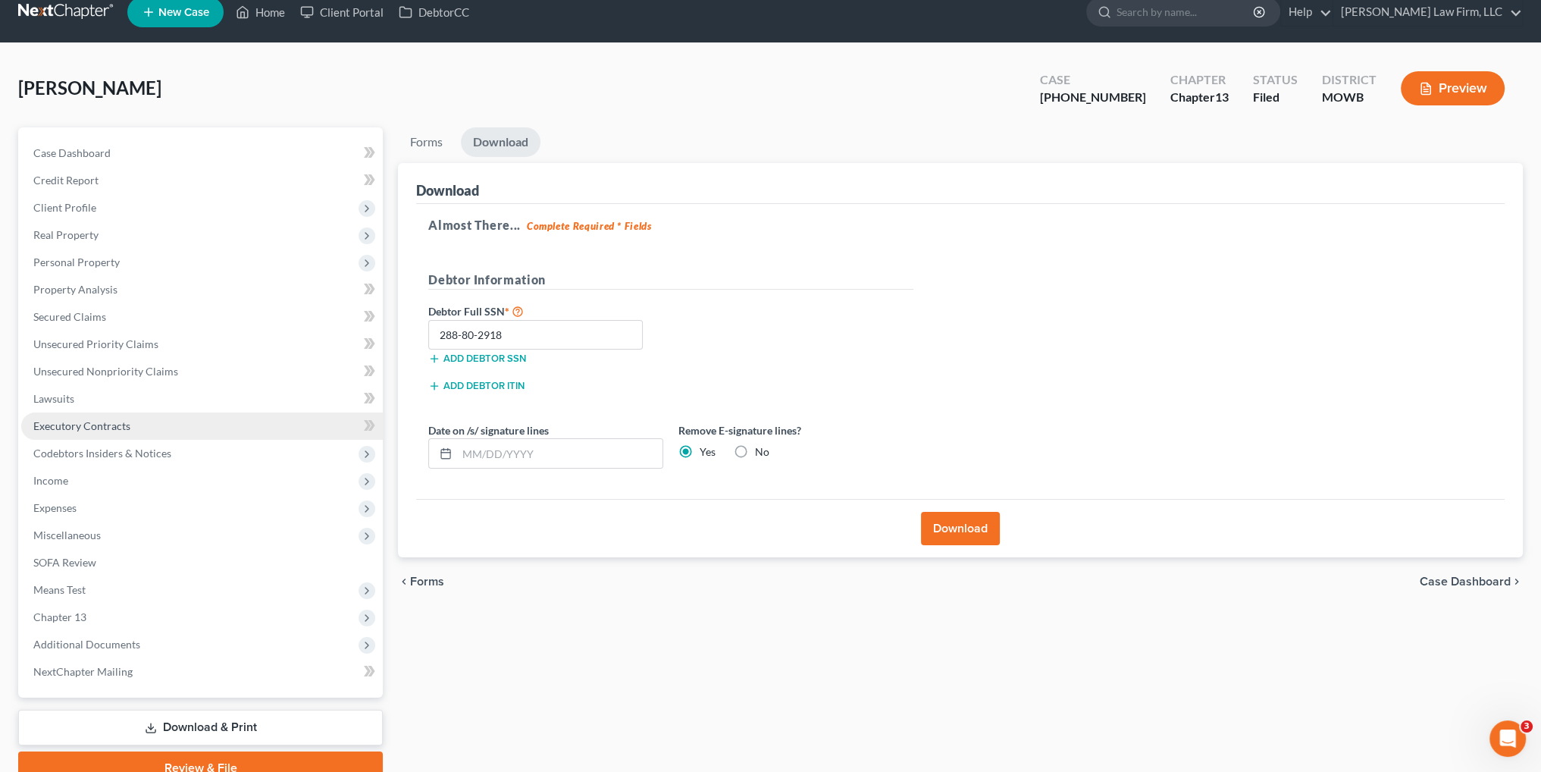
scroll to position [0, 0]
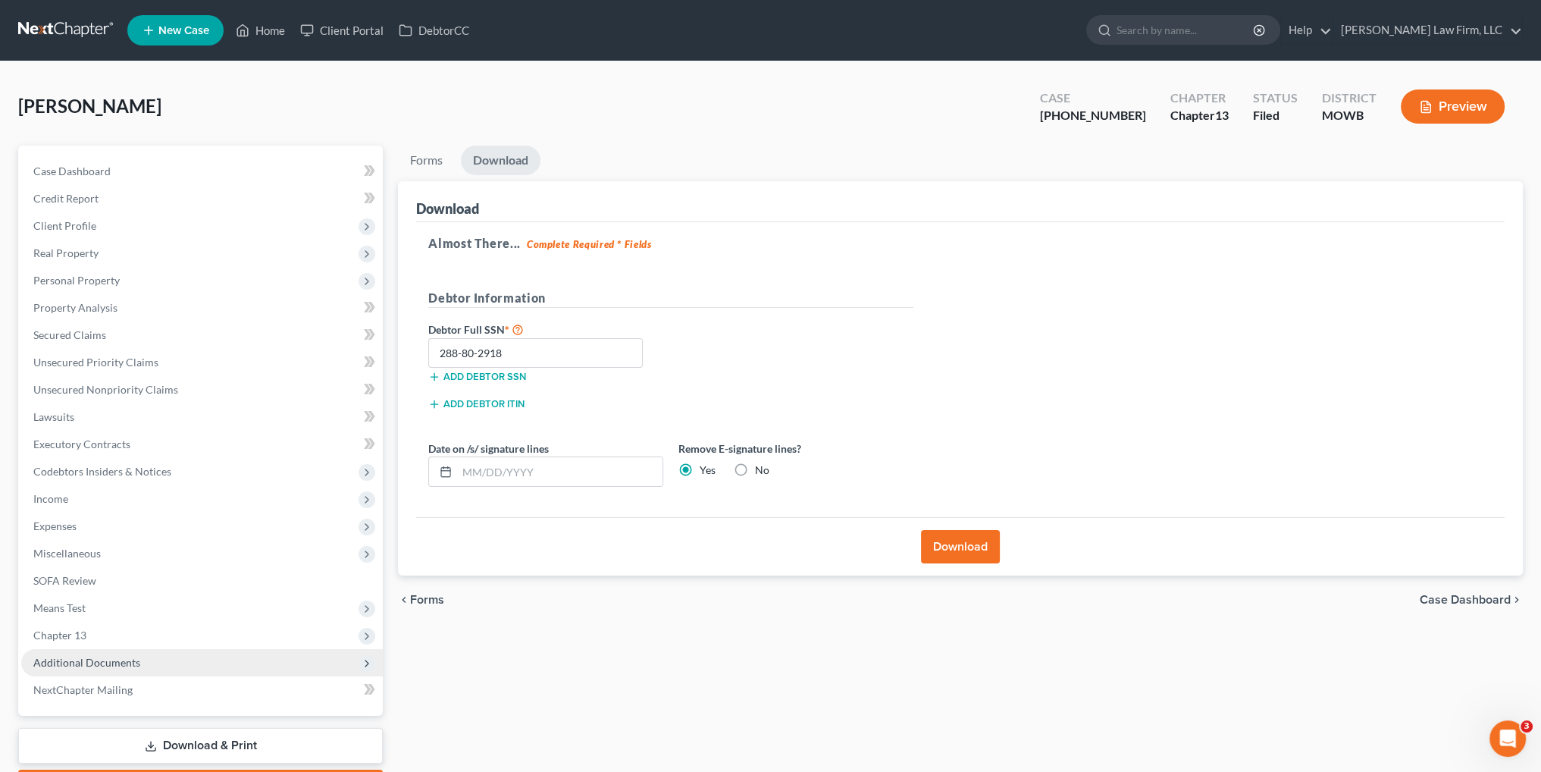
click at [100, 665] on span "Additional Documents" at bounding box center [86, 662] width 107 height 13
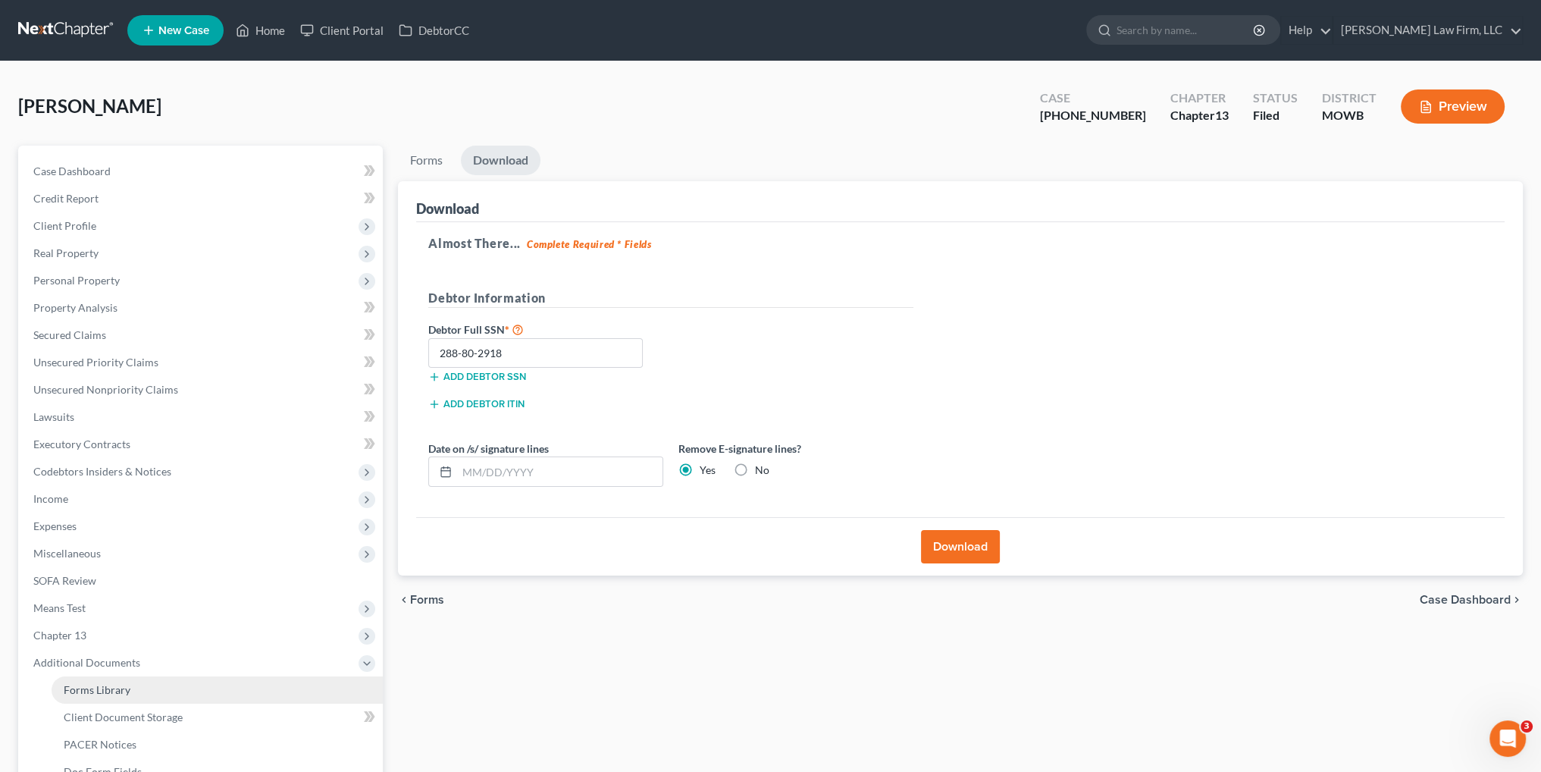
click at [95, 680] on link "Forms Library" at bounding box center [217, 689] width 331 height 27
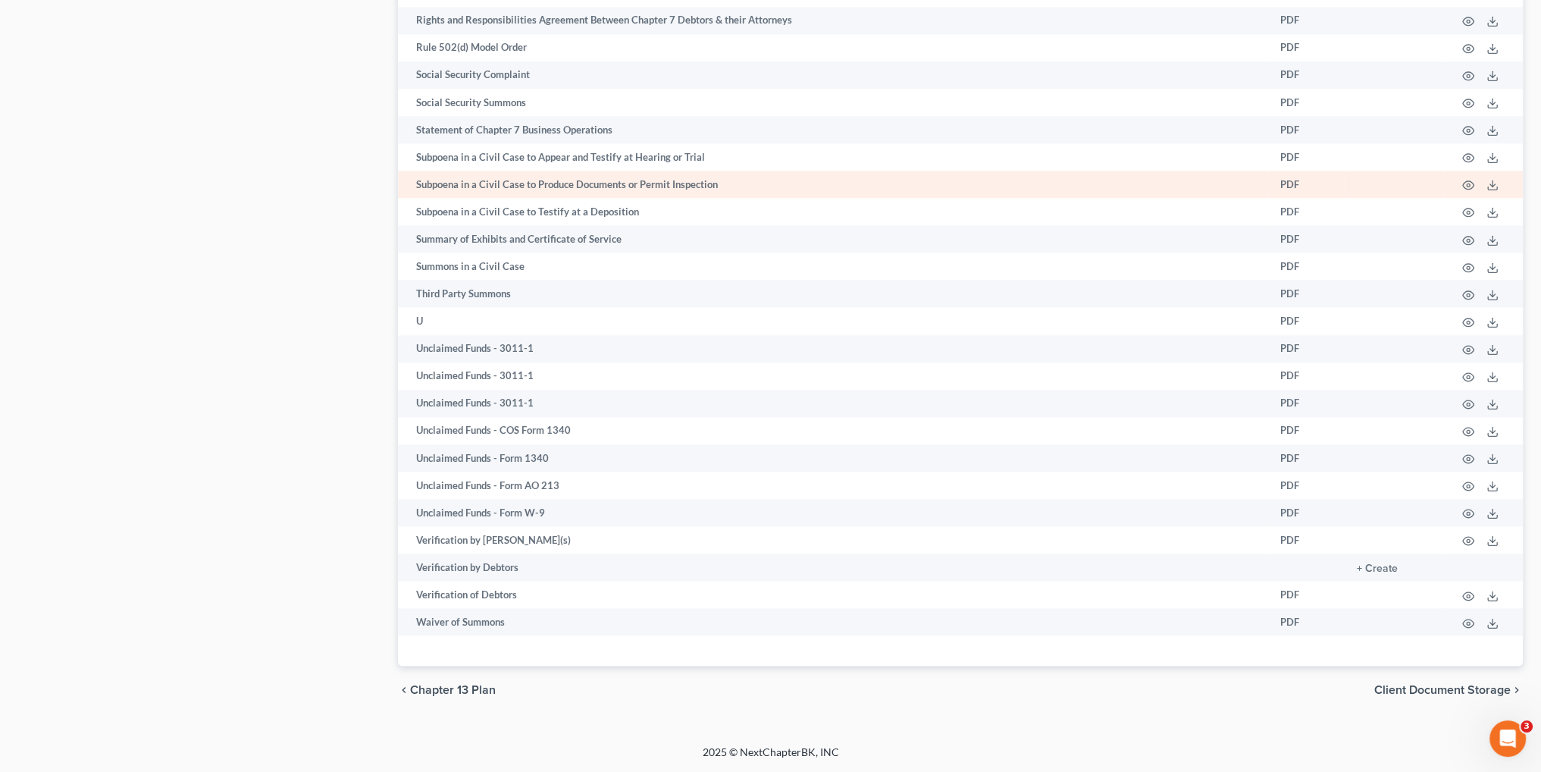
scroll to position [2574, 0]
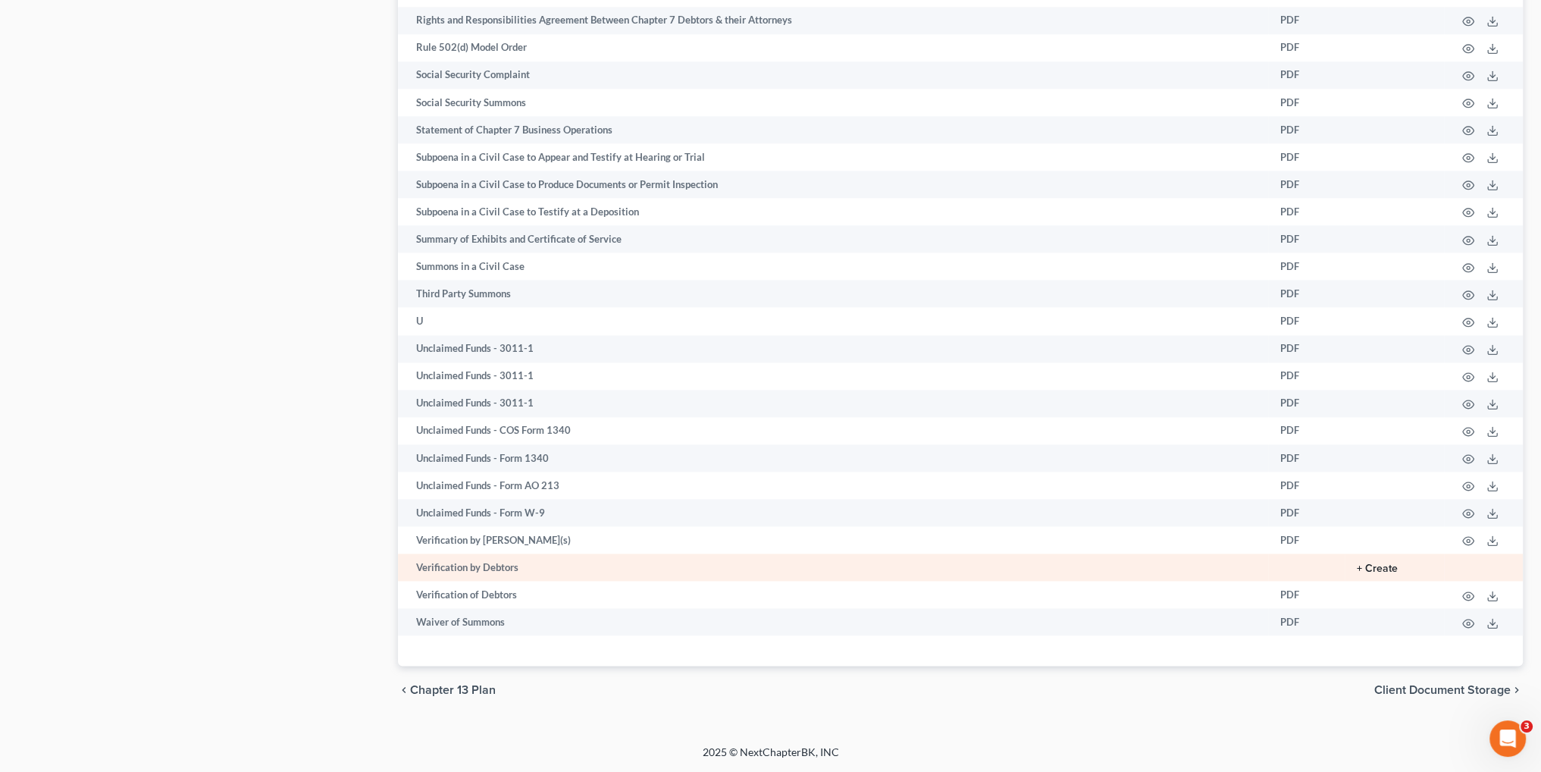
click at [1376, 563] on button "+ Create" at bounding box center [1377, 568] width 41 height 11
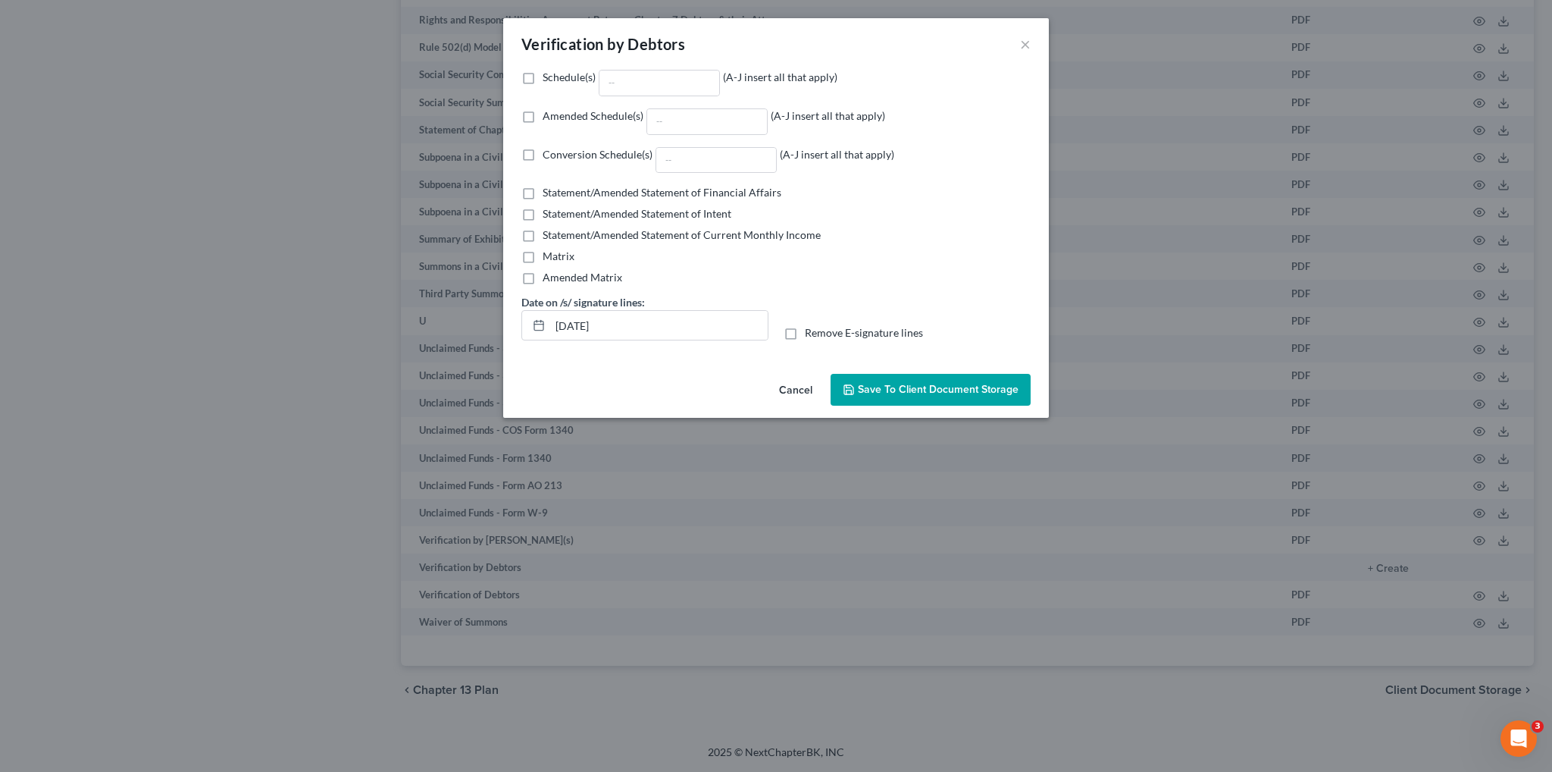
click at [543, 80] on label "Schedule(s) (A-J insert all that apply)" at bounding box center [690, 83] width 295 height 27
click at [549, 80] on input "Schedule(s) (A-J insert all that apply)" at bounding box center [554, 75] width 10 height 10
checkbox input "true"
click at [656, 83] on input "Schedule(s) (A-J insert all that apply)" at bounding box center [660, 82] width 120 height 25
type input "A-J"
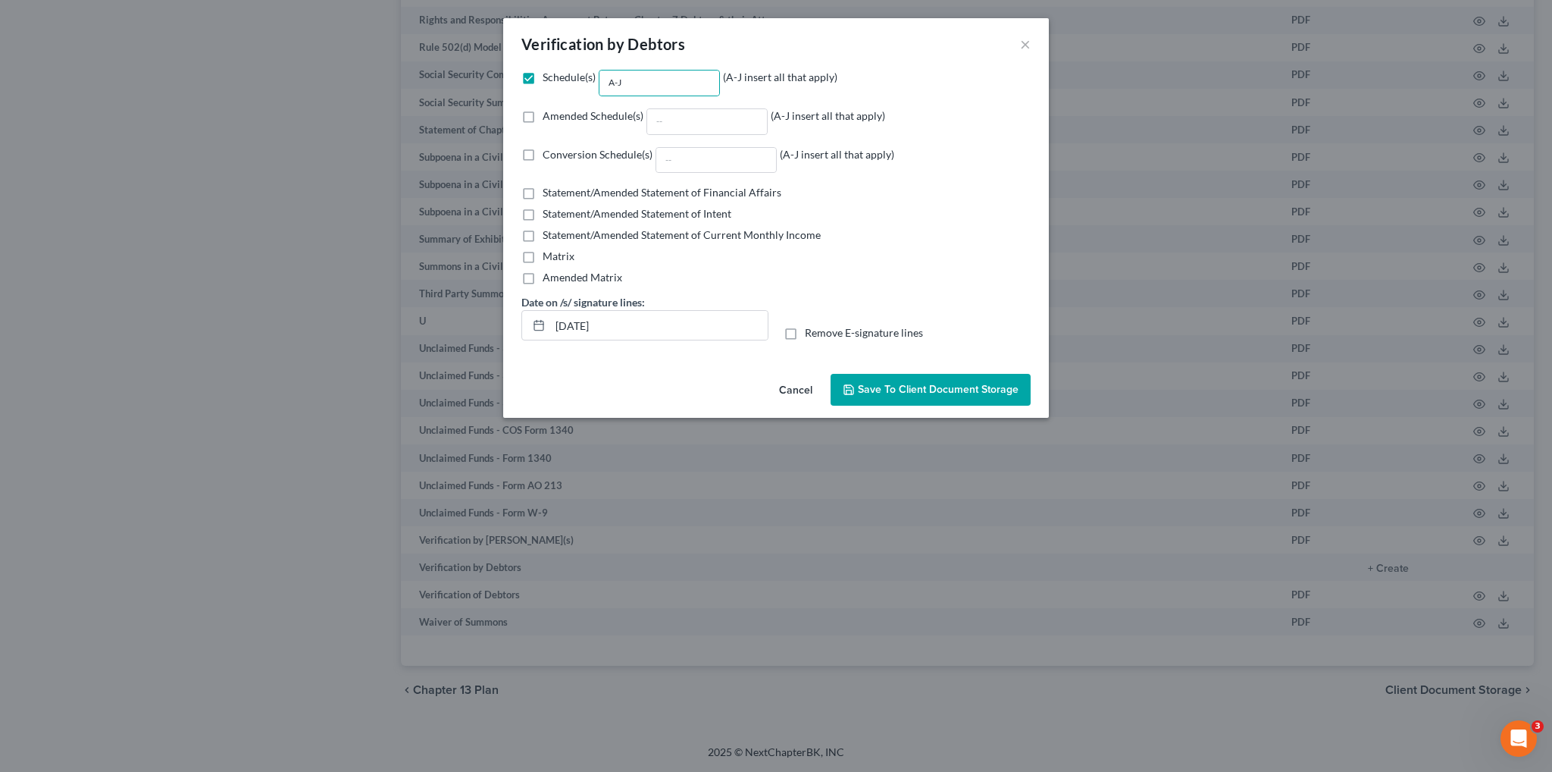
click at [543, 190] on label "Statement/Amended Statement of Financial Affairs" at bounding box center [662, 192] width 239 height 15
click at [549, 190] on input "Statement/Amended Statement of Financial Affairs" at bounding box center [554, 190] width 10 height 10
checkbox input "true"
click at [543, 230] on label "Statement/Amended Statement of Current Monthly Income" at bounding box center [682, 234] width 278 height 15
click at [549, 230] on input "Statement/Amended Statement of Current Monthly Income" at bounding box center [554, 232] width 10 height 10
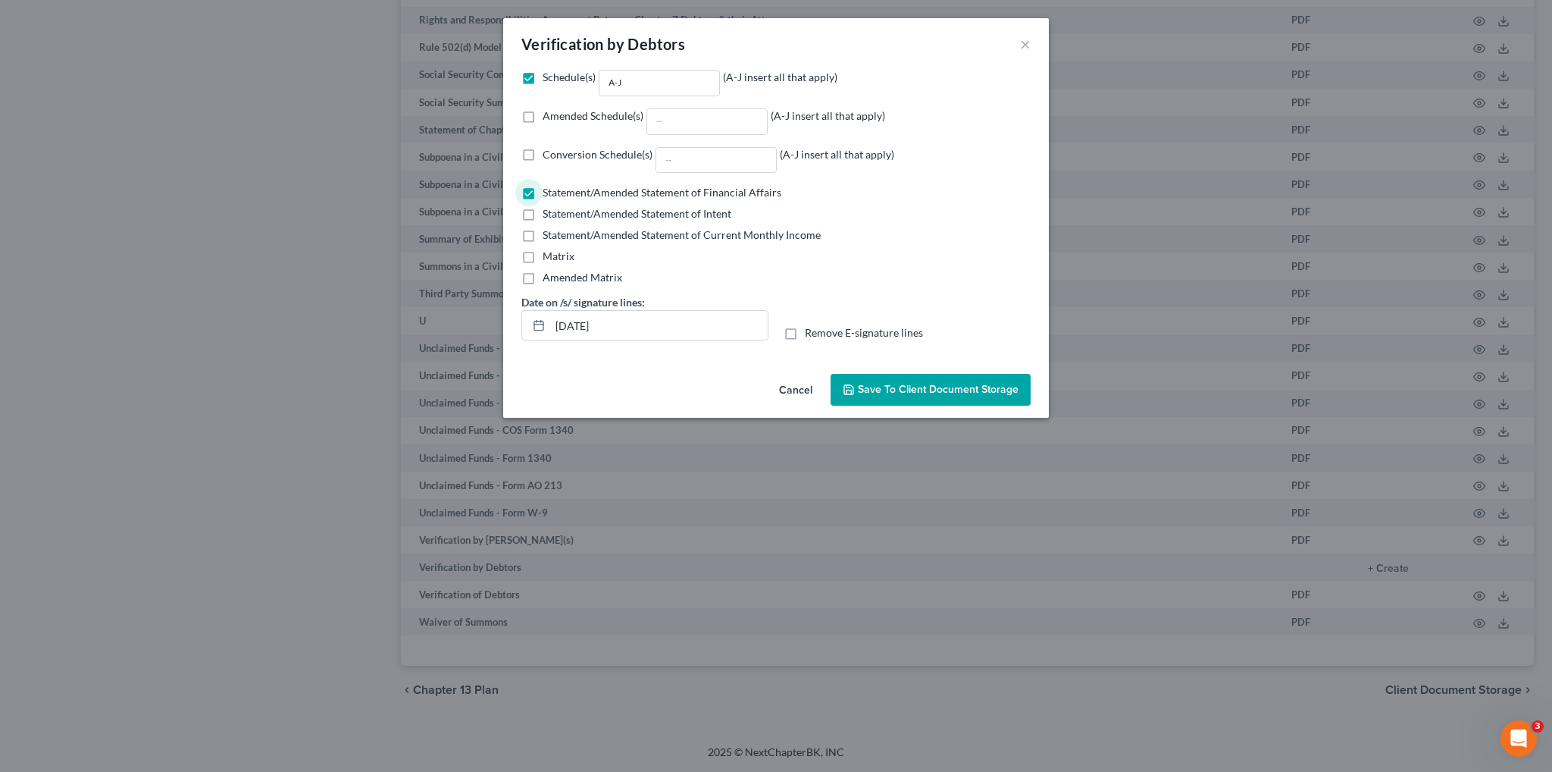
checkbox input "true"
drag, startPoint x: 596, startPoint y: 328, endPoint x: 501, endPoint y: 319, distance: 95.9
click at [501, 319] on div "Verification by Debtors × Schedule(s) A-J (A-J insert all that apply) Amended S…" at bounding box center [776, 386] width 1552 height 772
click at [805, 334] on label "Remove E-signature lines" at bounding box center [864, 332] width 118 height 15
click at [811, 334] on input "Remove E-signature lines" at bounding box center [816, 330] width 10 height 10
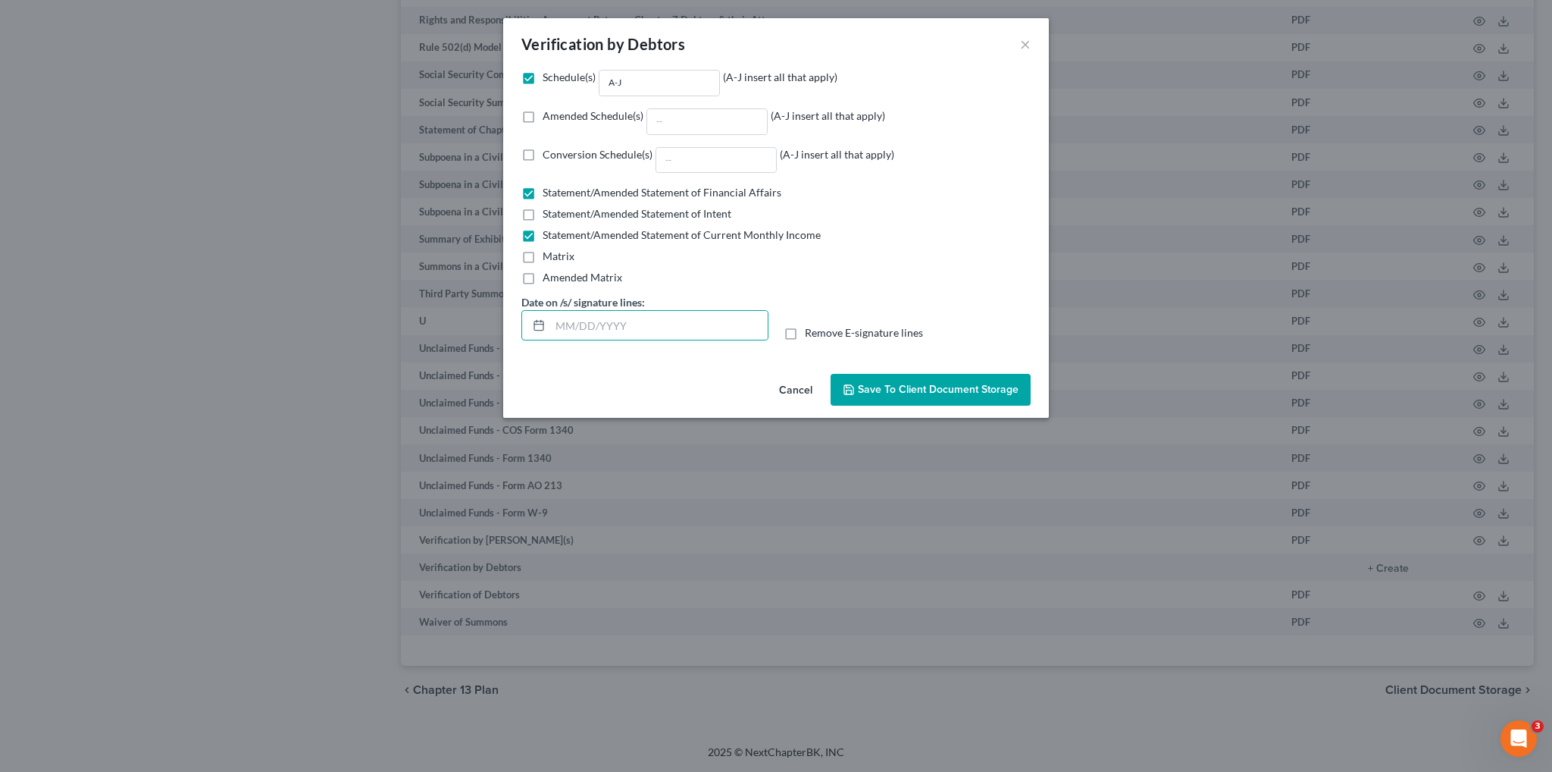
checkbox input "true"
click at [936, 385] on span "Save to Client Document Storage" at bounding box center [938, 389] width 161 height 13
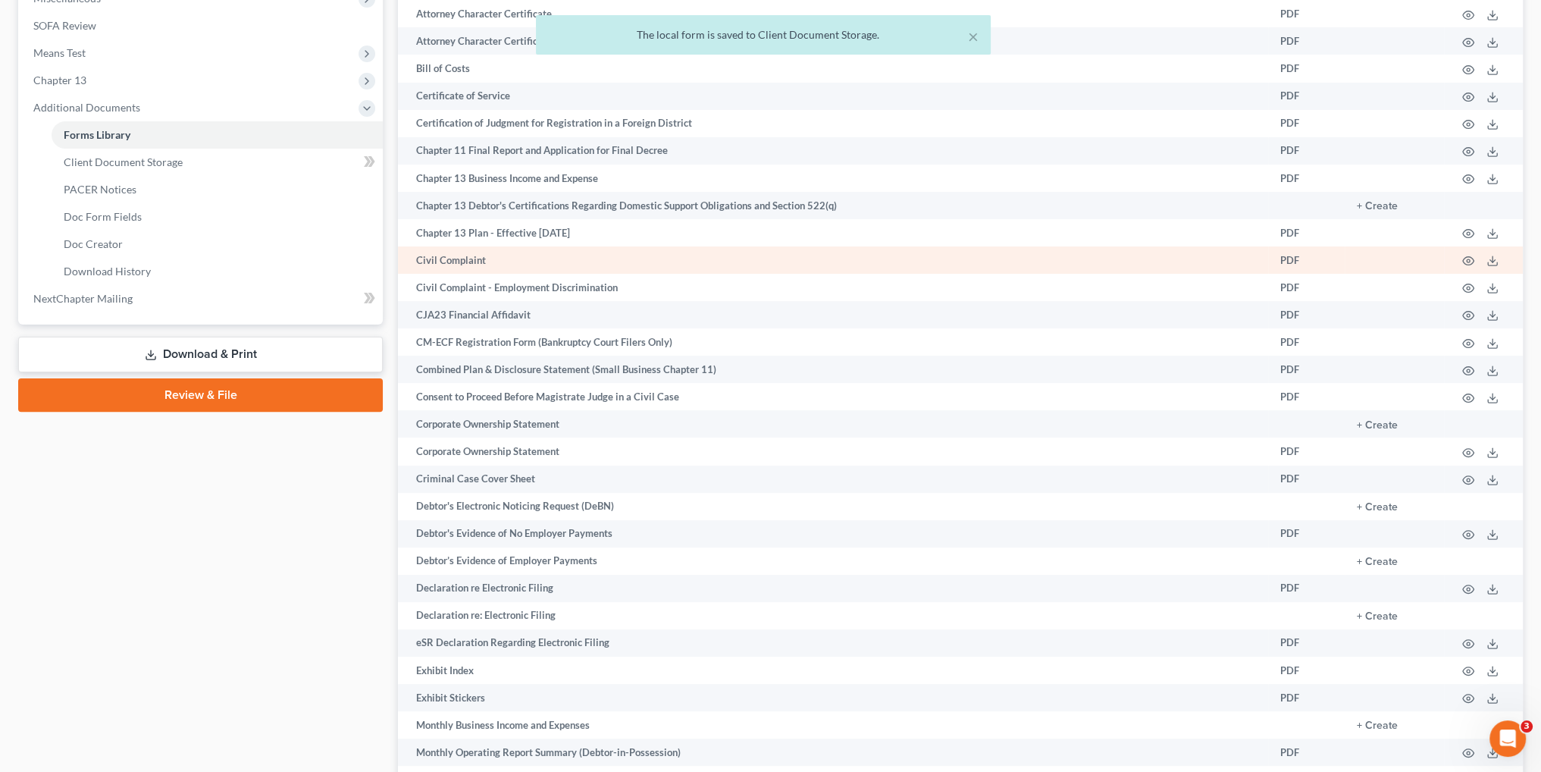
scroll to position [528, 0]
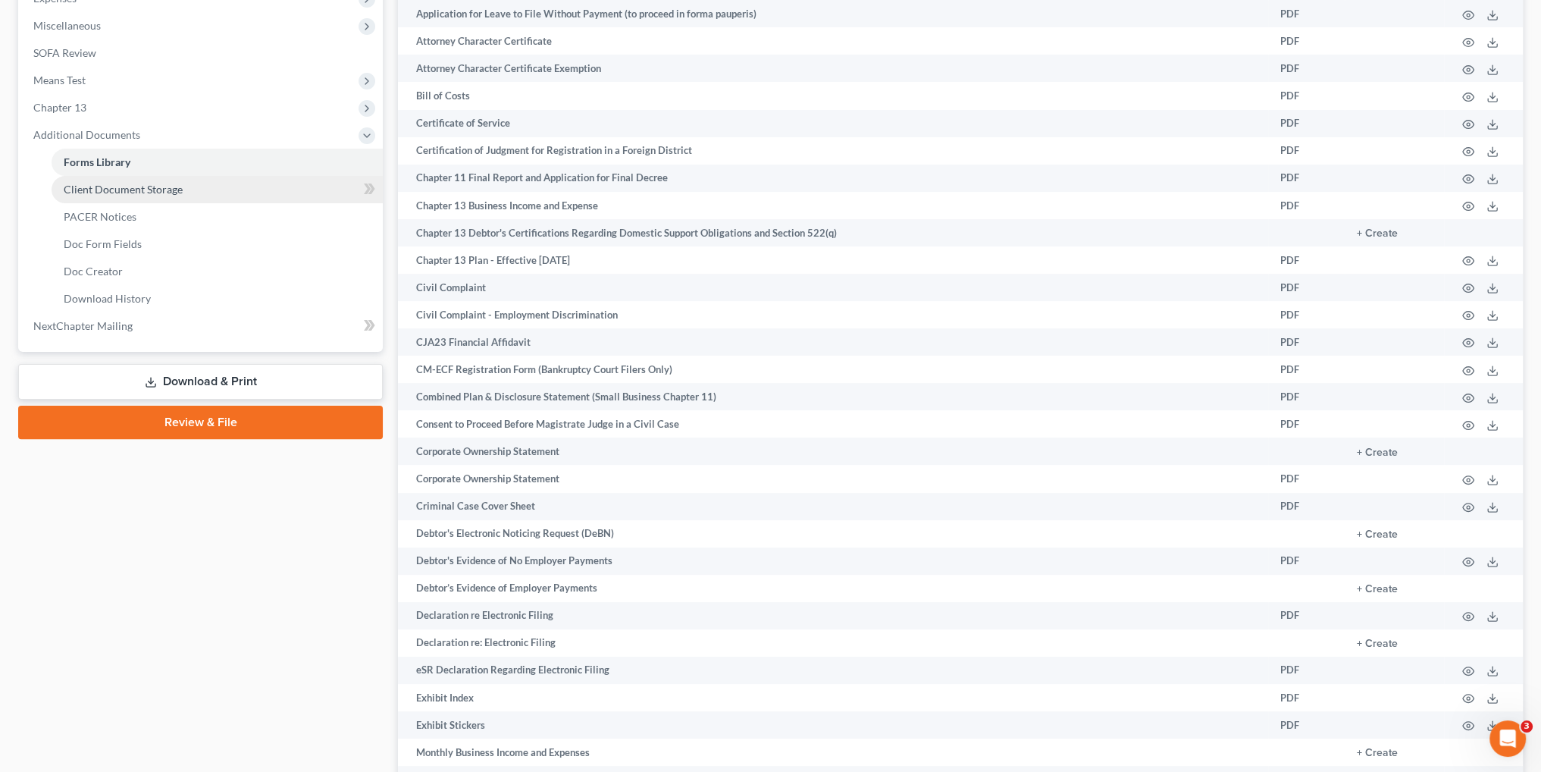
click at [88, 183] on span "Client Document Storage" at bounding box center [123, 189] width 119 height 13
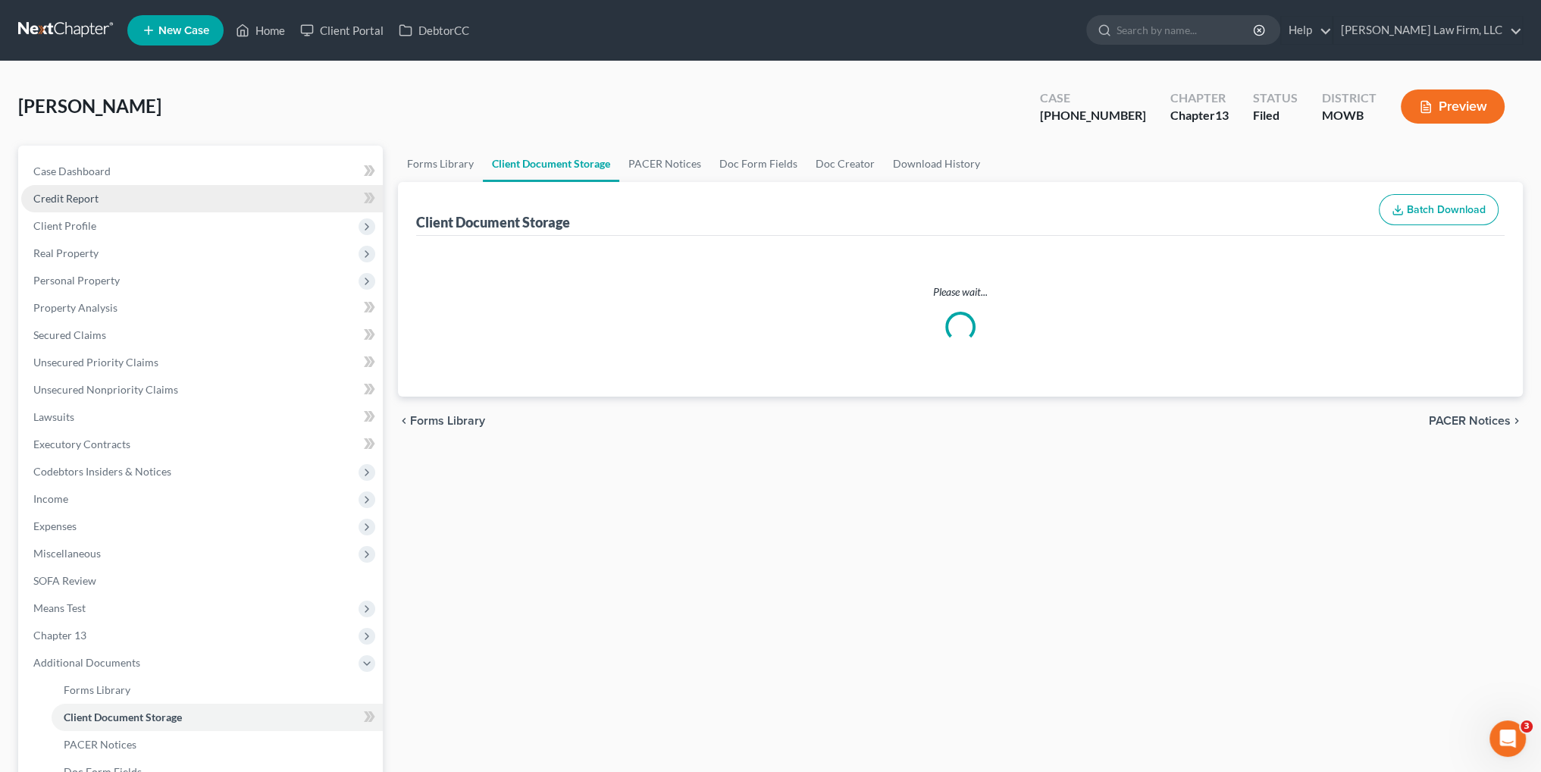
select select "5"
select select "24"
select select "26"
select select "9"
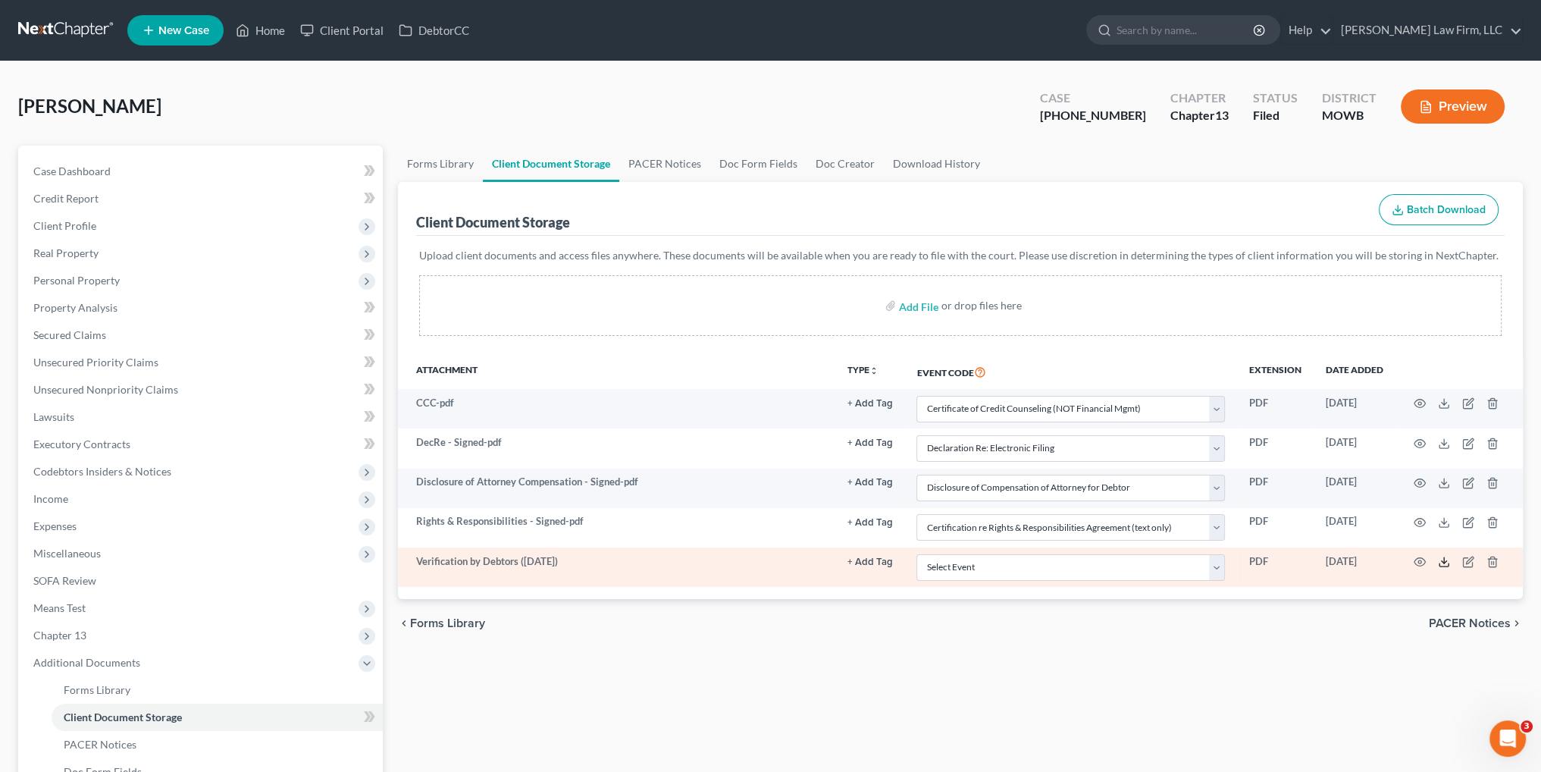
click at [1442, 562] on icon at bounding box center [1444, 562] width 12 height 12
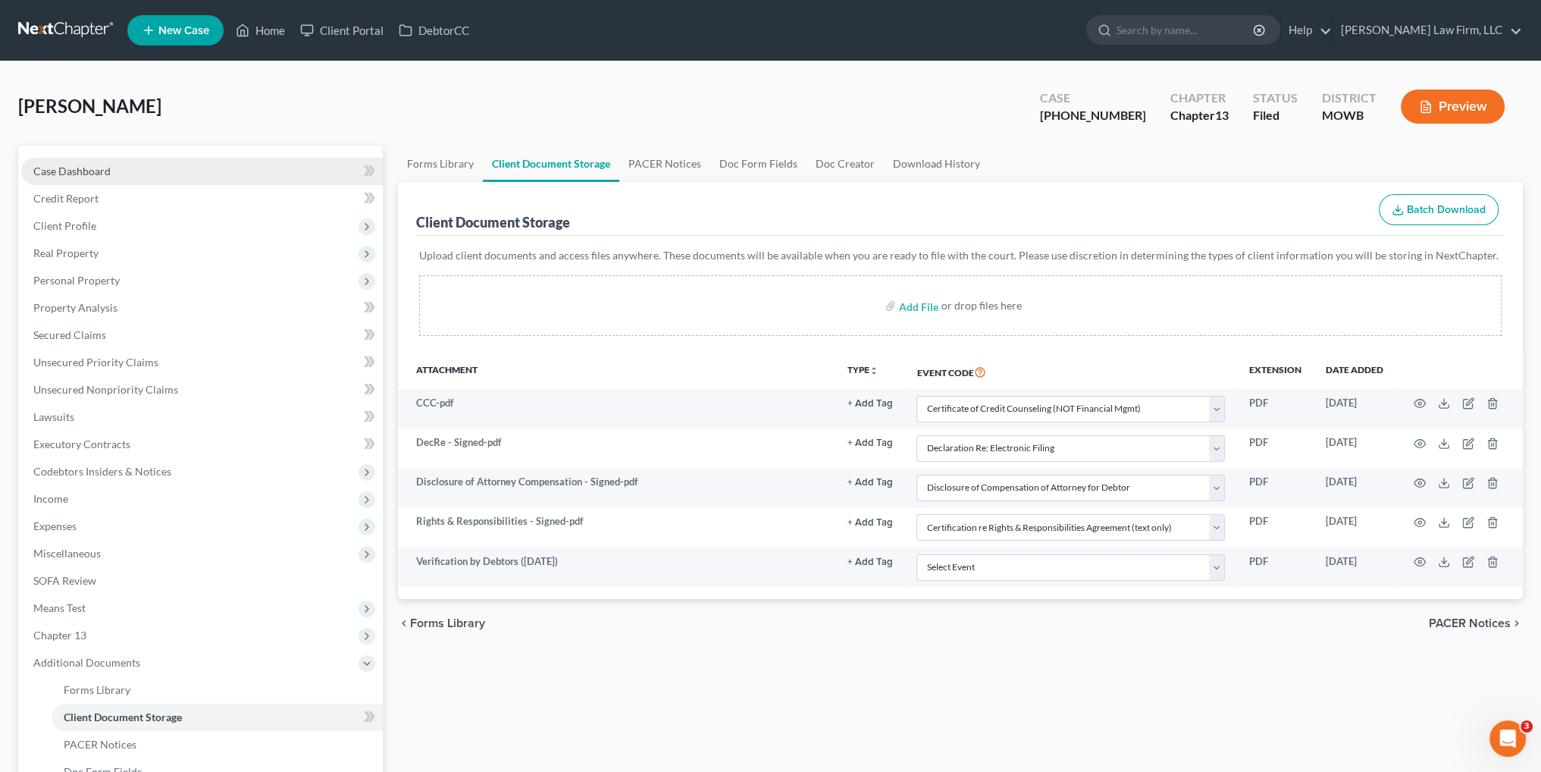
drag, startPoint x: 78, startPoint y: 171, endPoint x: 130, endPoint y: 174, distance: 51.6
click at [78, 173] on span "Case Dashboard" at bounding box center [71, 170] width 77 height 13
select select "6"
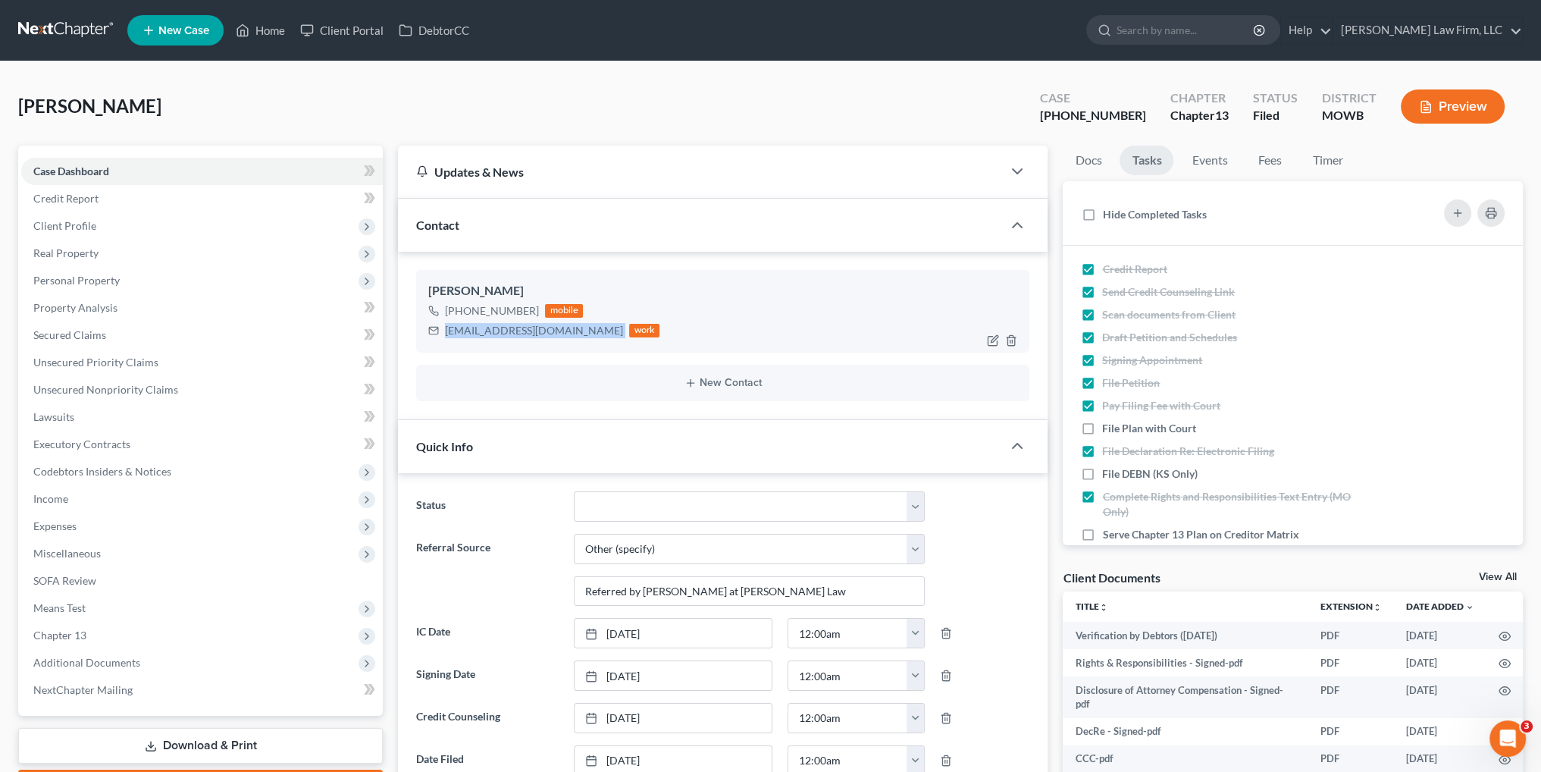
drag, startPoint x: 550, startPoint y: 328, endPoint x: 445, endPoint y: 329, distance: 105.4
click at [445, 329] on div "[EMAIL_ADDRESS][DOMAIN_NAME] work" at bounding box center [543, 331] width 231 height 20
copy div "[EMAIL_ADDRESS][DOMAIN_NAME]"
click at [73, 225] on span "Client Profile" at bounding box center [64, 225] width 63 height 13
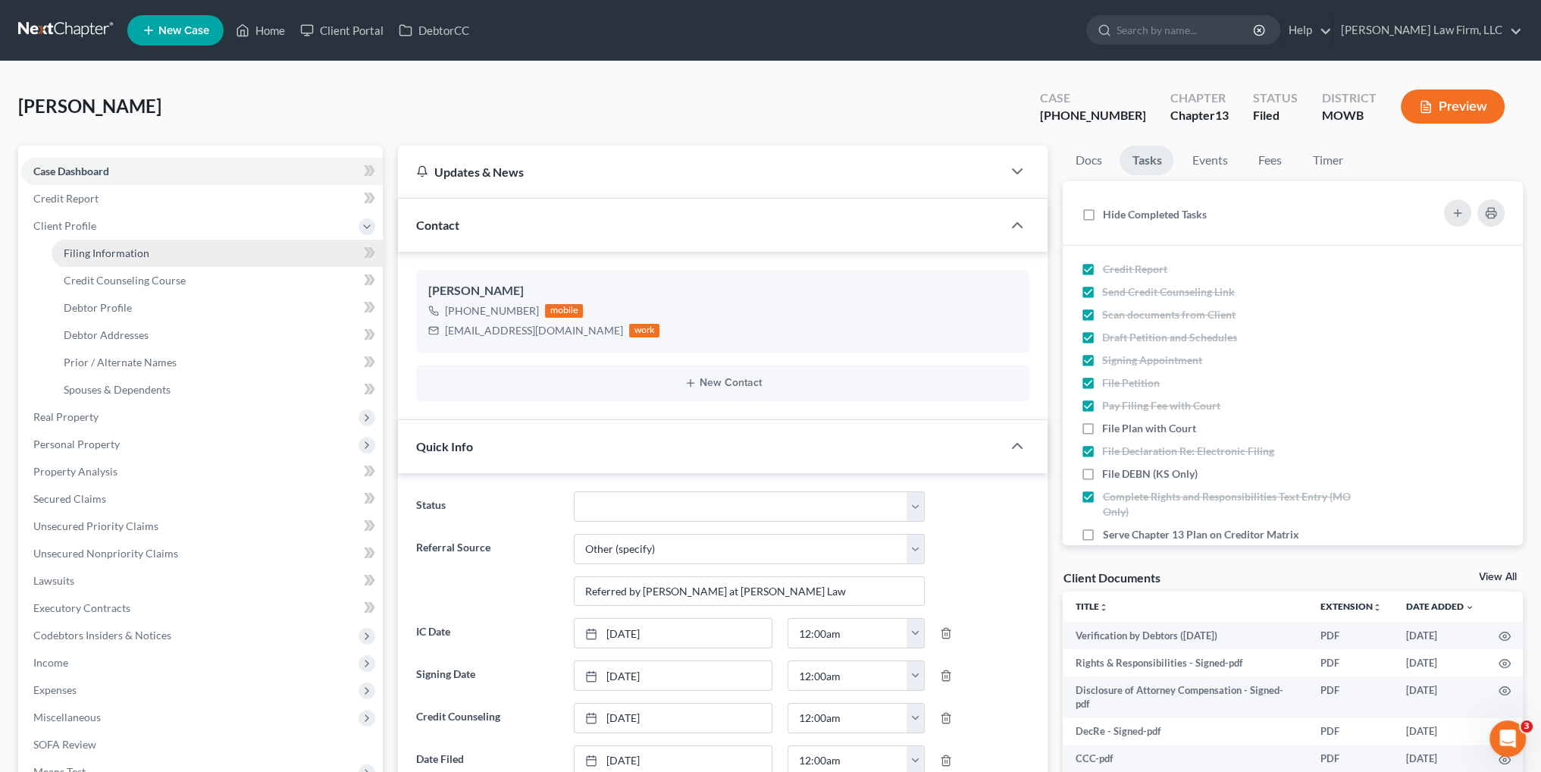
click at [83, 260] on link "Filing Information" at bounding box center [217, 253] width 331 height 27
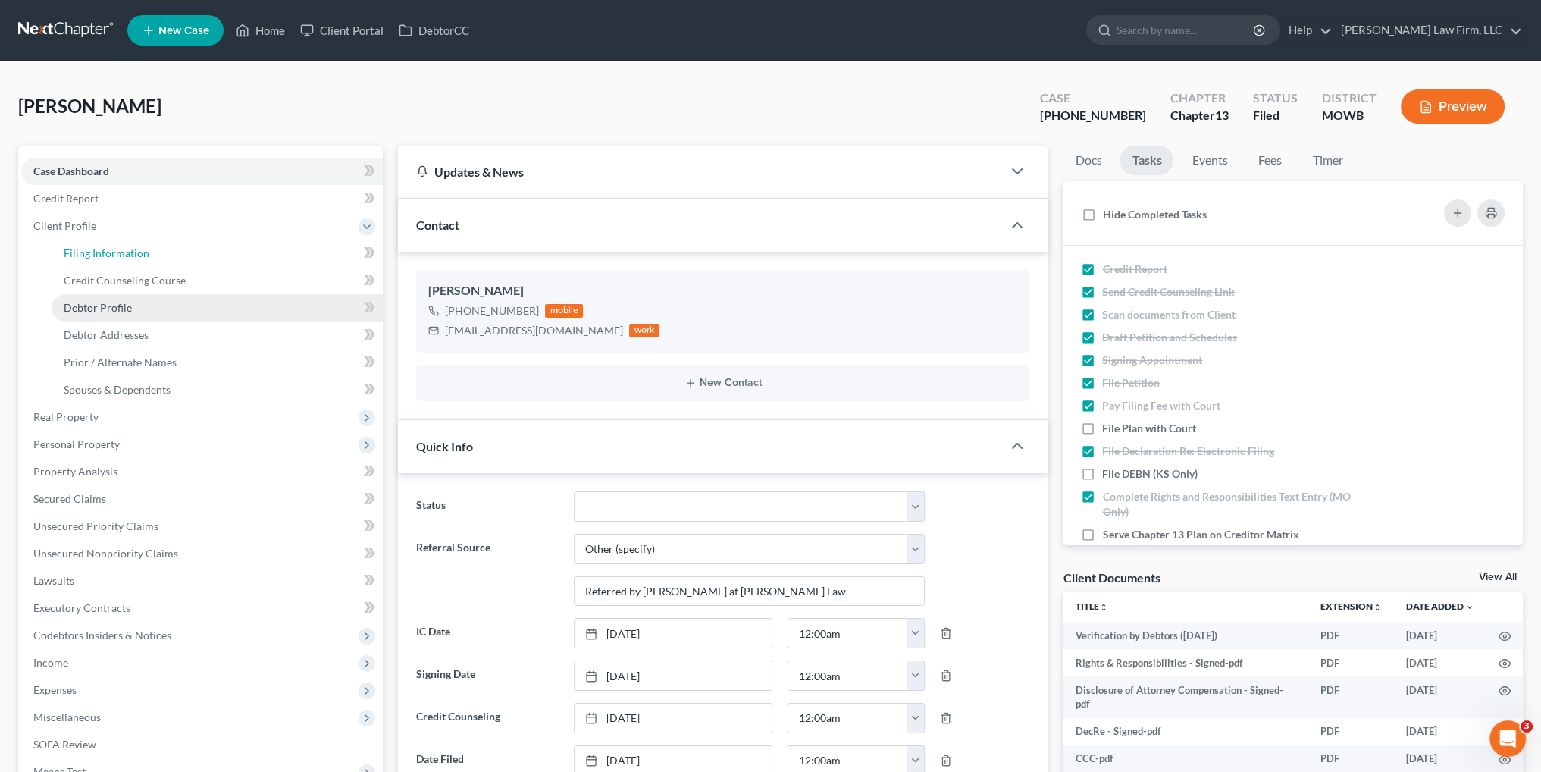
select select "1"
select select "0"
select select "3"
select select "46"
select select "6"
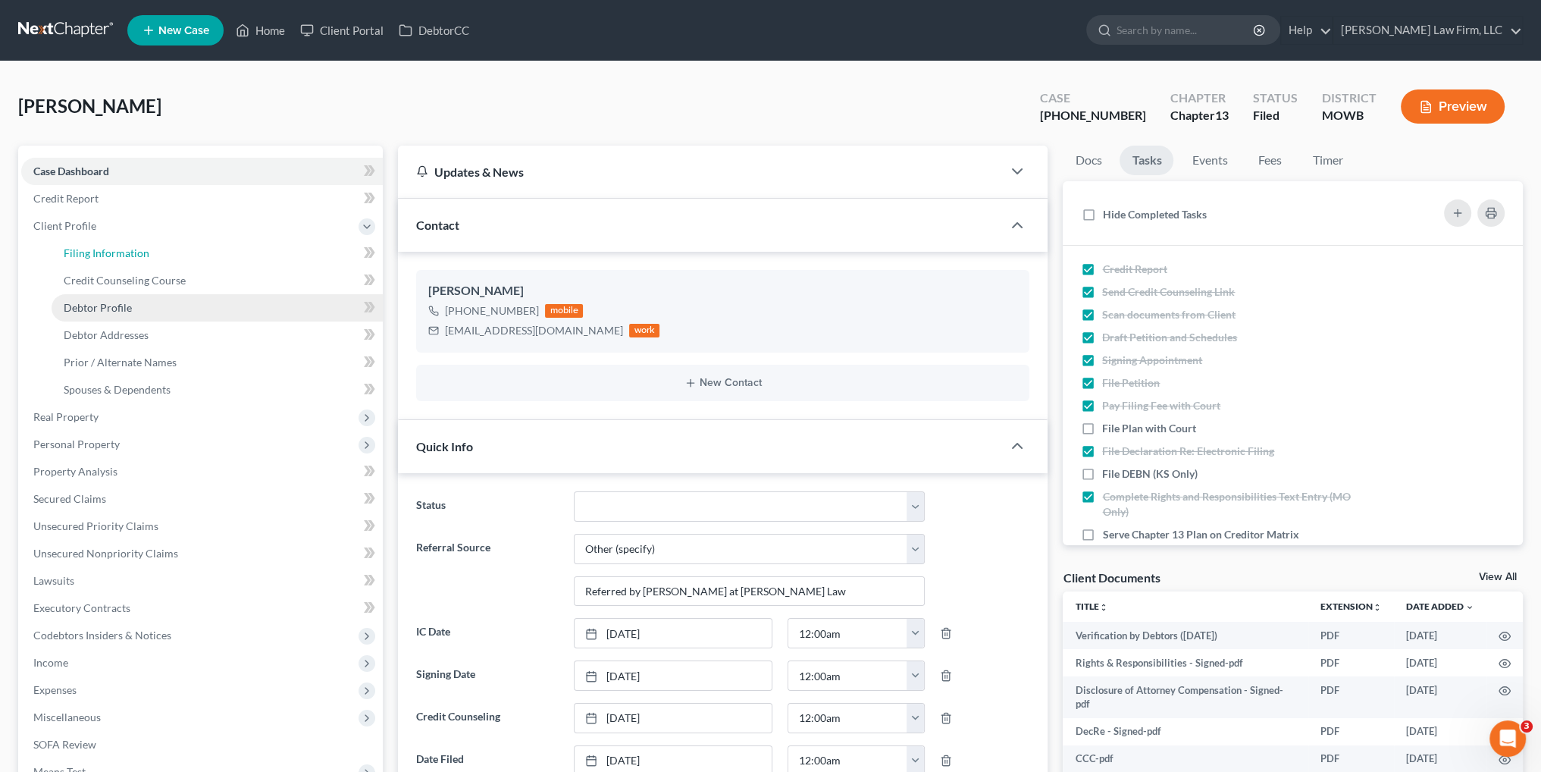
select select "26"
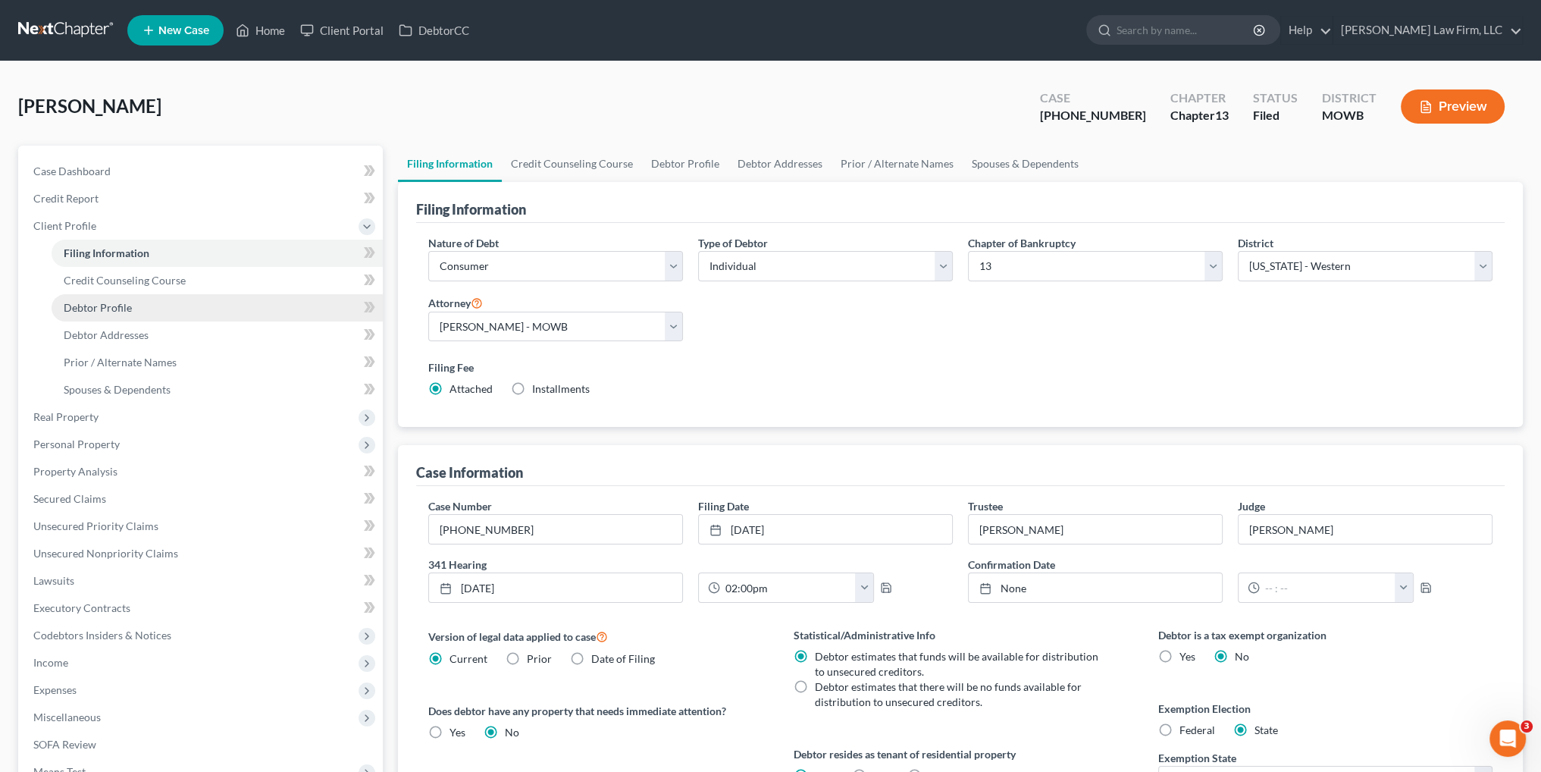
click at [87, 310] on span "Debtor Profile" at bounding box center [98, 307] width 68 height 13
select select "1"
select select "2"
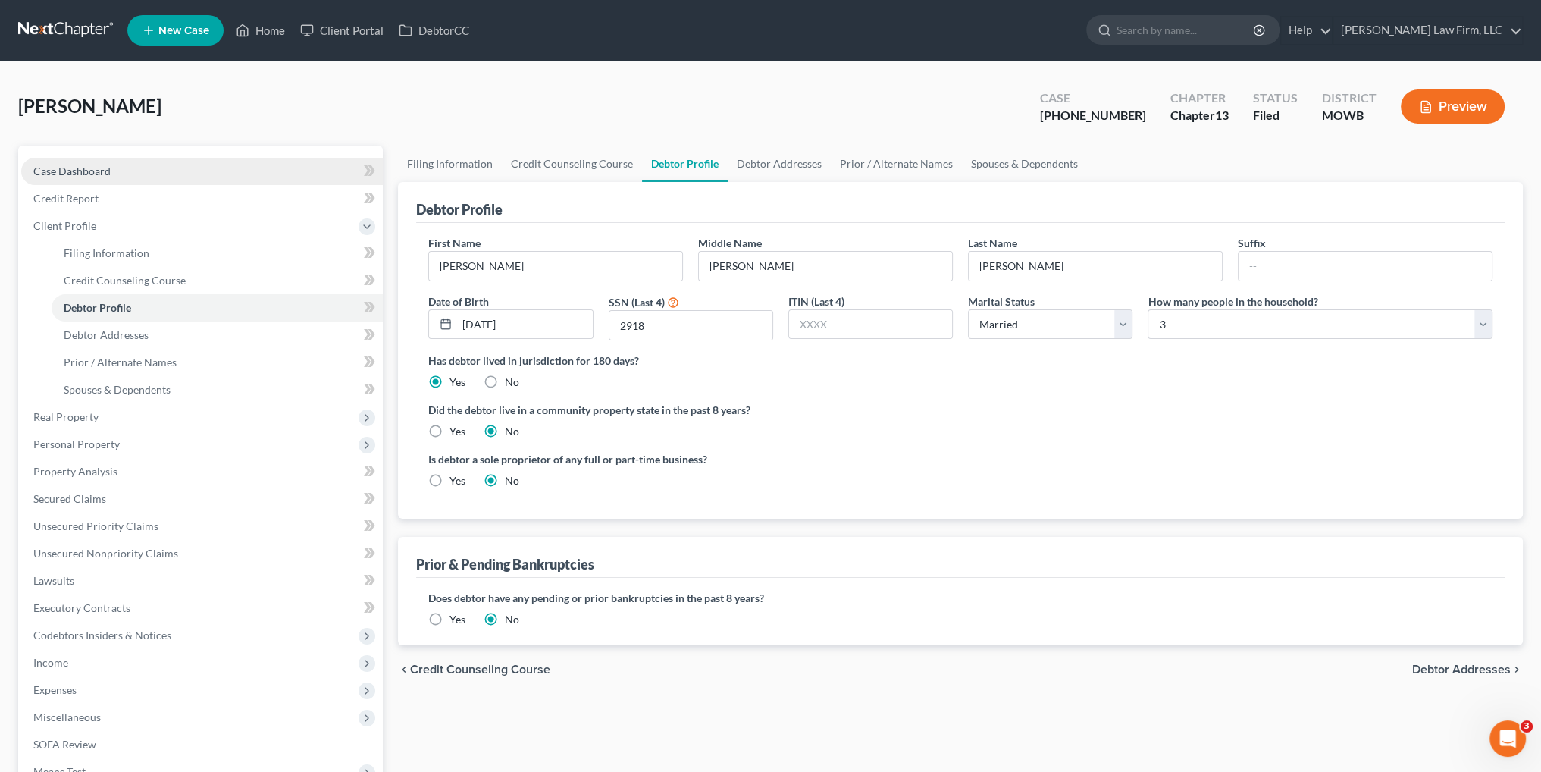
click at [82, 173] on span "Case Dashboard" at bounding box center [71, 170] width 77 height 13
select select "6"
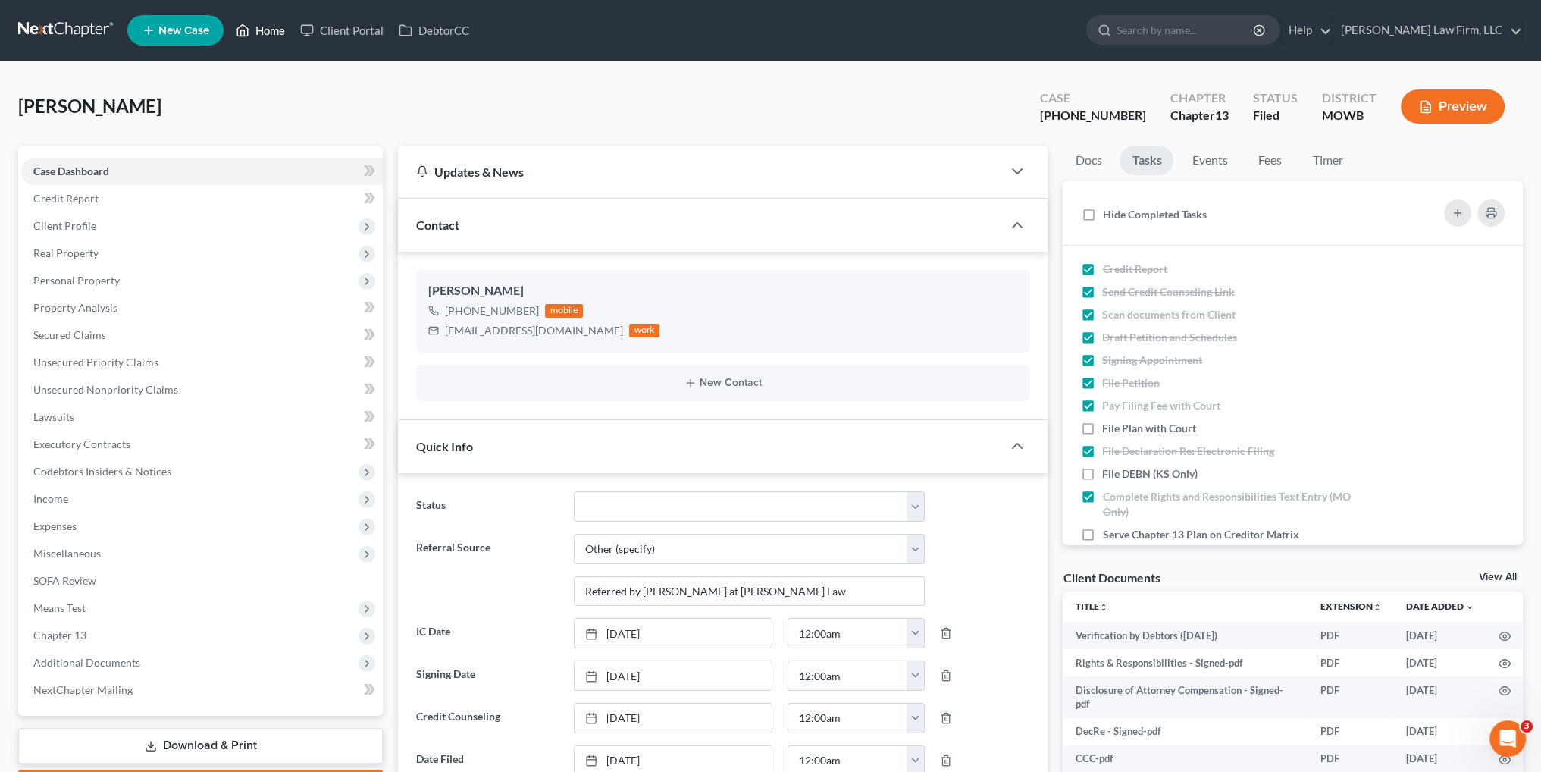
click at [265, 34] on link "Home" at bounding box center [260, 30] width 64 height 27
